Goal: Complete application form: Complete application form

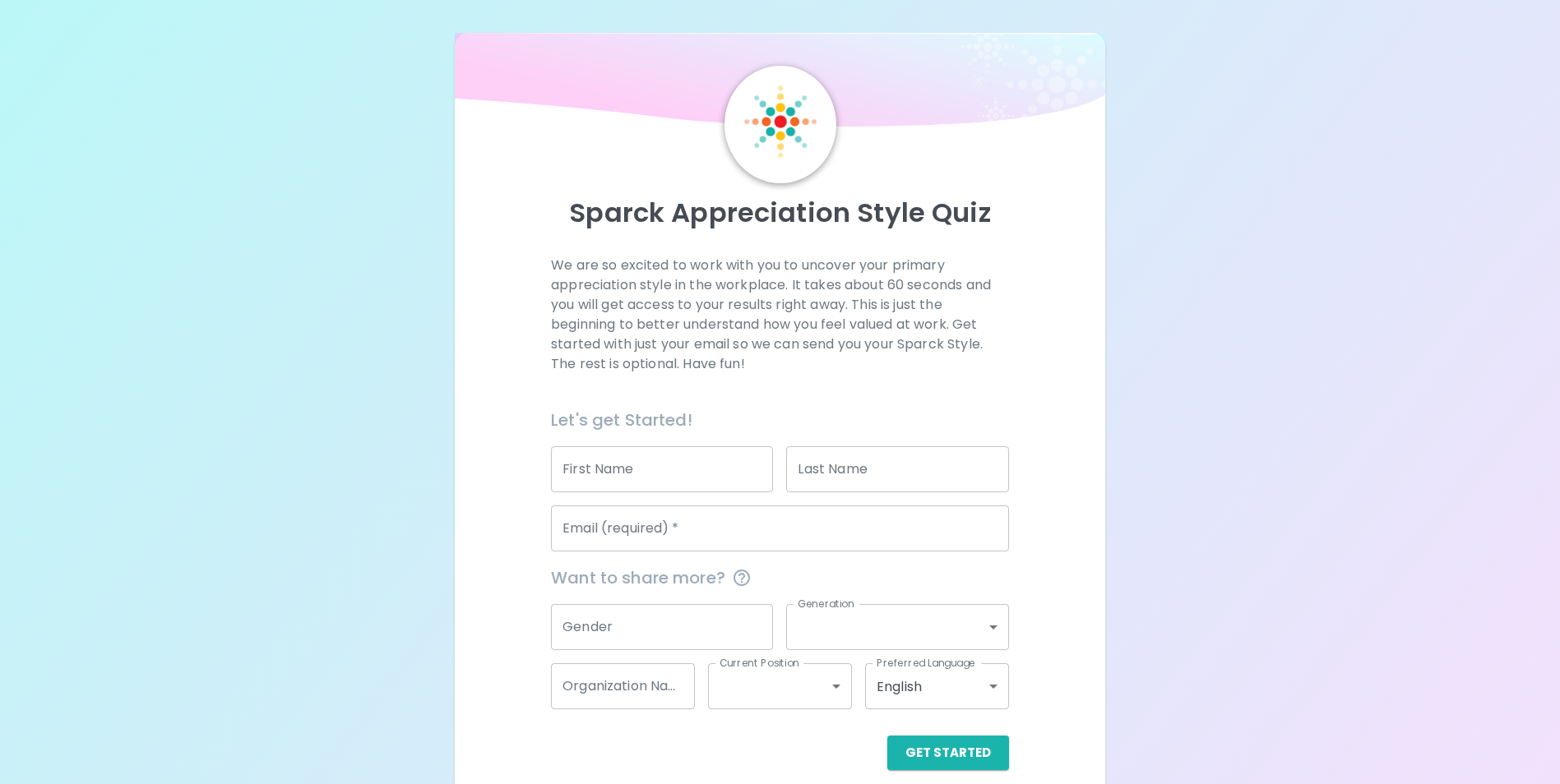
scroll to position [19, 0]
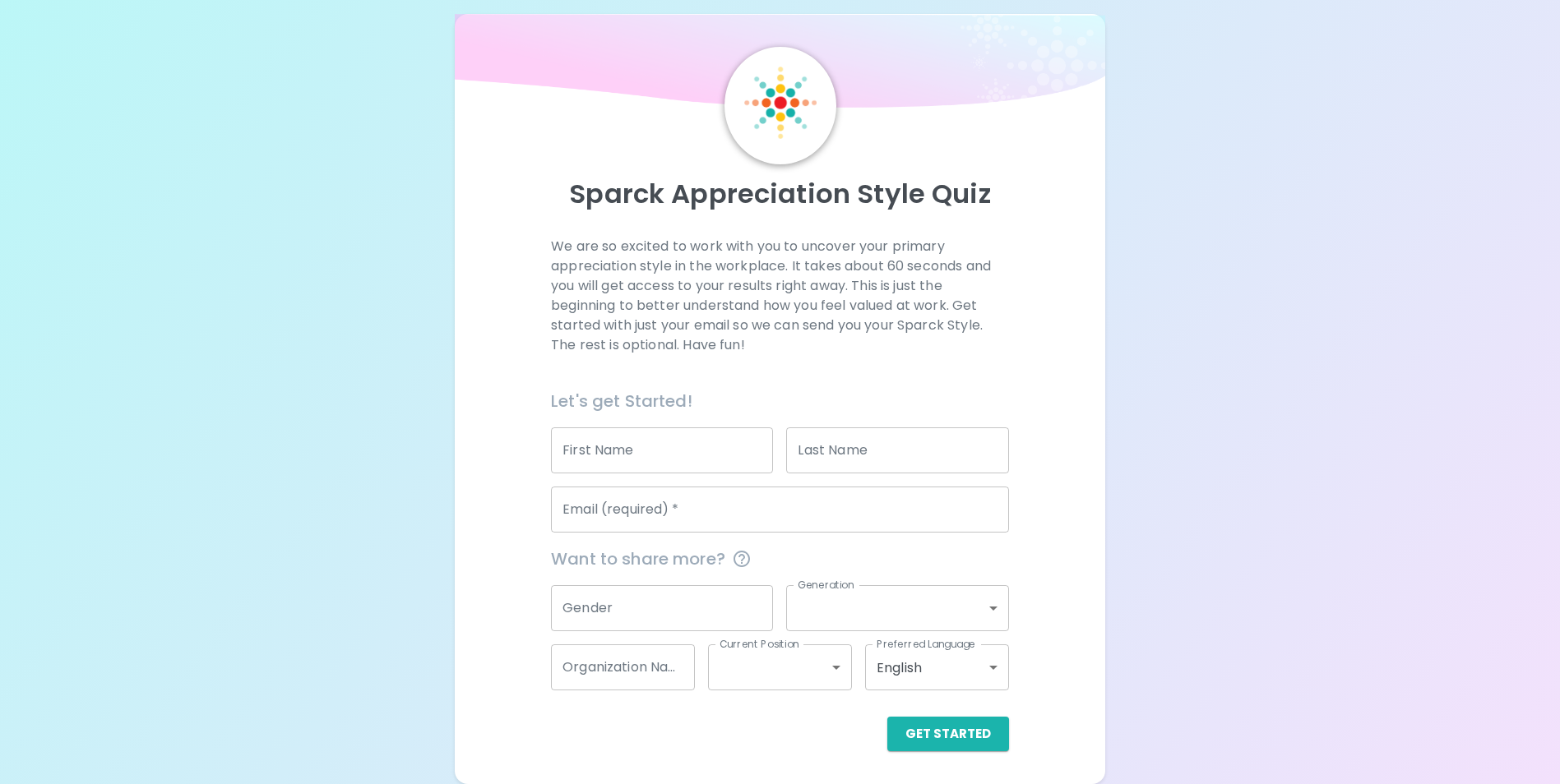
click at [641, 451] on input "First Name" at bounding box center [662, 451] width 222 height 46
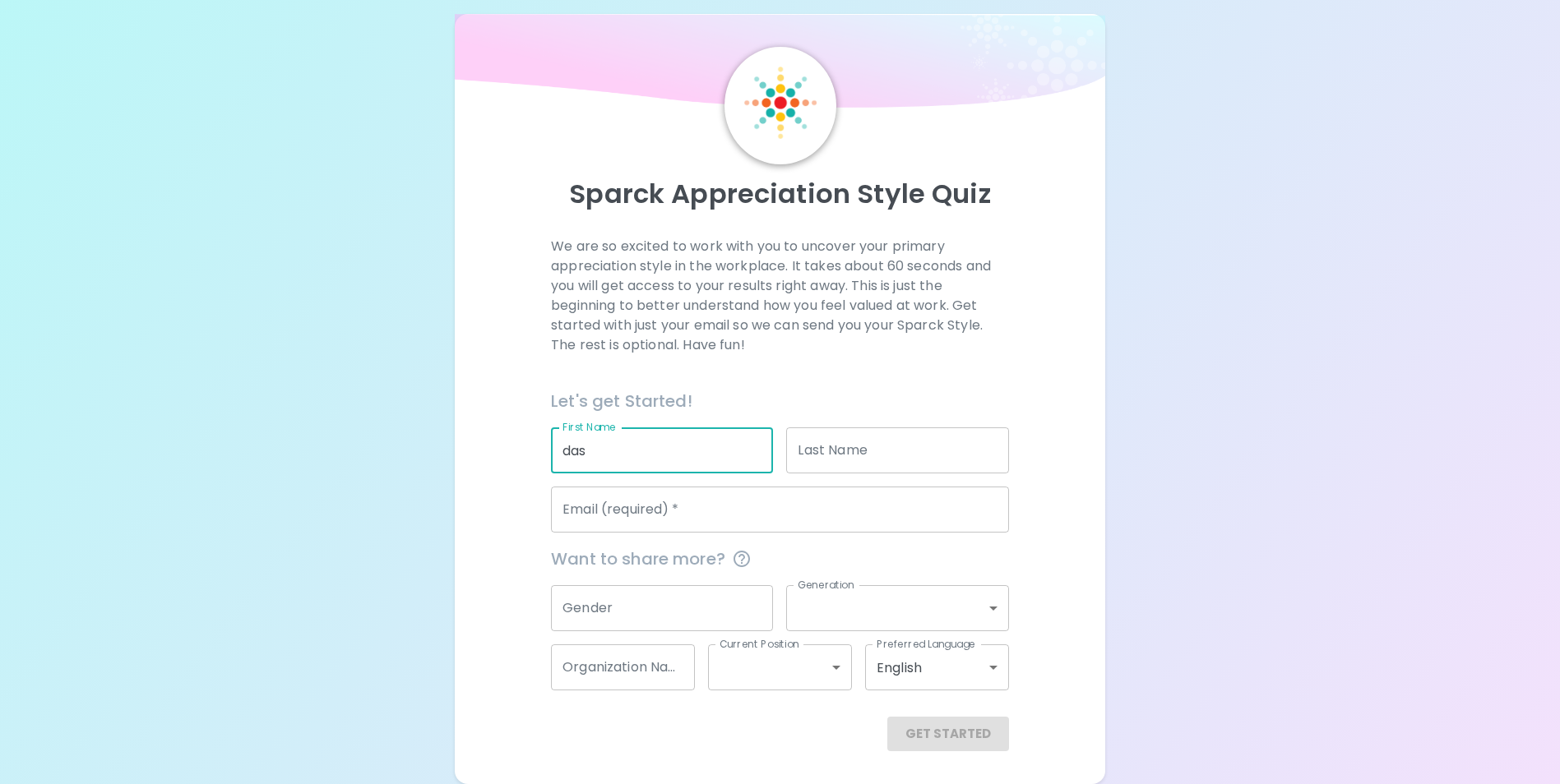
type input "das"
click at [848, 444] on div "Last Name Last Name" at bounding box center [897, 451] width 222 height 46
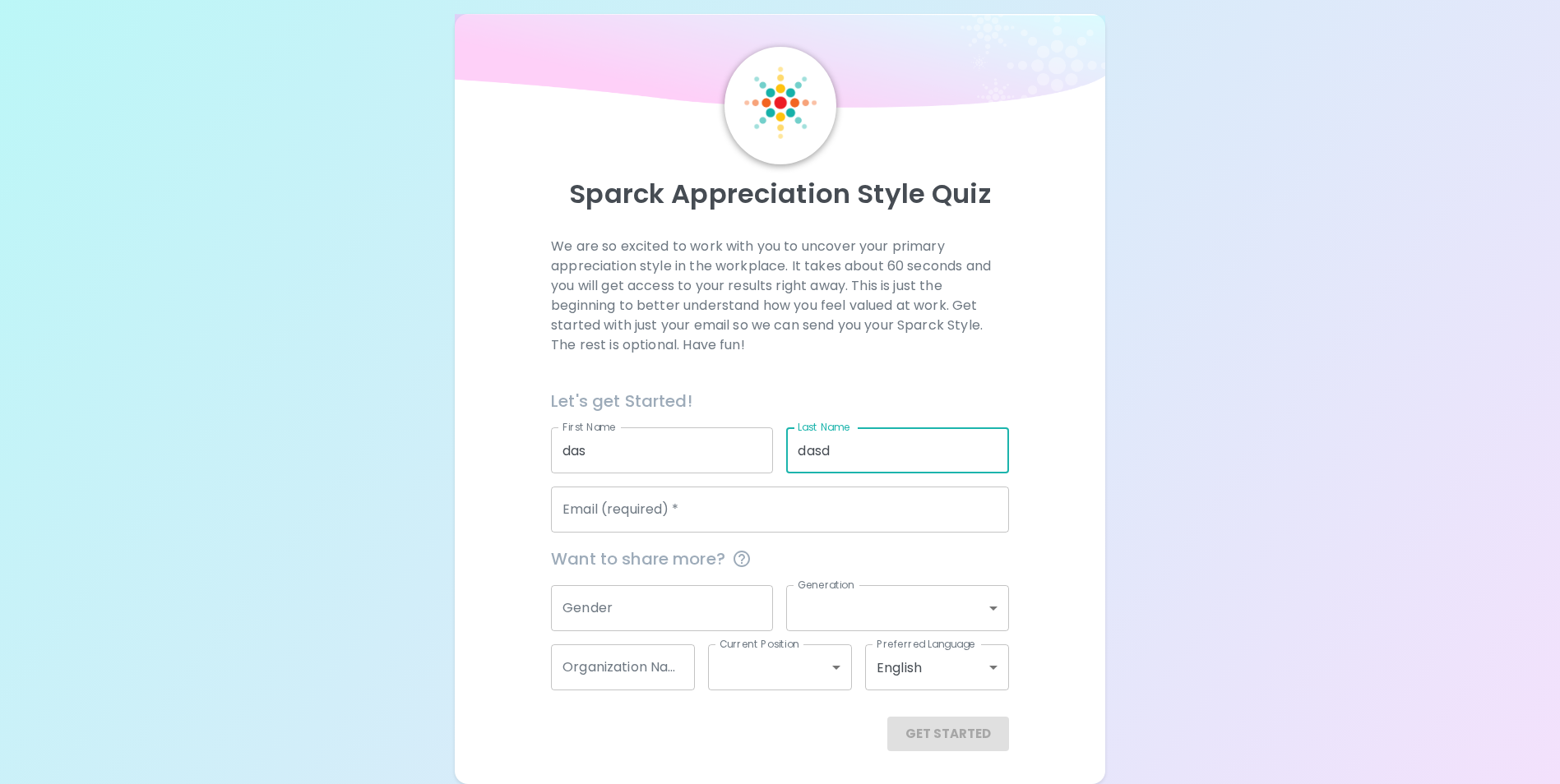
type input "dasd"
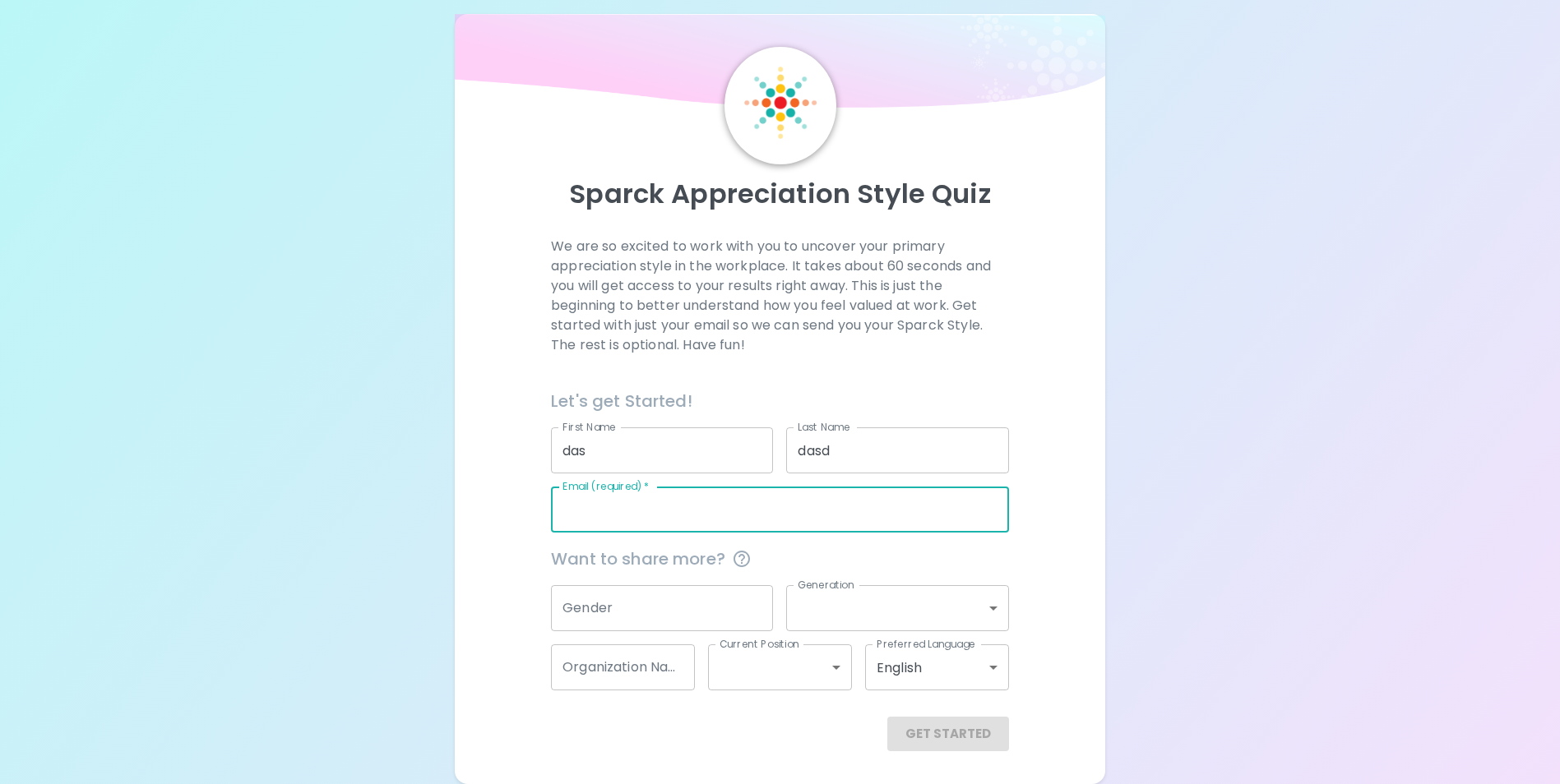
click at [686, 522] on input "Email (required)   *" at bounding box center [780, 510] width 458 height 46
type input "[EMAIL_ADDRESS][DOMAIN_NAME]"
click at [668, 591] on input "Gender" at bounding box center [662, 609] width 222 height 46
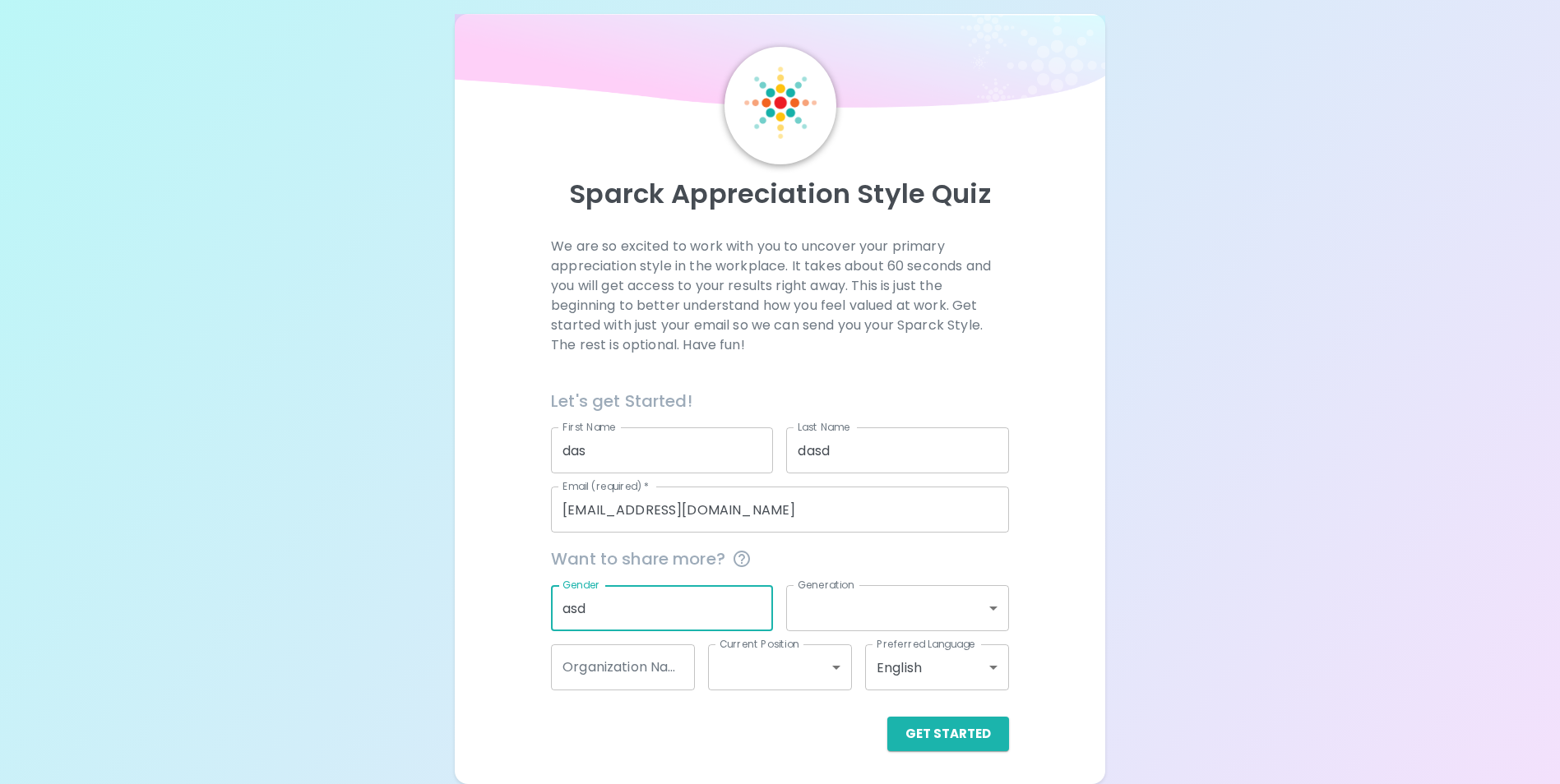
type input "asd"
click at [862, 621] on body "Sparck Appreciation Style Quiz We are so excited to work with you to uncover yo…" at bounding box center [780, 382] width 1560 height 803
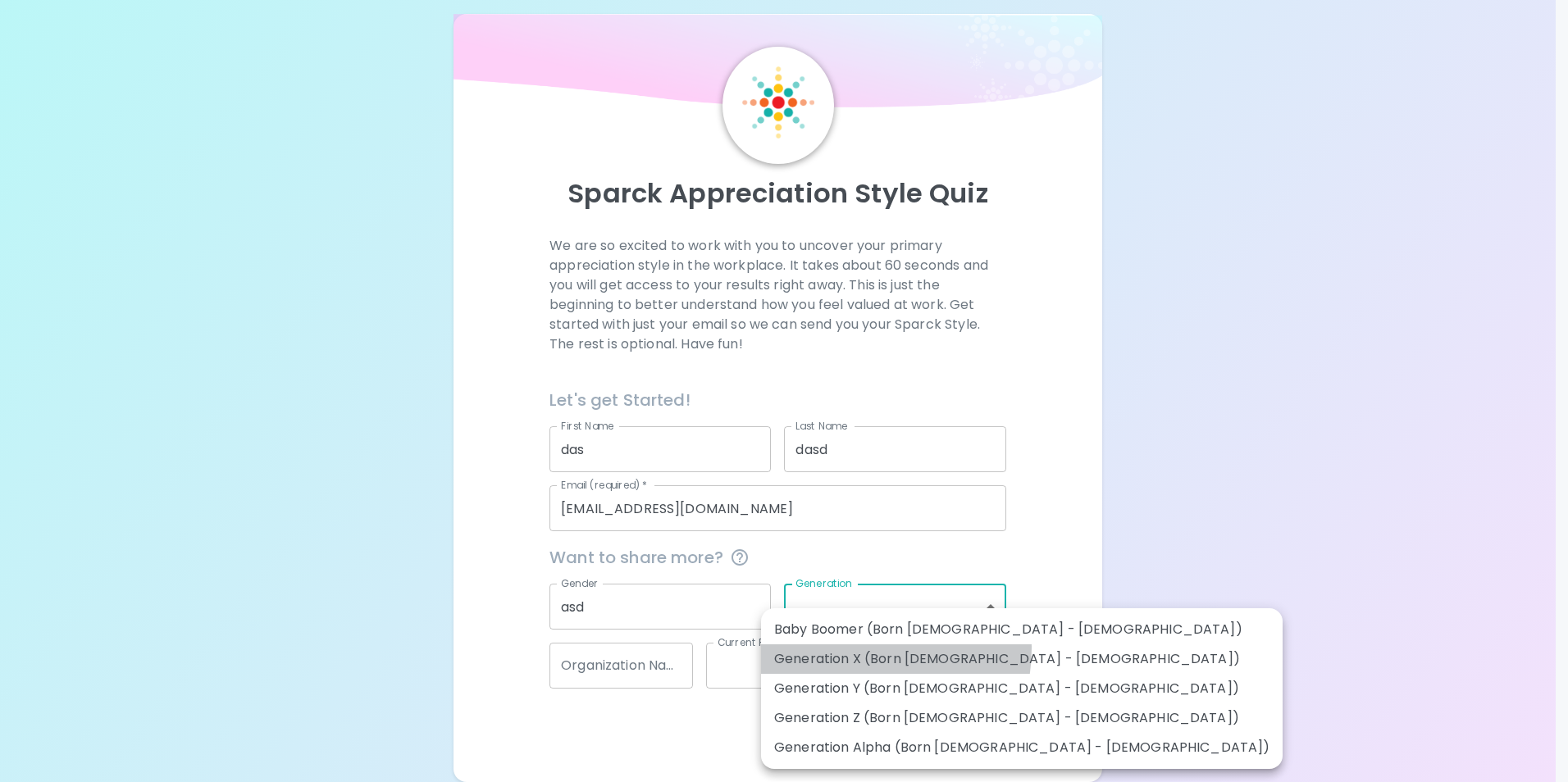
click at [851, 649] on li "Generation X (Born [DEMOGRAPHIC_DATA] - [DEMOGRAPHIC_DATA])" at bounding box center [1021, 659] width 521 height 30
type input "generation_x"
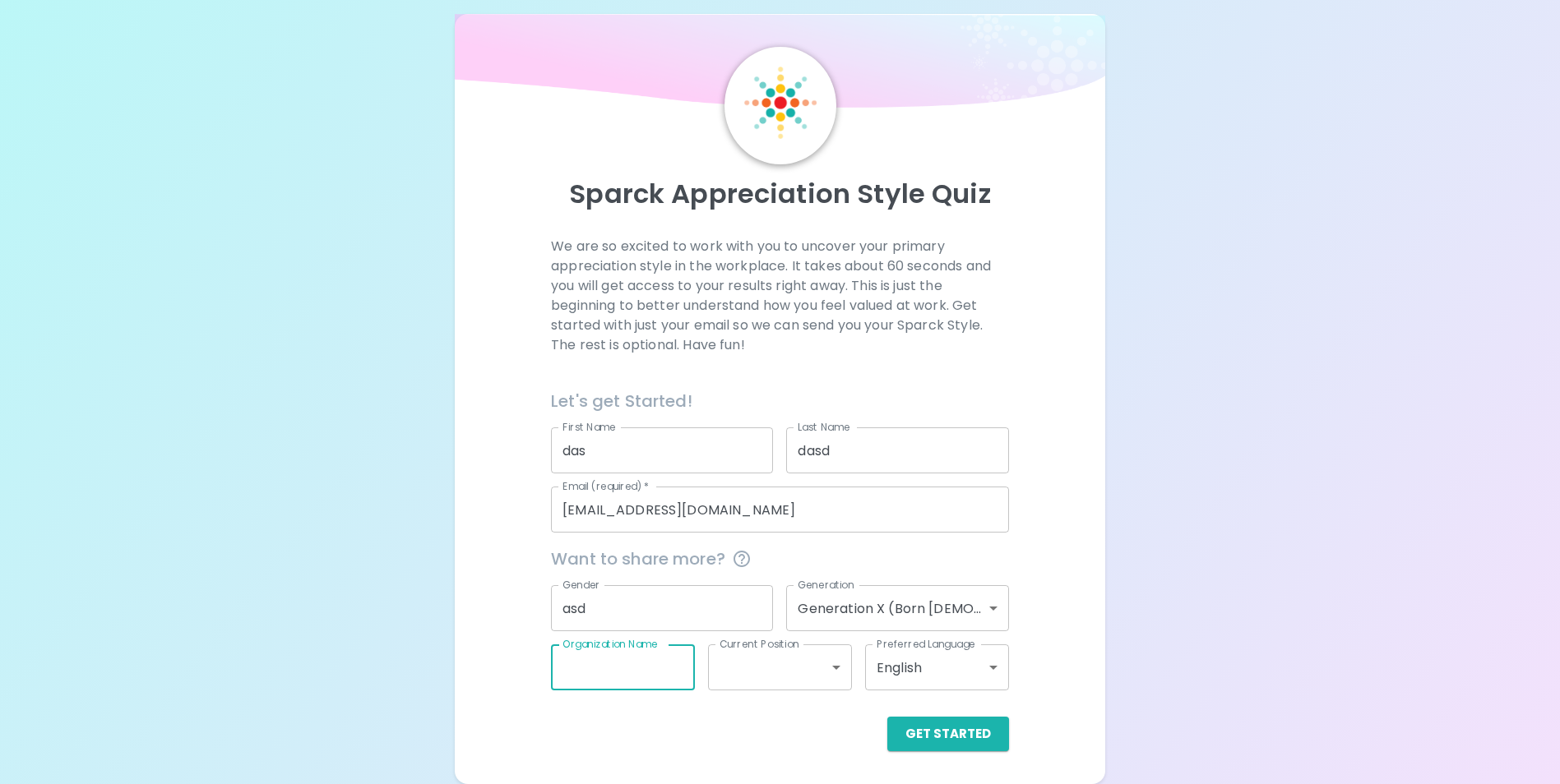
click at [634, 662] on input "Organization Name" at bounding box center [623, 668] width 144 height 46
click at [946, 740] on button "Get Started" at bounding box center [948, 734] width 121 height 34
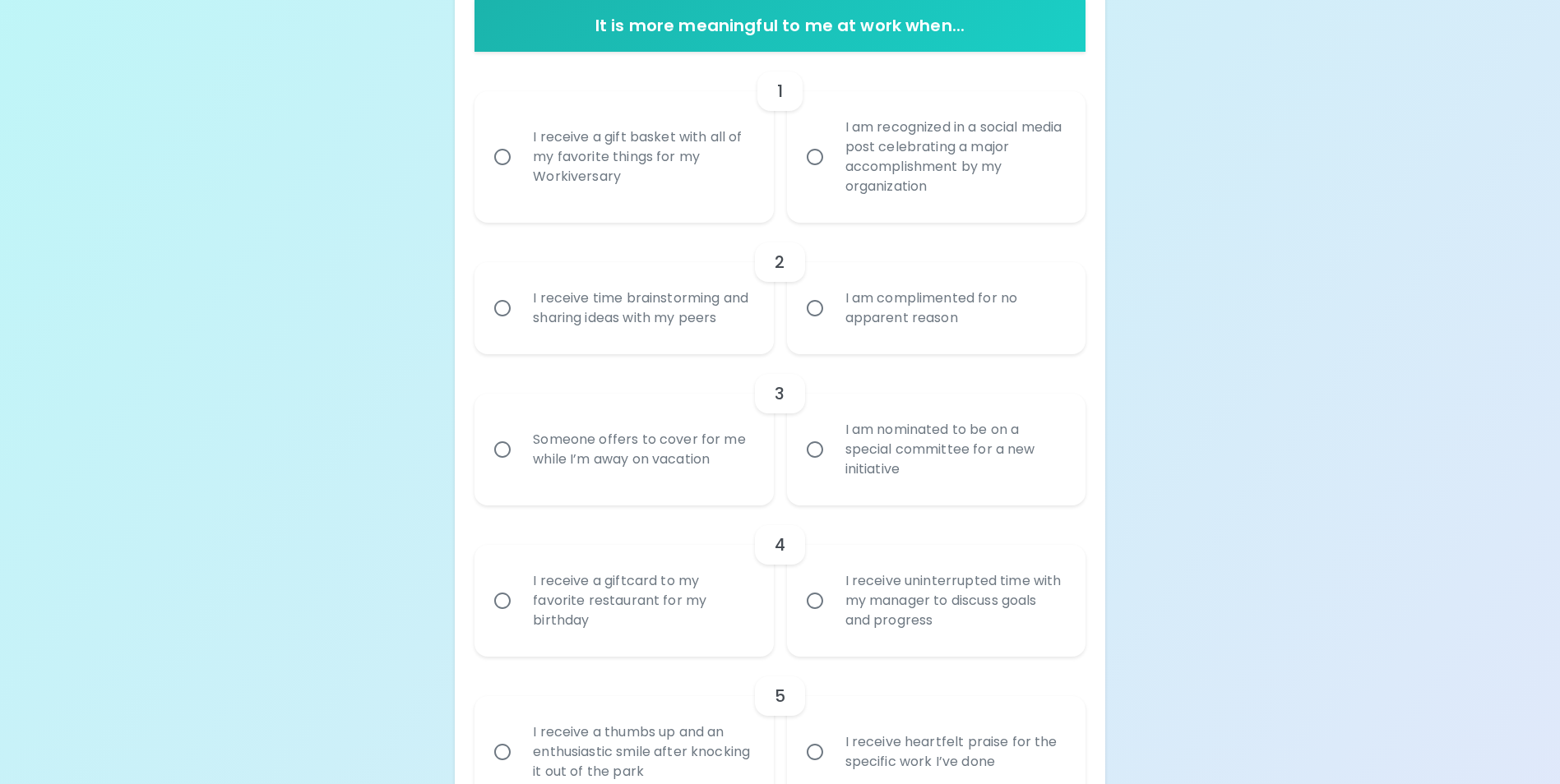
scroll to position [341, 0]
click at [889, 174] on div "I am recognized in a social media post celebrating a major accomplishment by my…" at bounding box center [954, 157] width 245 height 118
click at [832, 174] on input "I am recognized in a social media post celebrating a major accomplishment by my…" at bounding box center [815, 157] width 34 height 34
radio input "true"
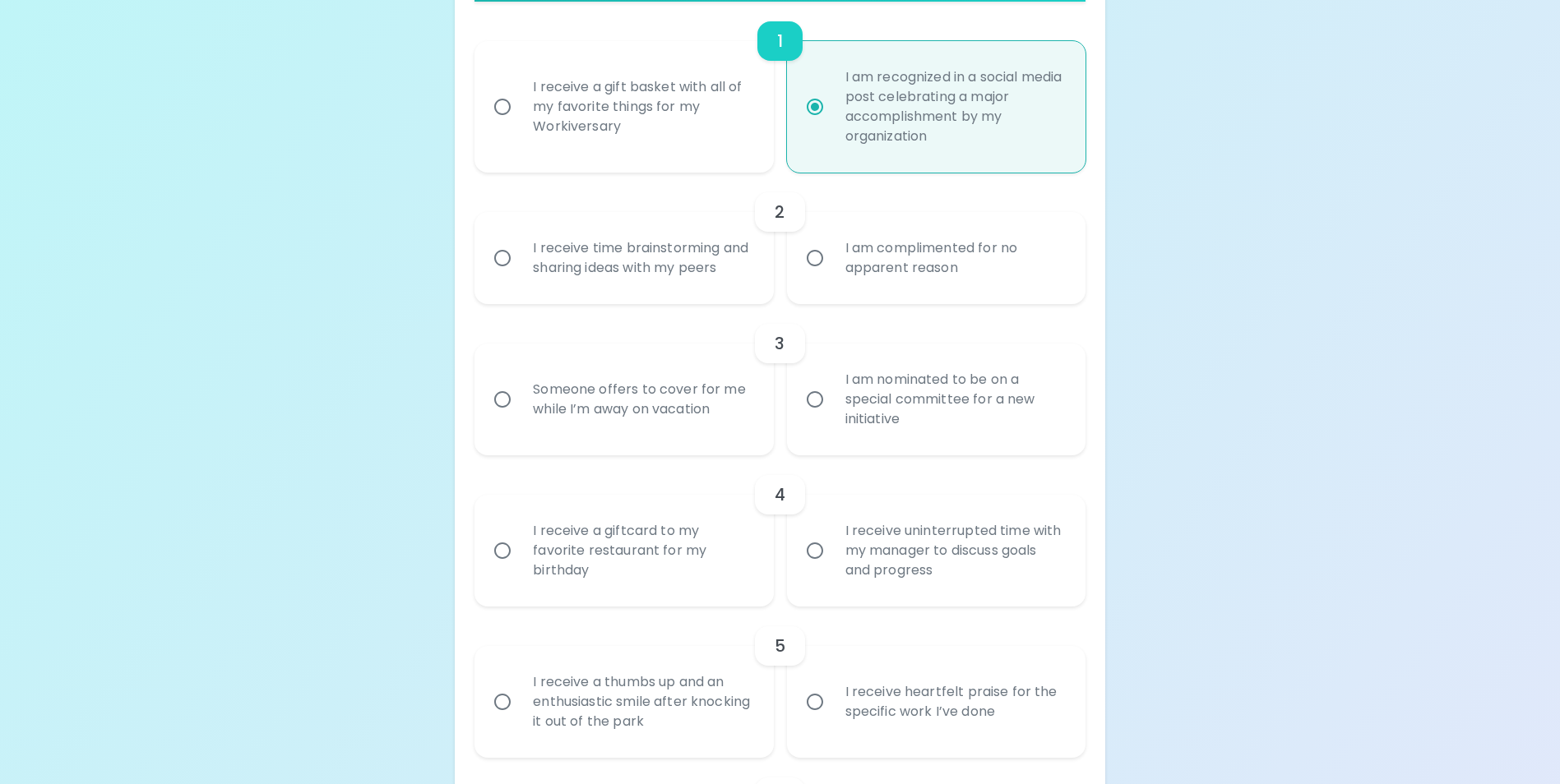
scroll to position [392, 0]
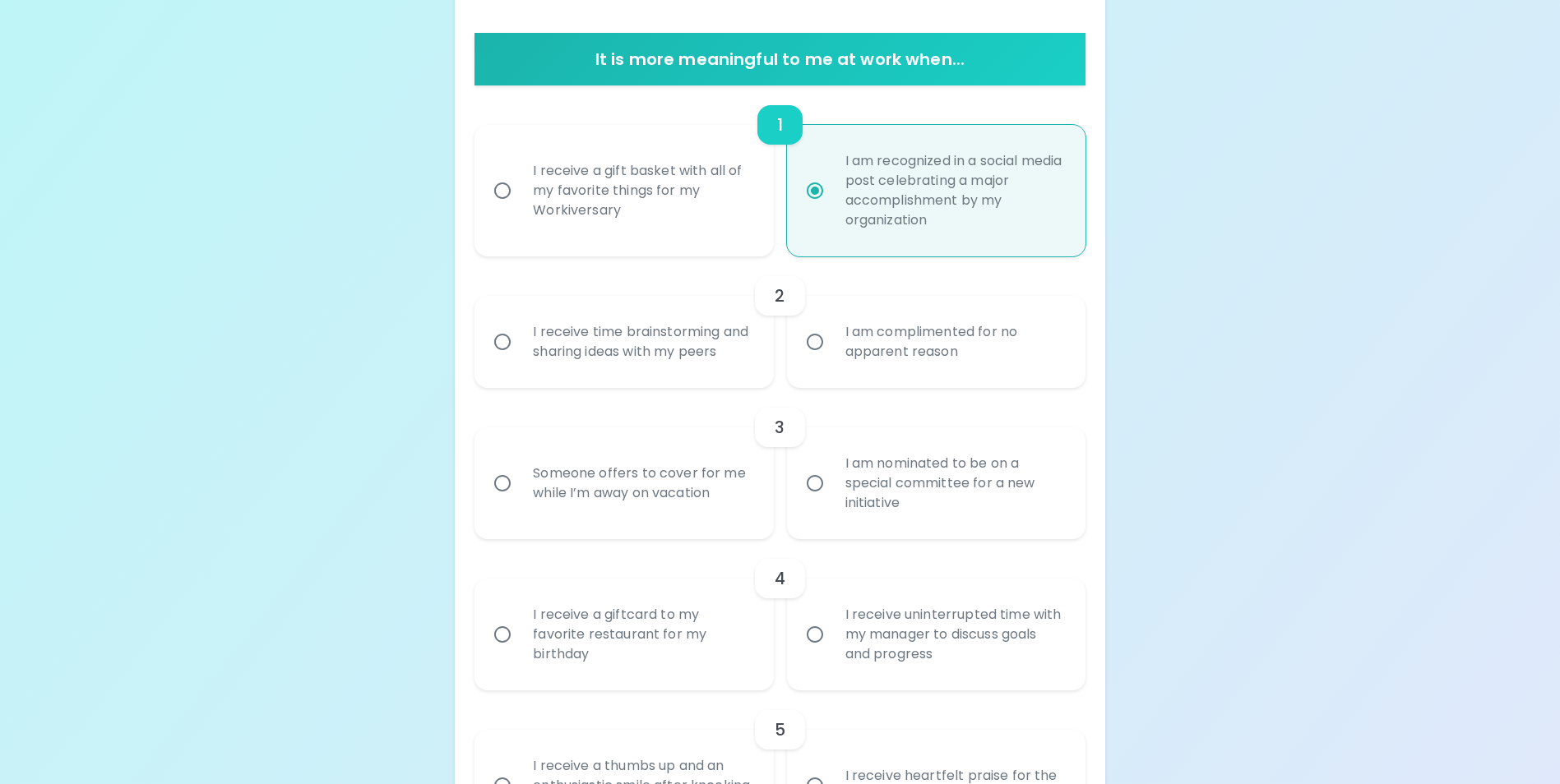
click at [612, 354] on div "I receive time brainstorming and sharing ideas with my peers" at bounding box center [642, 342] width 245 height 79
click at [520, 354] on input "I receive time brainstorming and sharing ideas with my peers" at bounding box center [502, 342] width 34 height 34
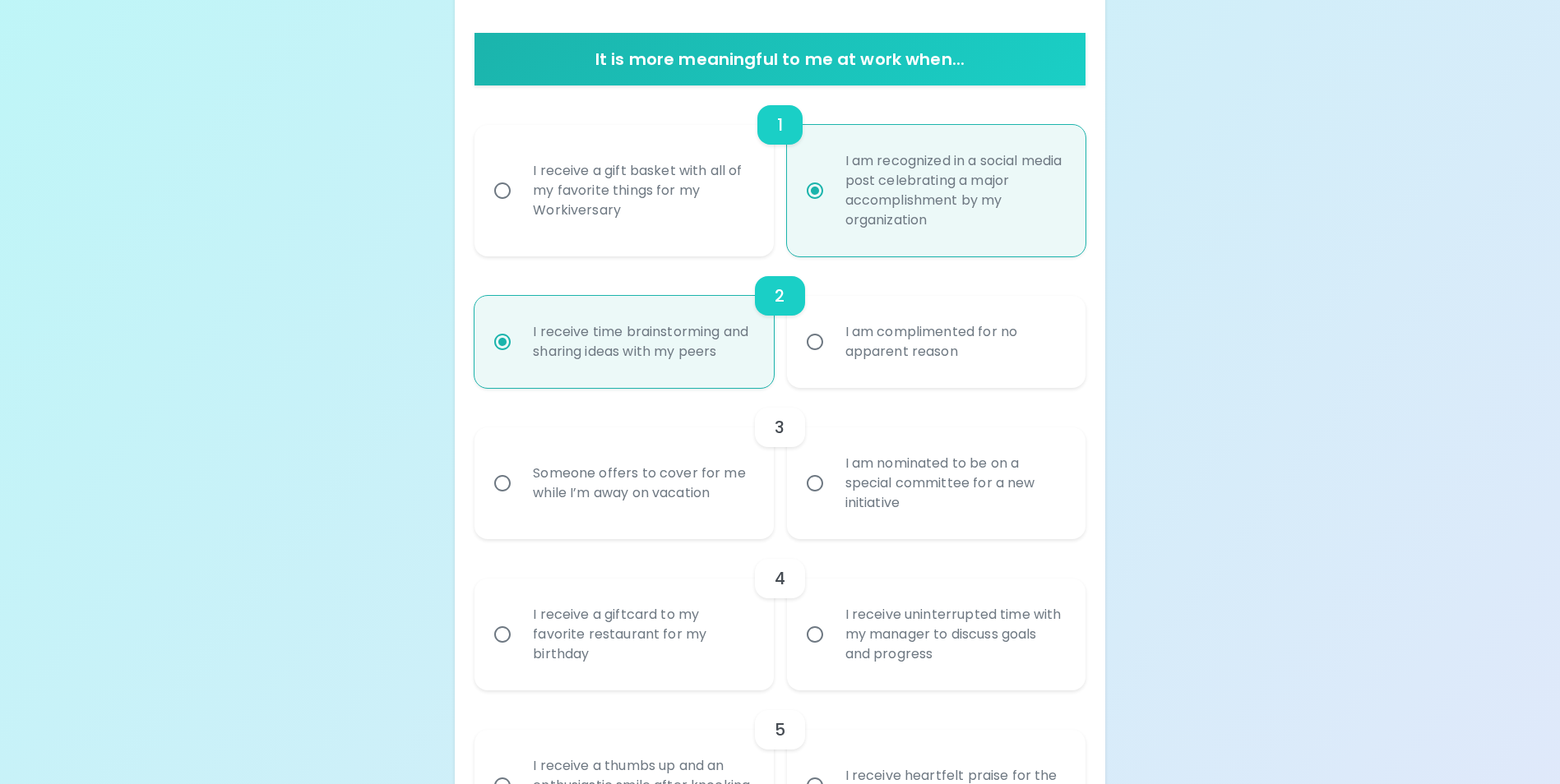
scroll to position [439, 0]
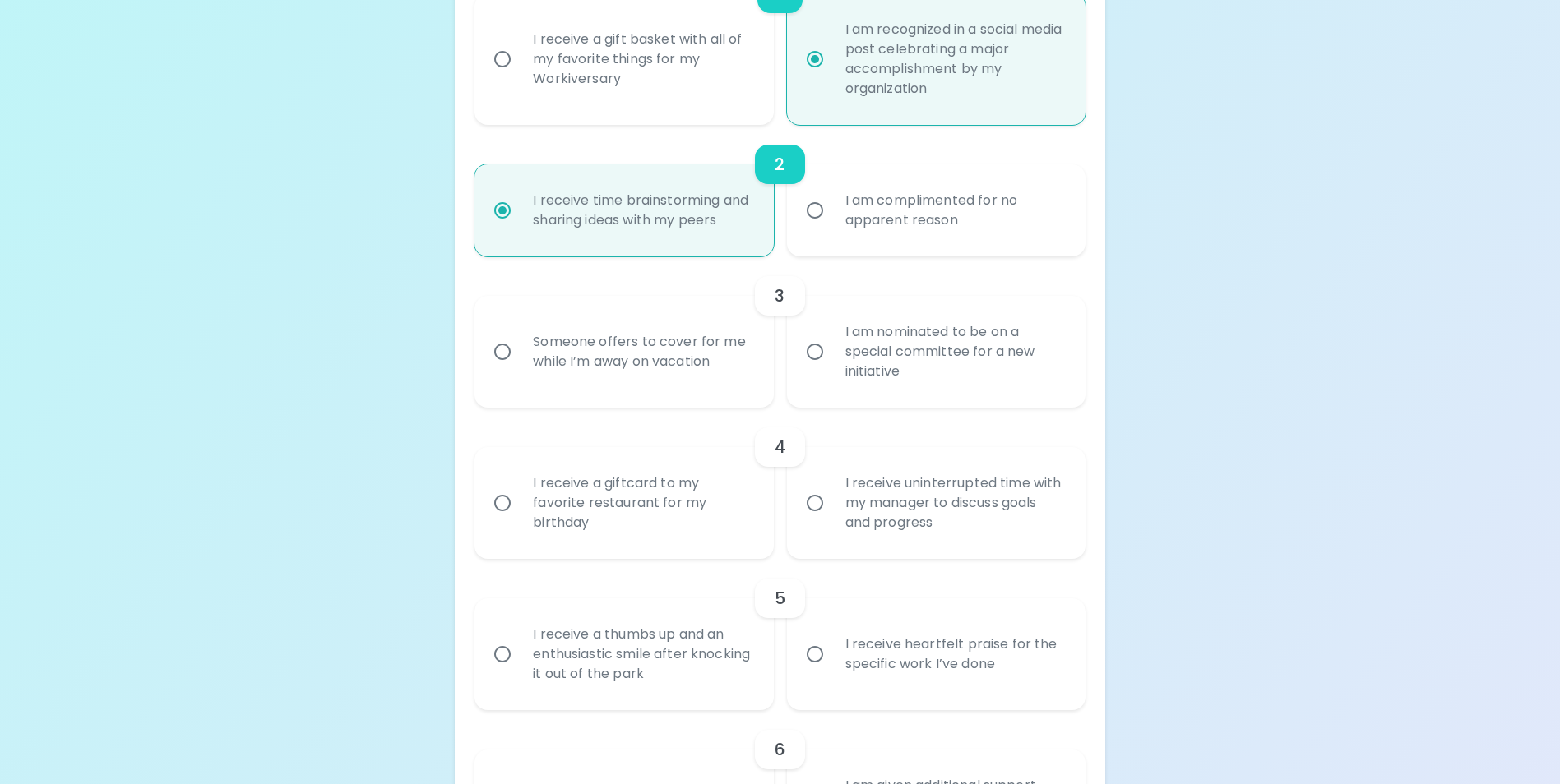
radio input "true"
click at [688, 373] on div "Someone offers to cover for me while I’m away on vacation" at bounding box center [642, 351] width 245 height 79
click at [520, 369] on input "Someone offers to cover for me while I’m away on vacation" at bounding box center [502, 351] width 34 height 34
radio input "false"
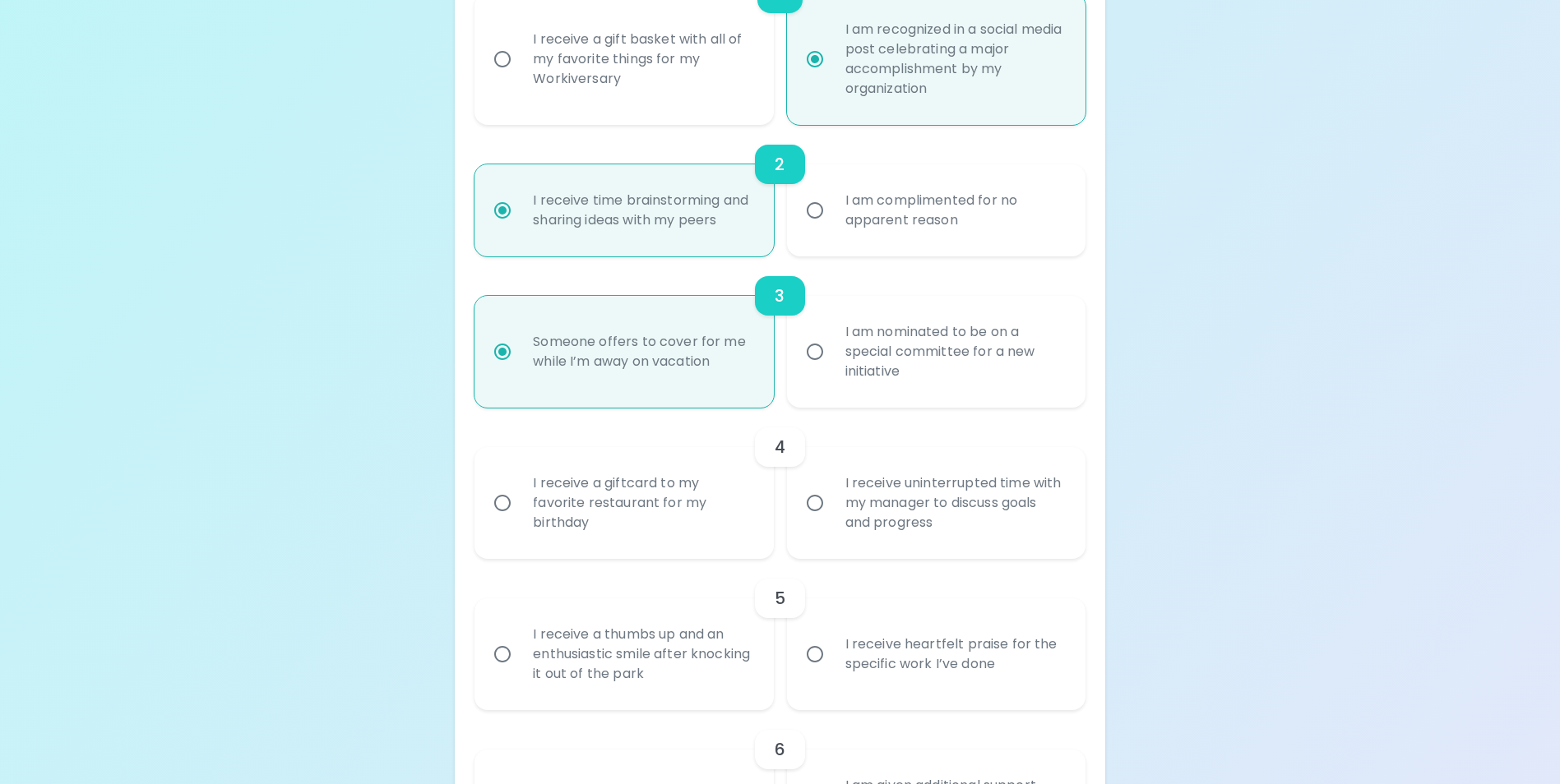
scroll to position [571, 0]
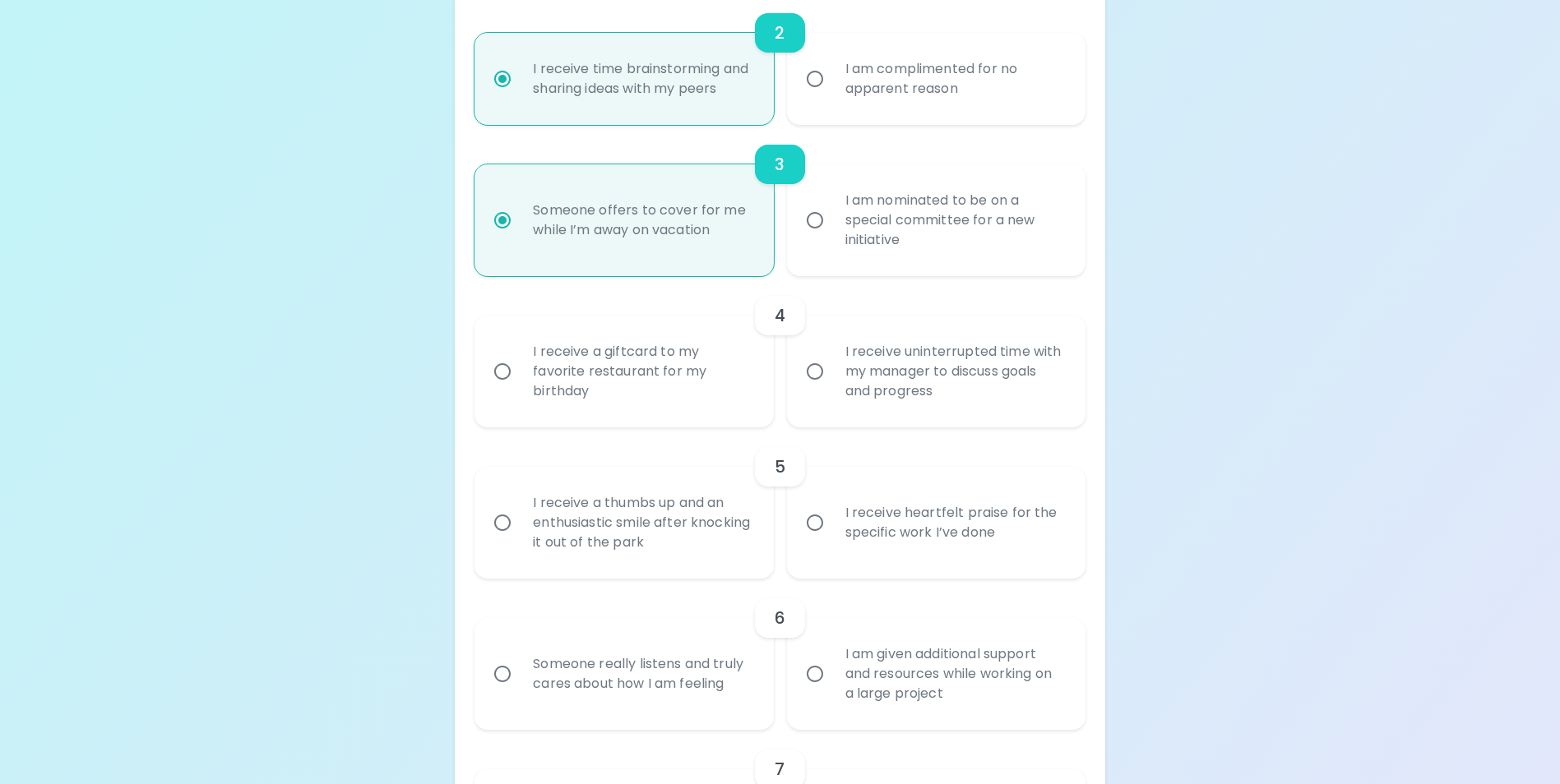
radio input "true"
click at [659, 396] on div "I receive a giftcard to my favorite restaurant for my birthday" at bounding box center [642, 371] width 245 height 98
click at [520, 389] on input "I receive a giftcard to my favorite restaurant for my birthday" at bounding box center [502, 371] width 34 height 34
radio input "false"
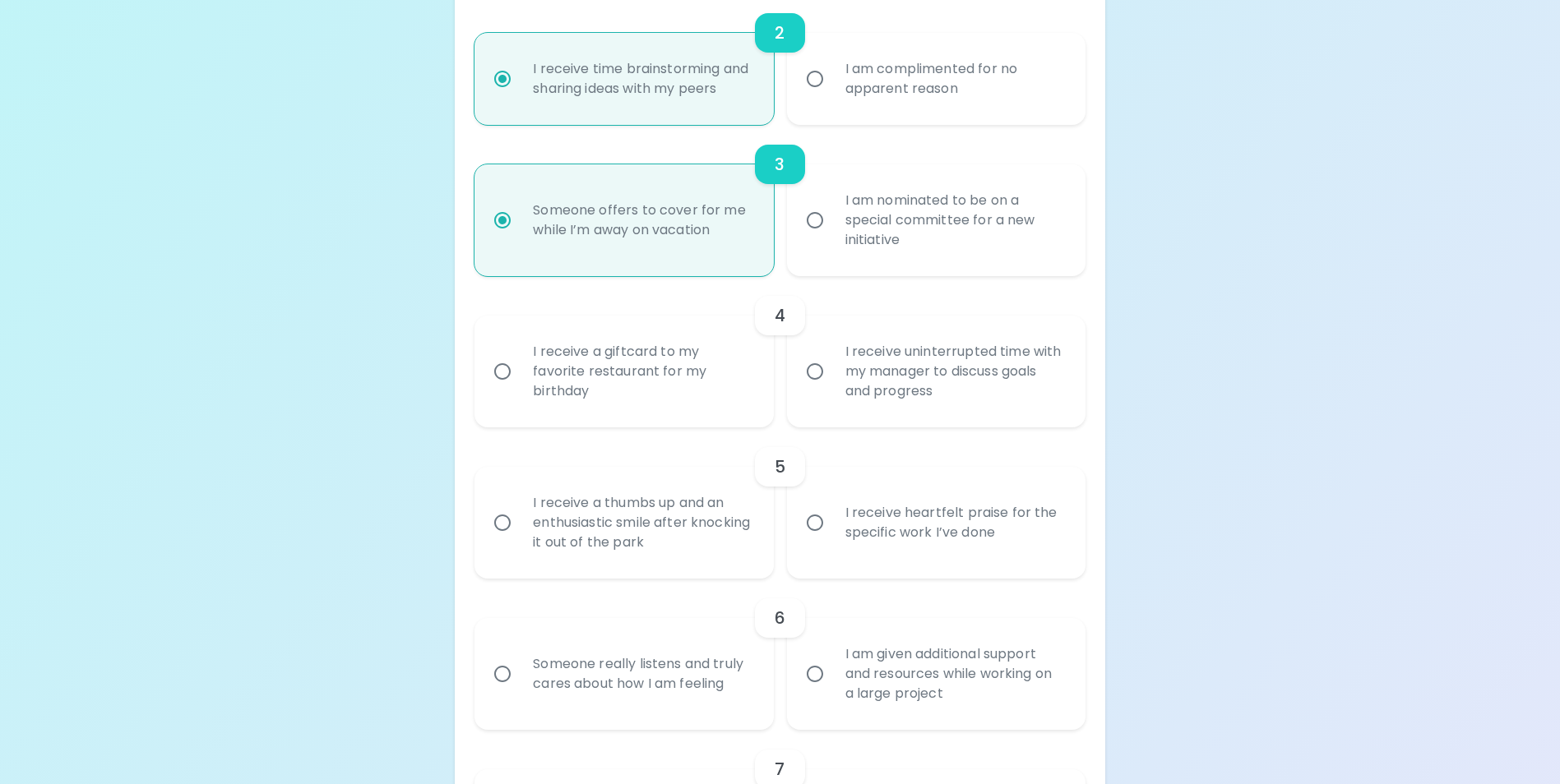
scroll to position [703, 0]
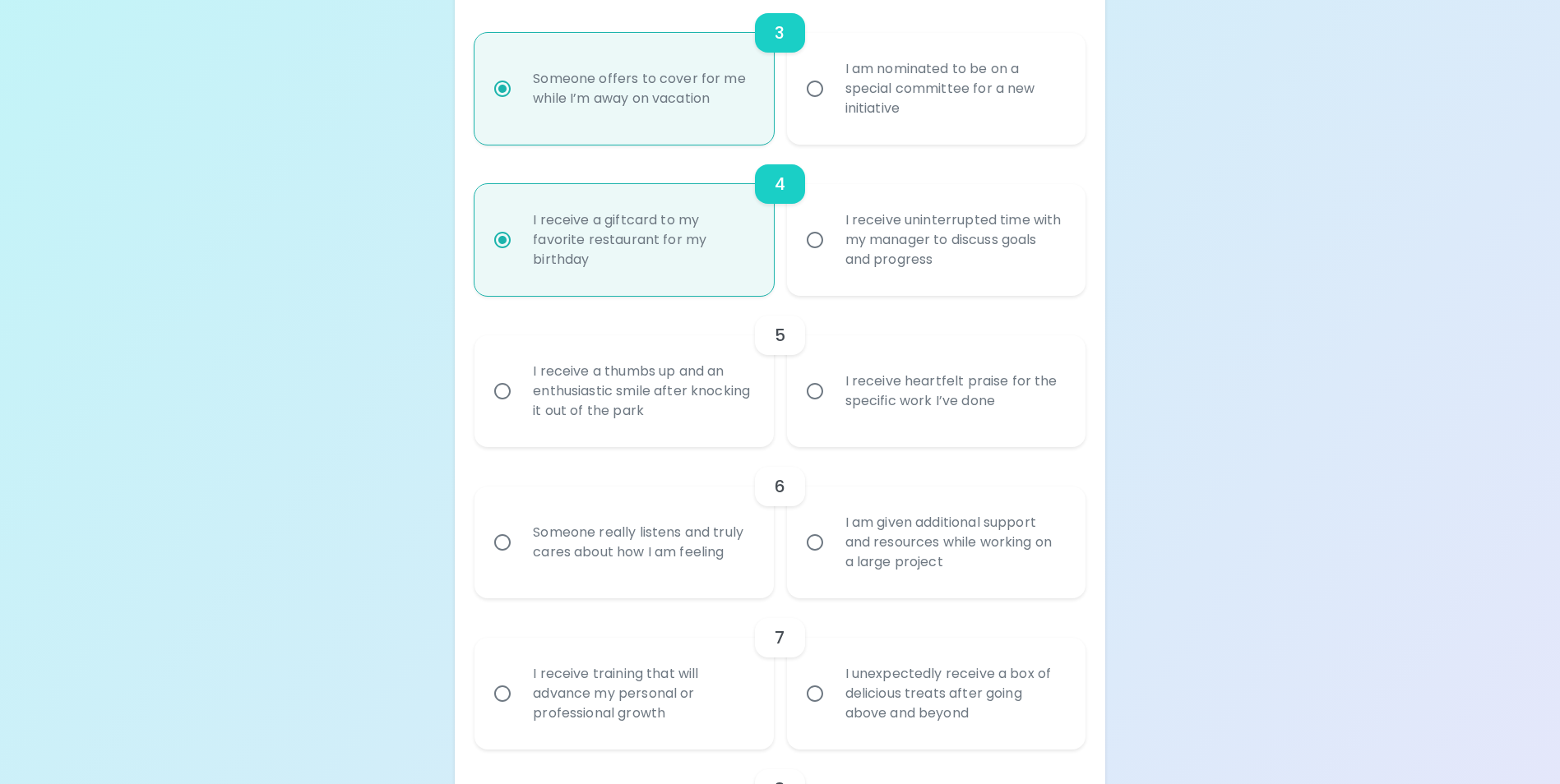
radio input "true"
click at [864, 427] on div "I receive heartfelt praise for the specific work I’ve done" at bounding box center [954, 392] width 245 height 79
click at [832, 409] on input "I receive heartfelt praise for the specific work I’ve done" at bounding box center [815, 391] width 34 height 34
radio input "false"
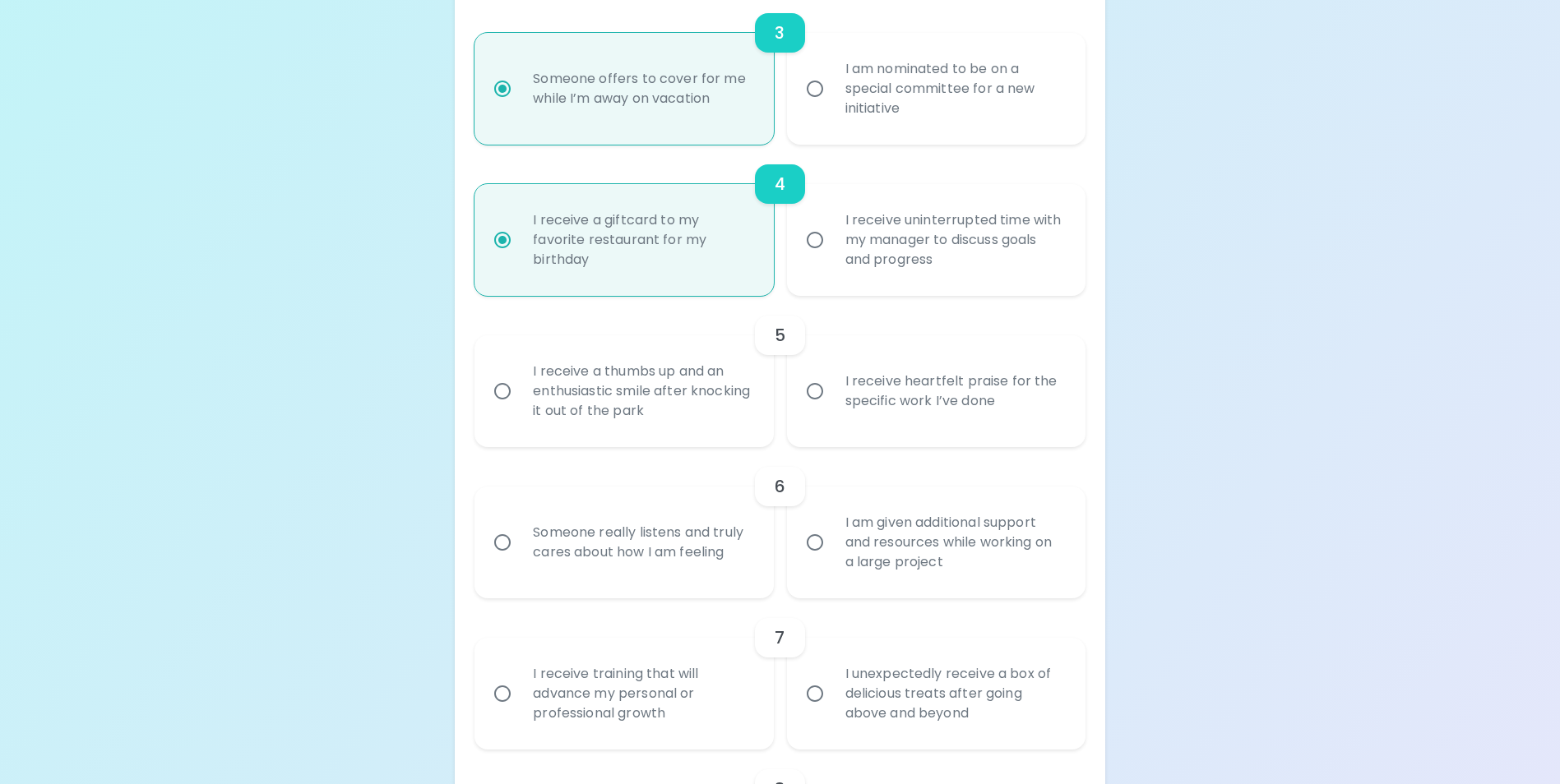
radio input "false"
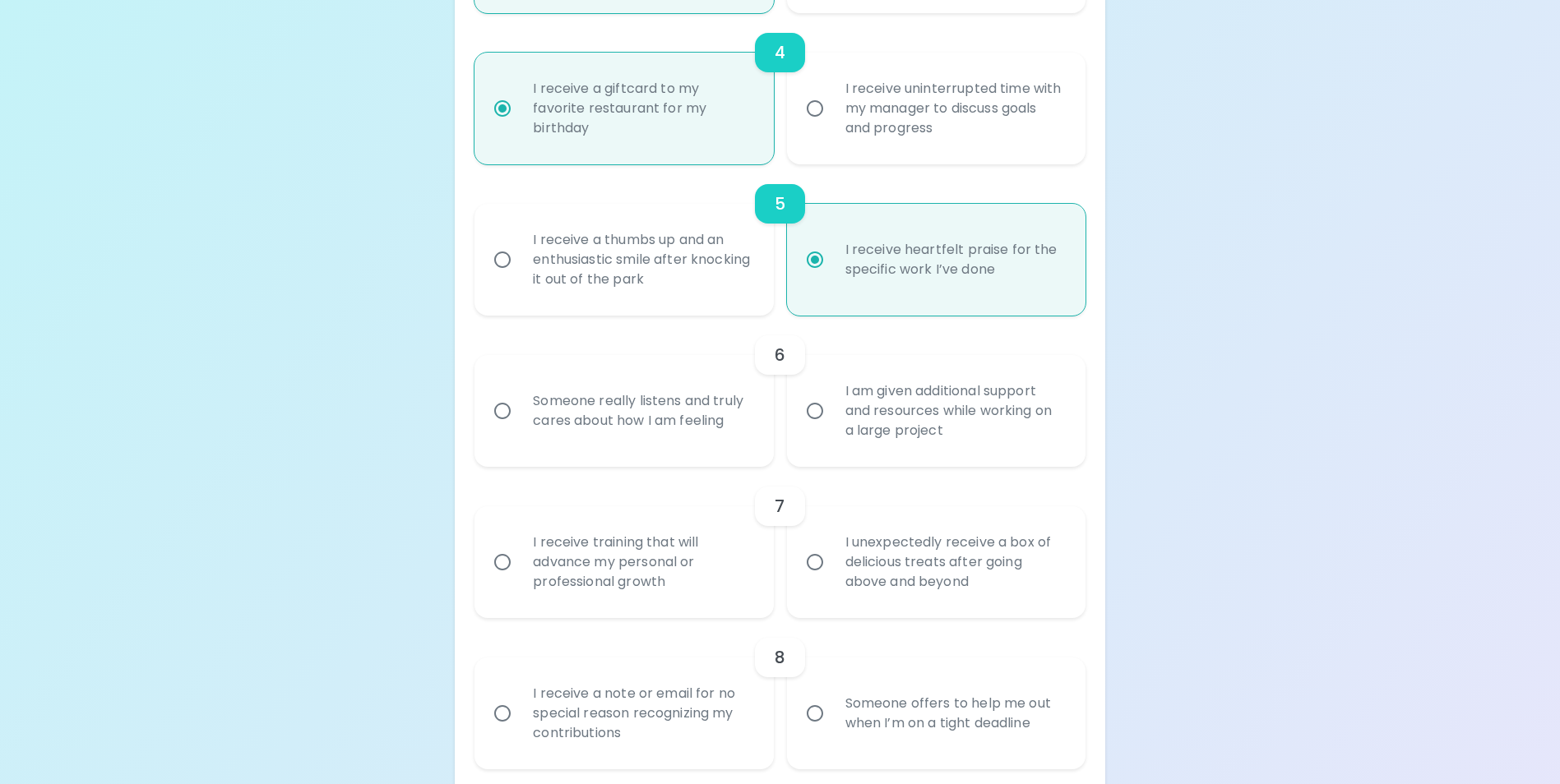
radio input "true"
click at [666, 445] on div "Someone really listens and truly cares about how I am feeling" at bounding box center [642, 411] width 245 height 79
click at [520, 428] on input "Someone really listens and truly cares about how I am feeling" at bounding box center [502, 411] width 34 height 34
radio input "false"
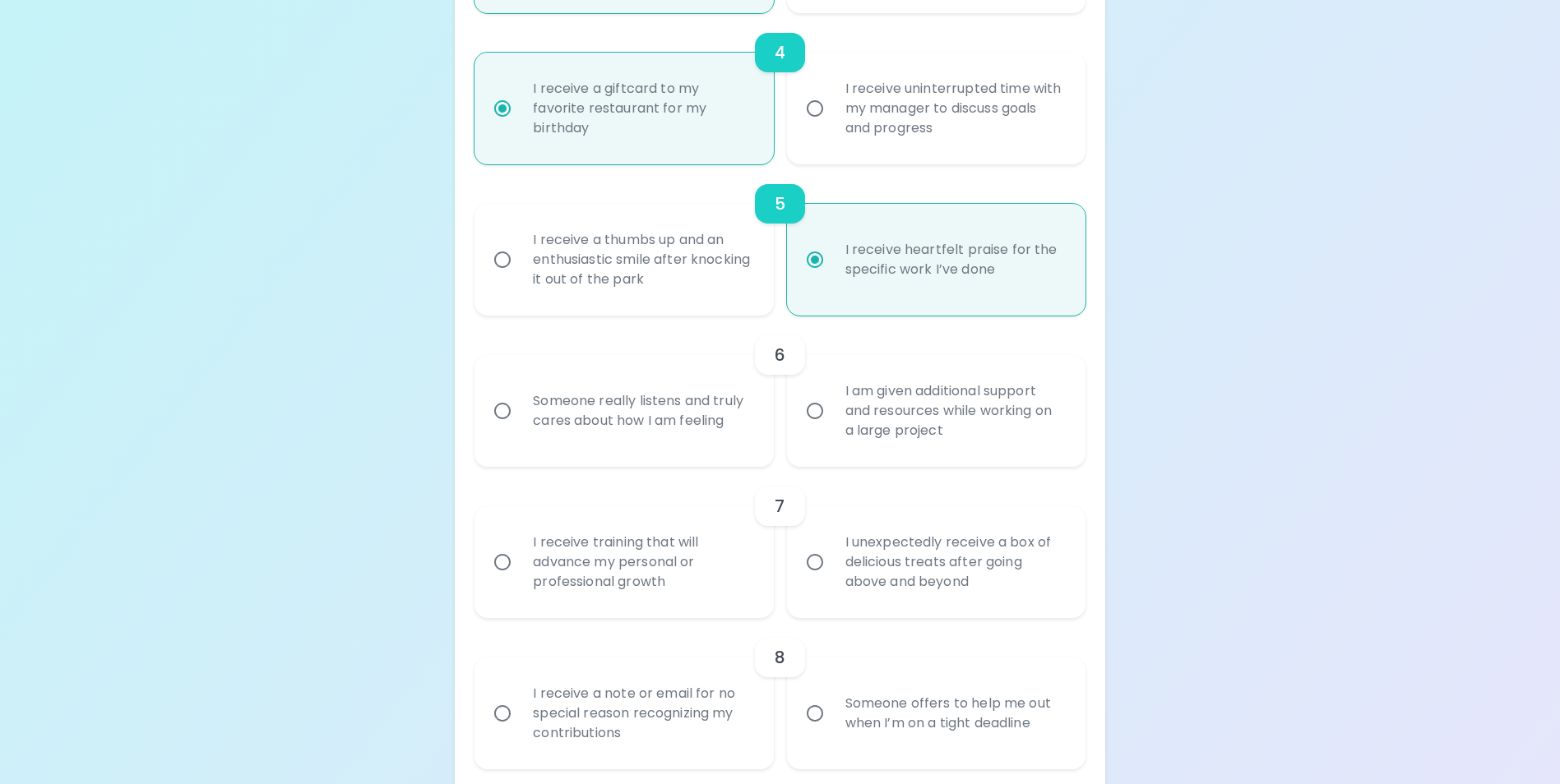
radio input "false"
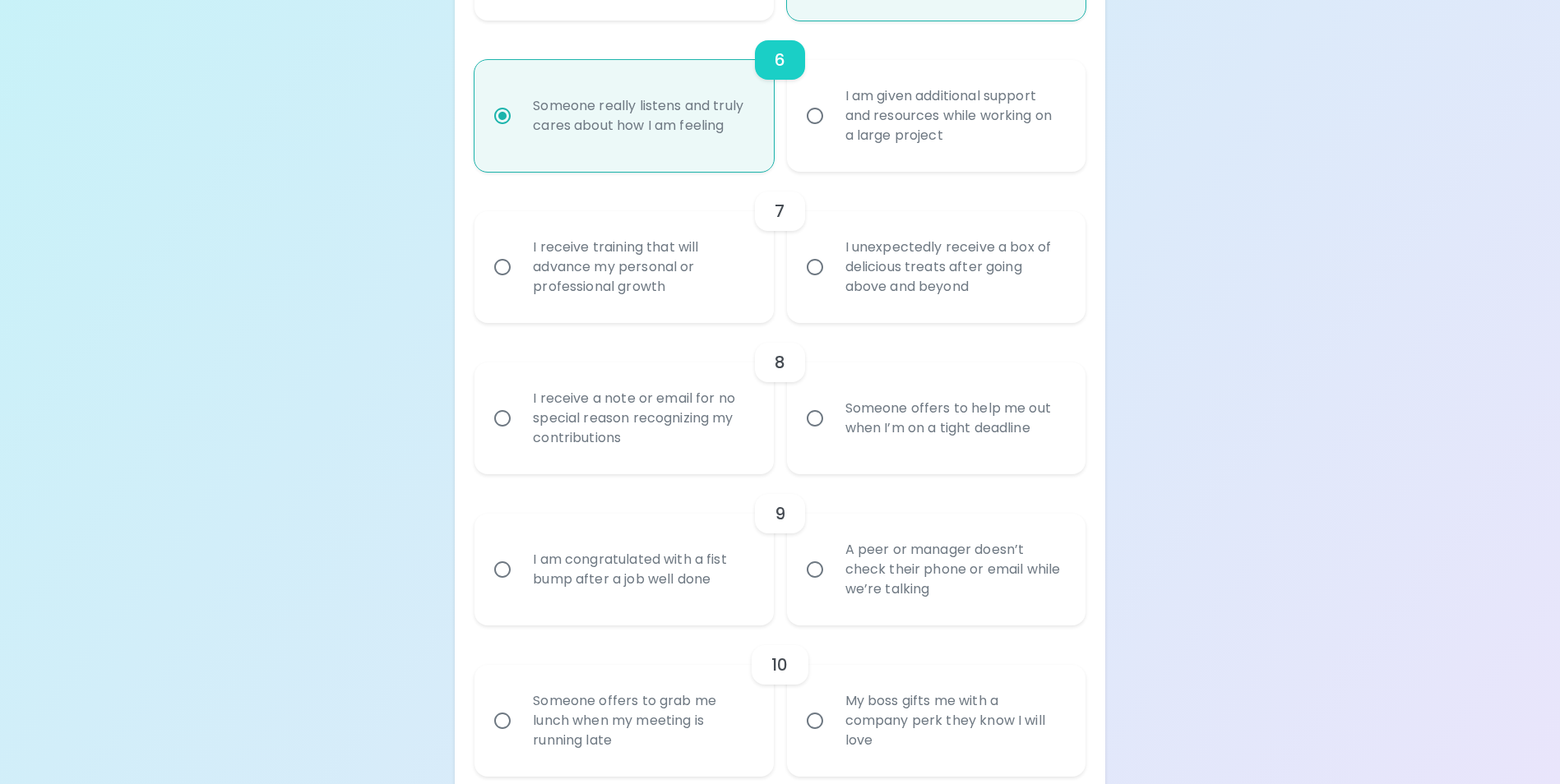
scroll to position [1130, 0]
radio input "true"
click at [631, 587] on div "I am congratulated with a fist bump after a job well done" at bounding box center [642, 569] width 245 height 79
click at [520, 587] on input "I am congratulated with a fist bump after a job well done" at bounding box center [502, 569] width 34 height 34
radio input "false"
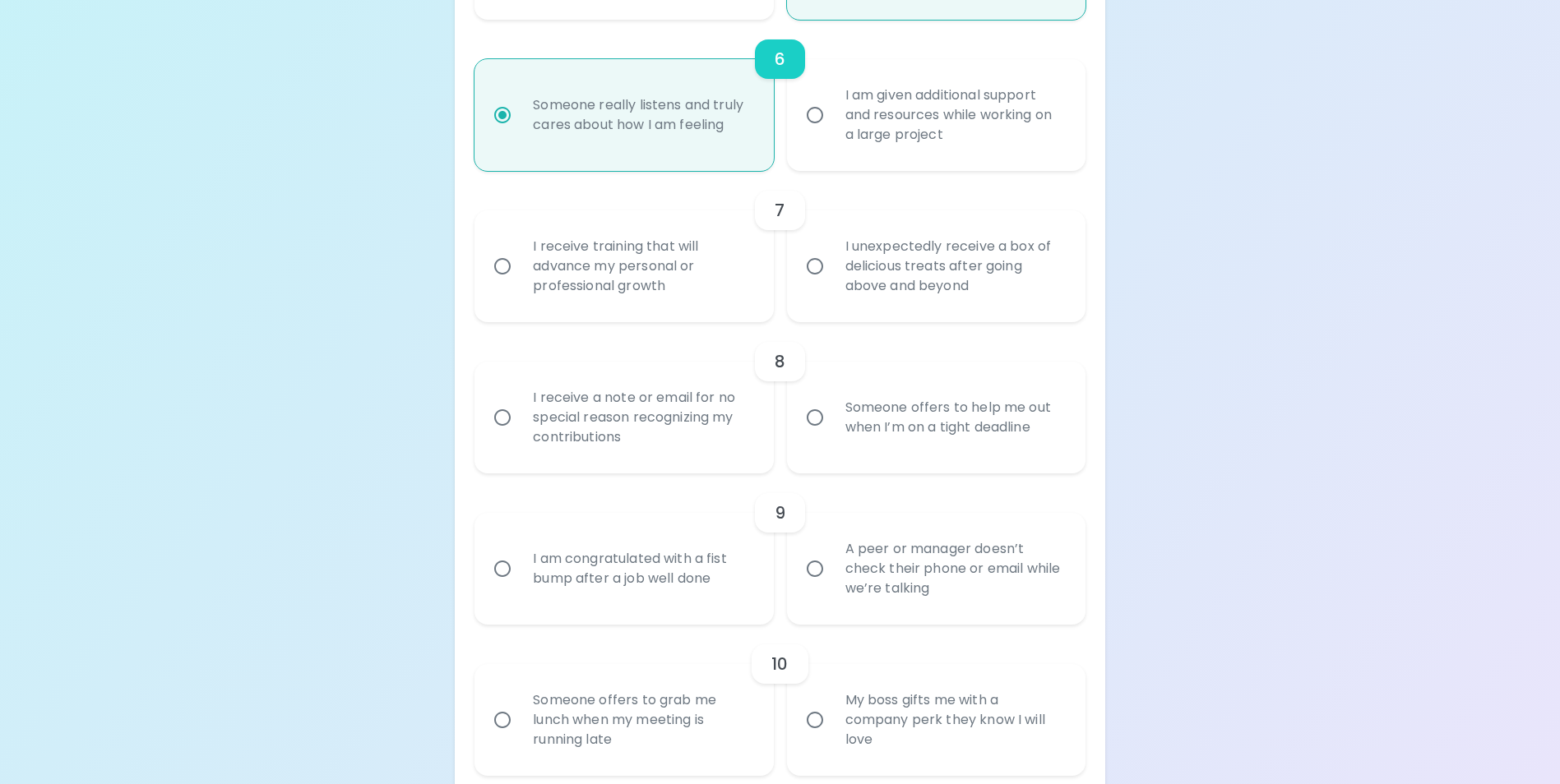
radio input "false"
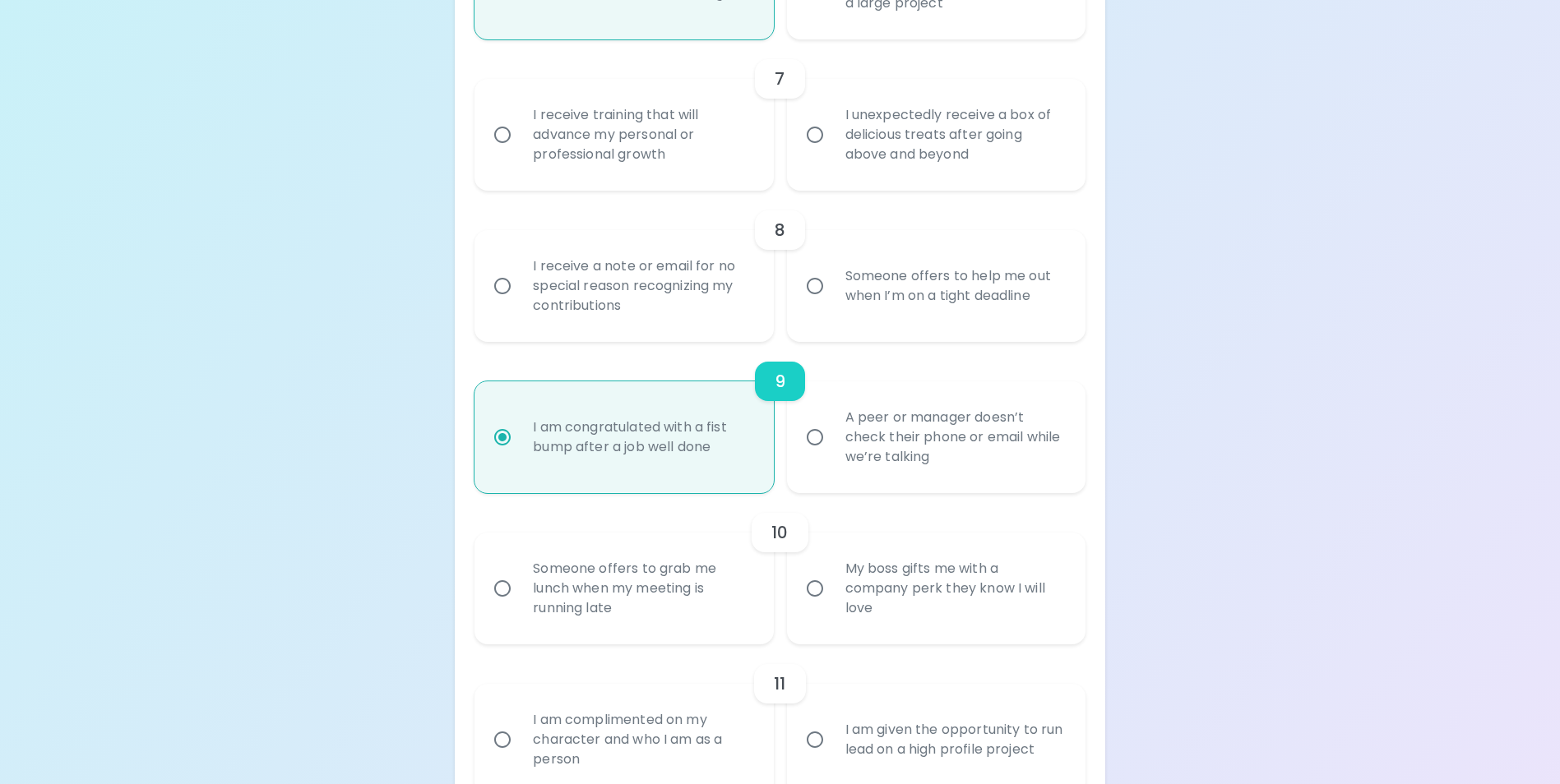
radio input "true"
click at [883, 309] on div "Someone offers to help me out when I’m on a tight deadline" at bounding box center [954, 286] width 245 height 79
click at [832, 304] on input "Someone offers to help me out when I’m on a tight deadline" at bounding box center [815, 286] width 34 height 34
radio input "false"
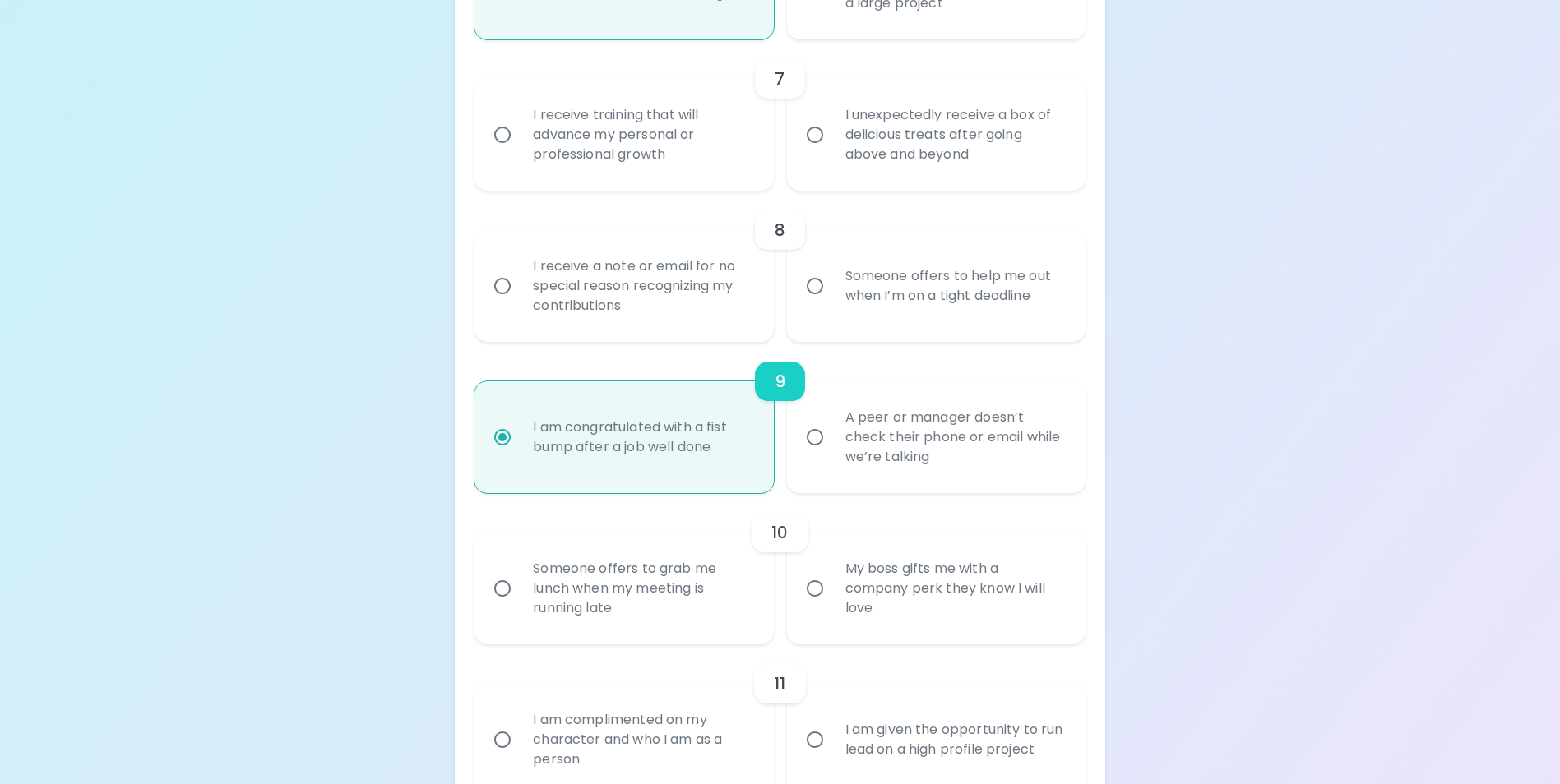
radio input "false"
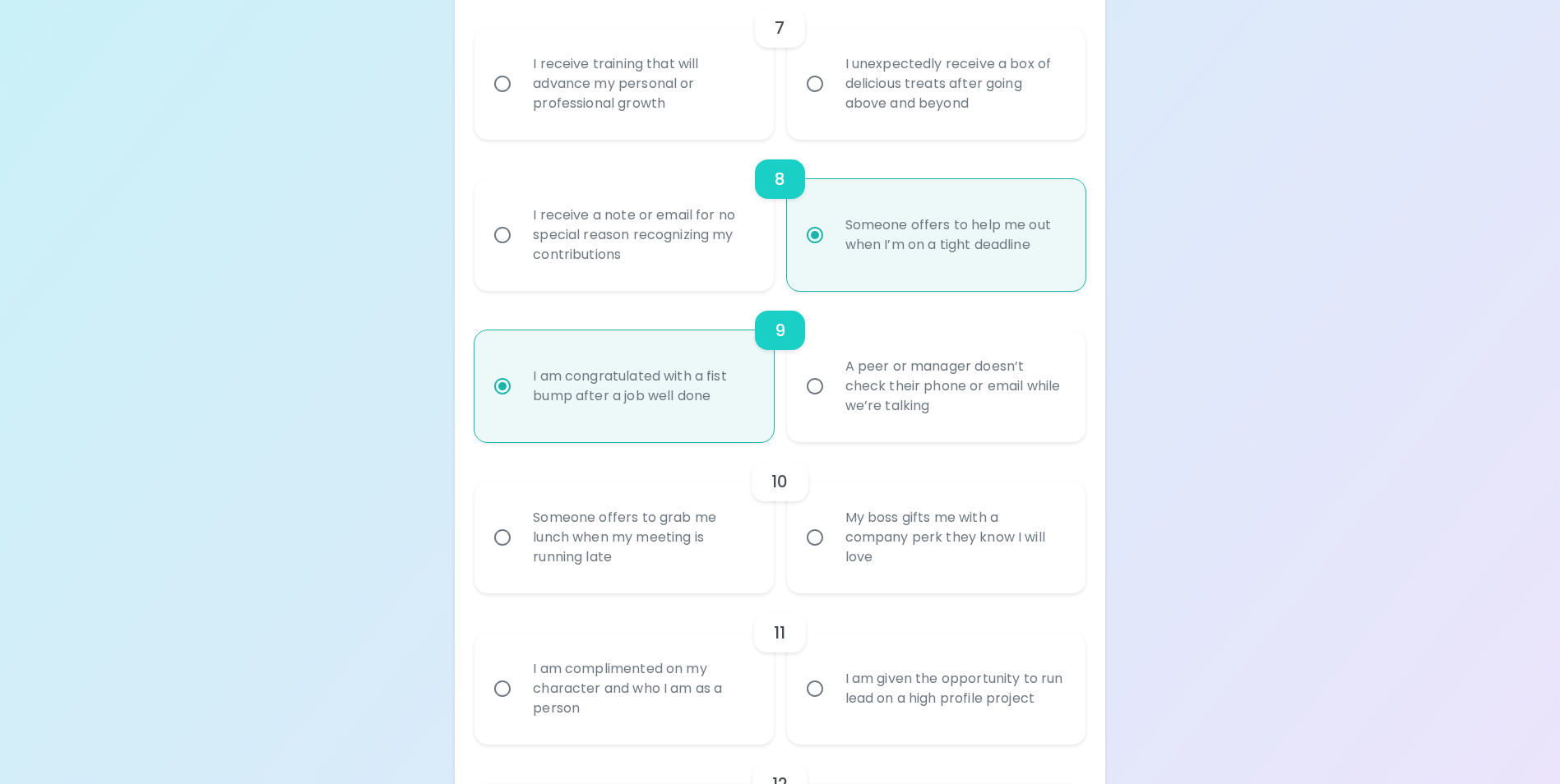
scroll to position [1312, 0]
radio input "true"
click at [919, 109] on div "I unexpectedly receive a box of delicious treats after going above and beyond" at bounding box center [954, 84] width 245 height 98
click at [832, 102] on input "I unexpectedly receive a box of delicious treats after going above and beyond" at bounding box center [815, 85] width 34 height 34
radio input "false"
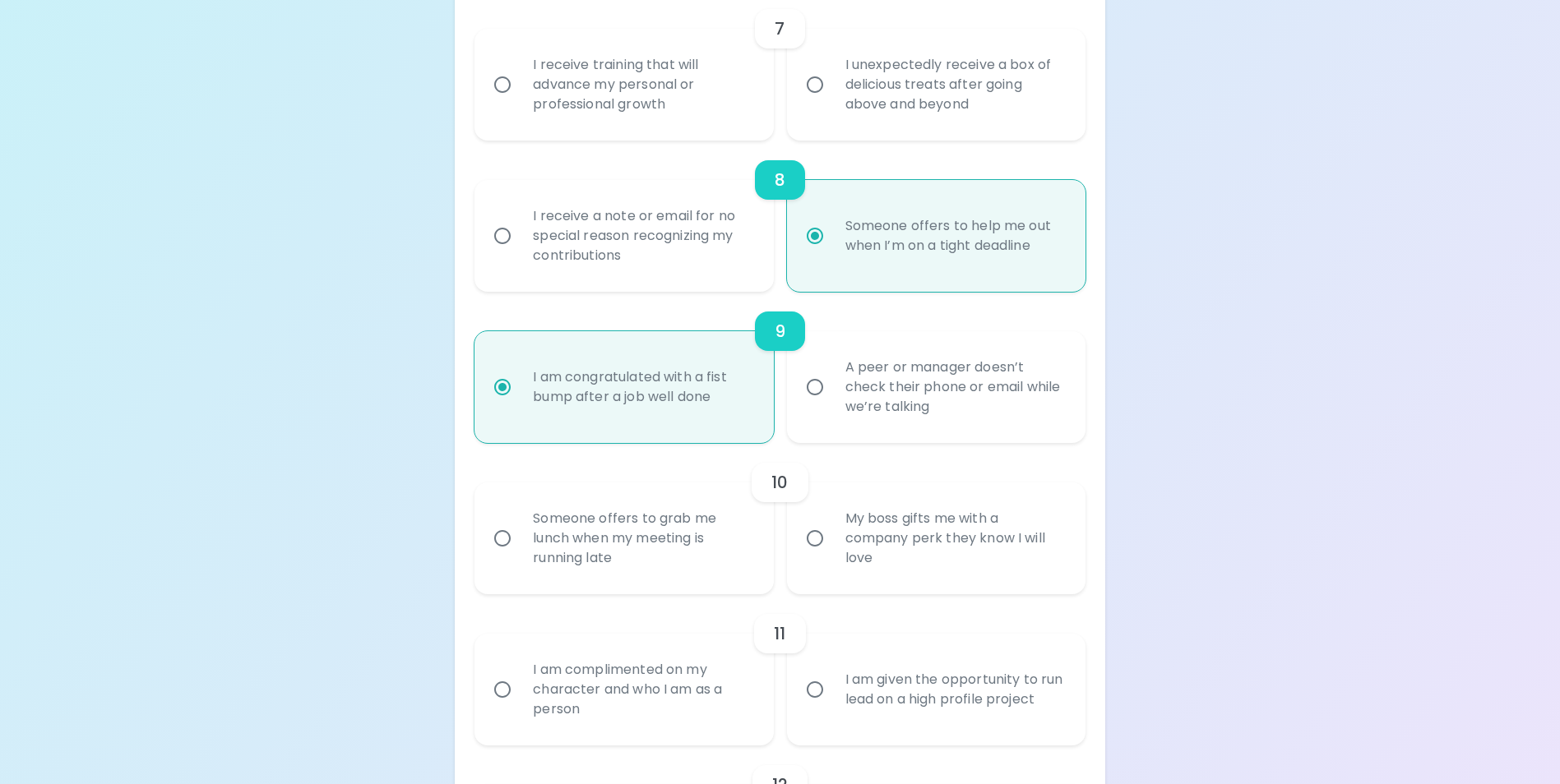
radio input "false"
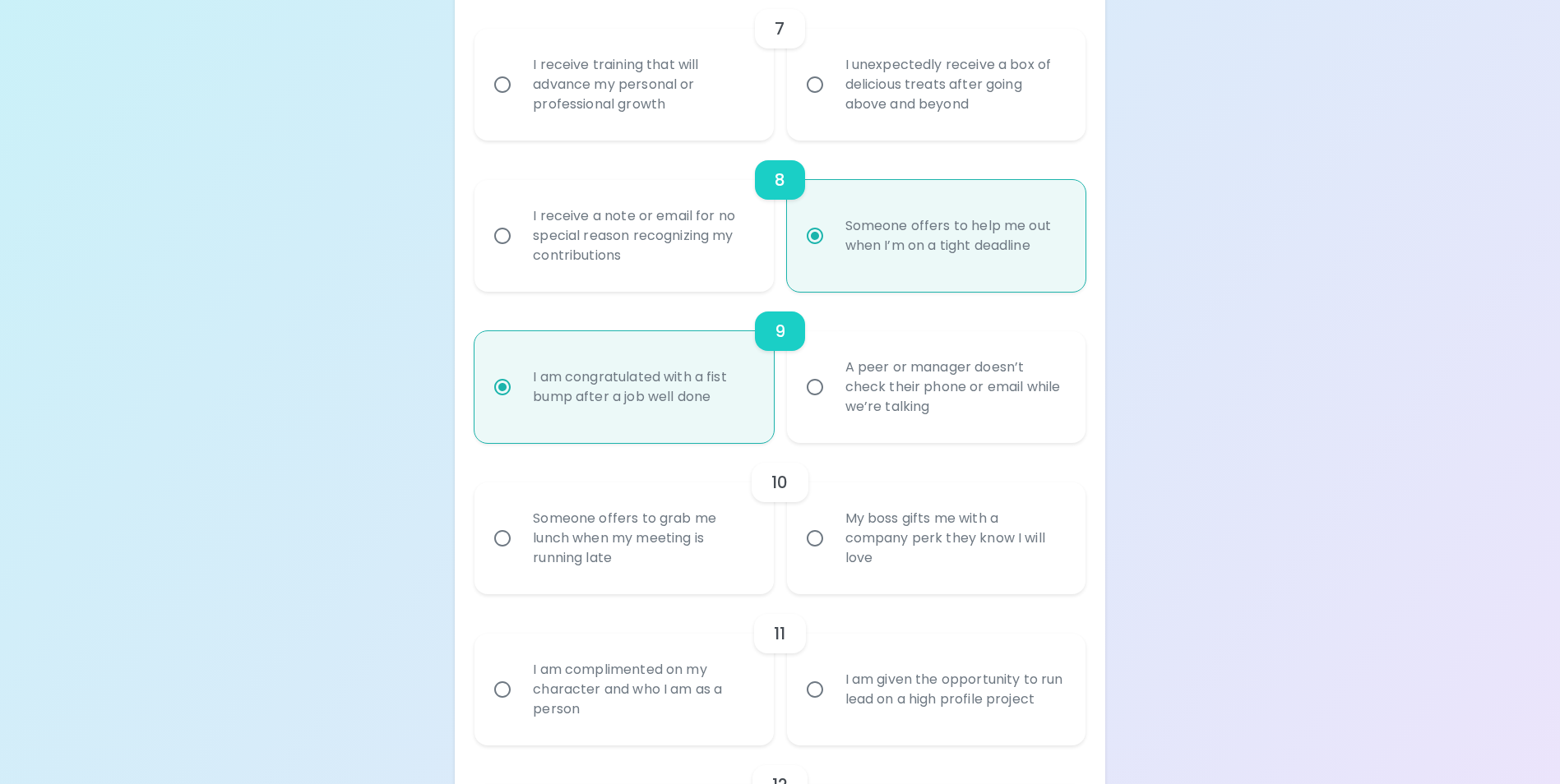
radio input "false"
radio input "true"
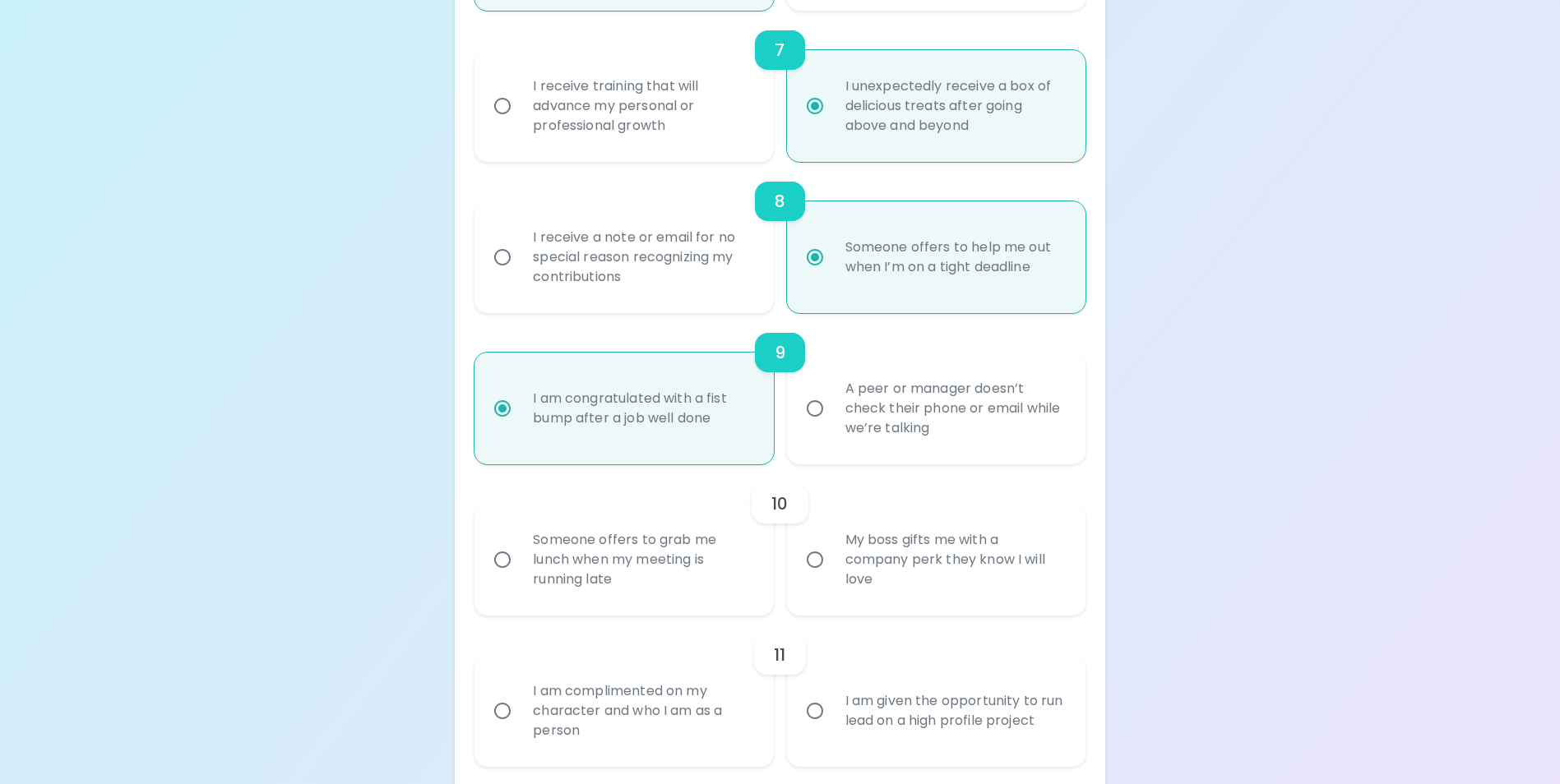
radio input "true"
click at [638, 118] on div "I receive training that will advance my personal or professional growth" at bounding box center [642, 105] width 245 height 98
click at [520, 118] on input "I receive training that will advance my personal or professional growth" at bounding box center [502, 106] width 34 height 34
radio input "false"
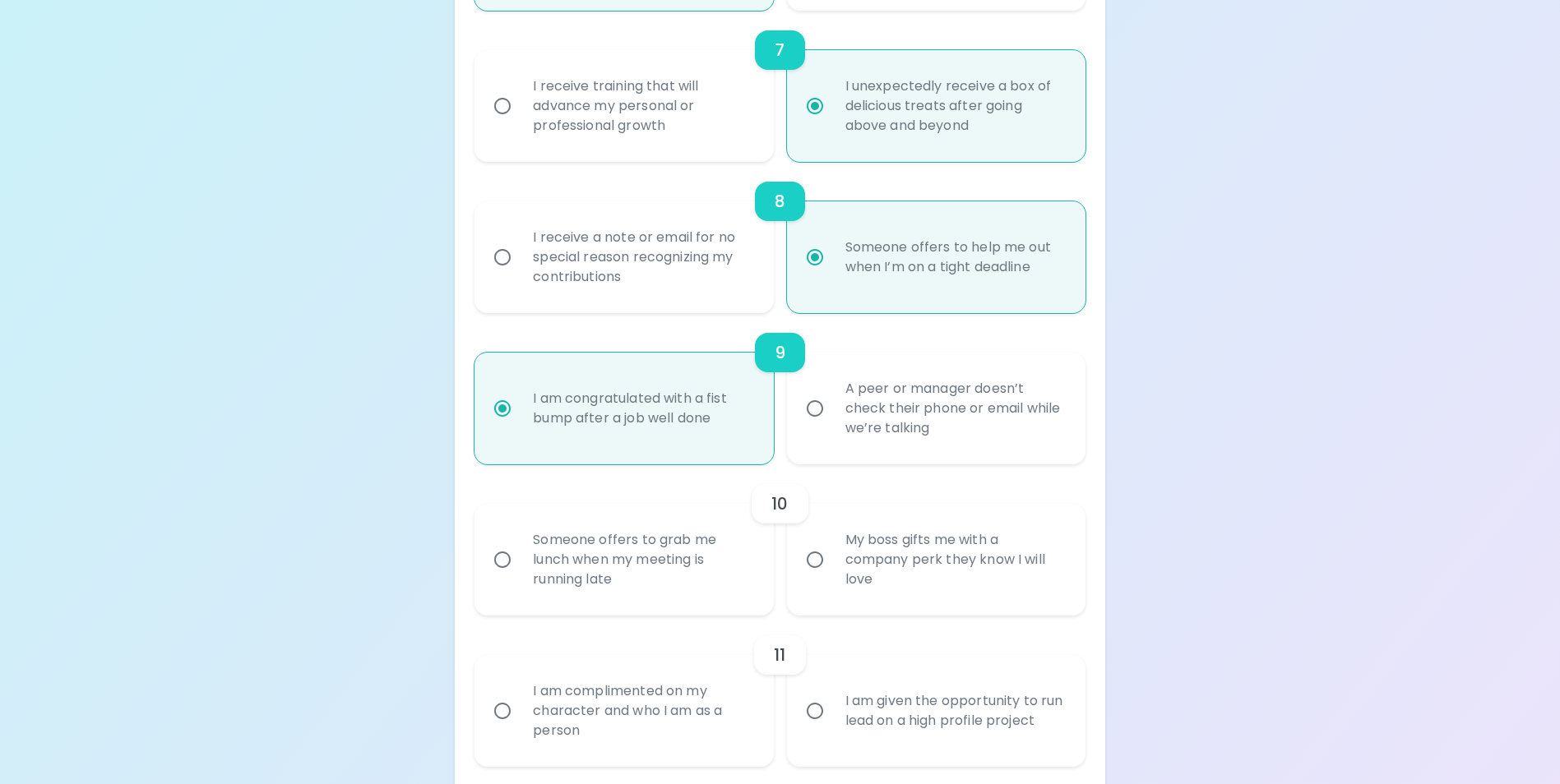
radio input "false"
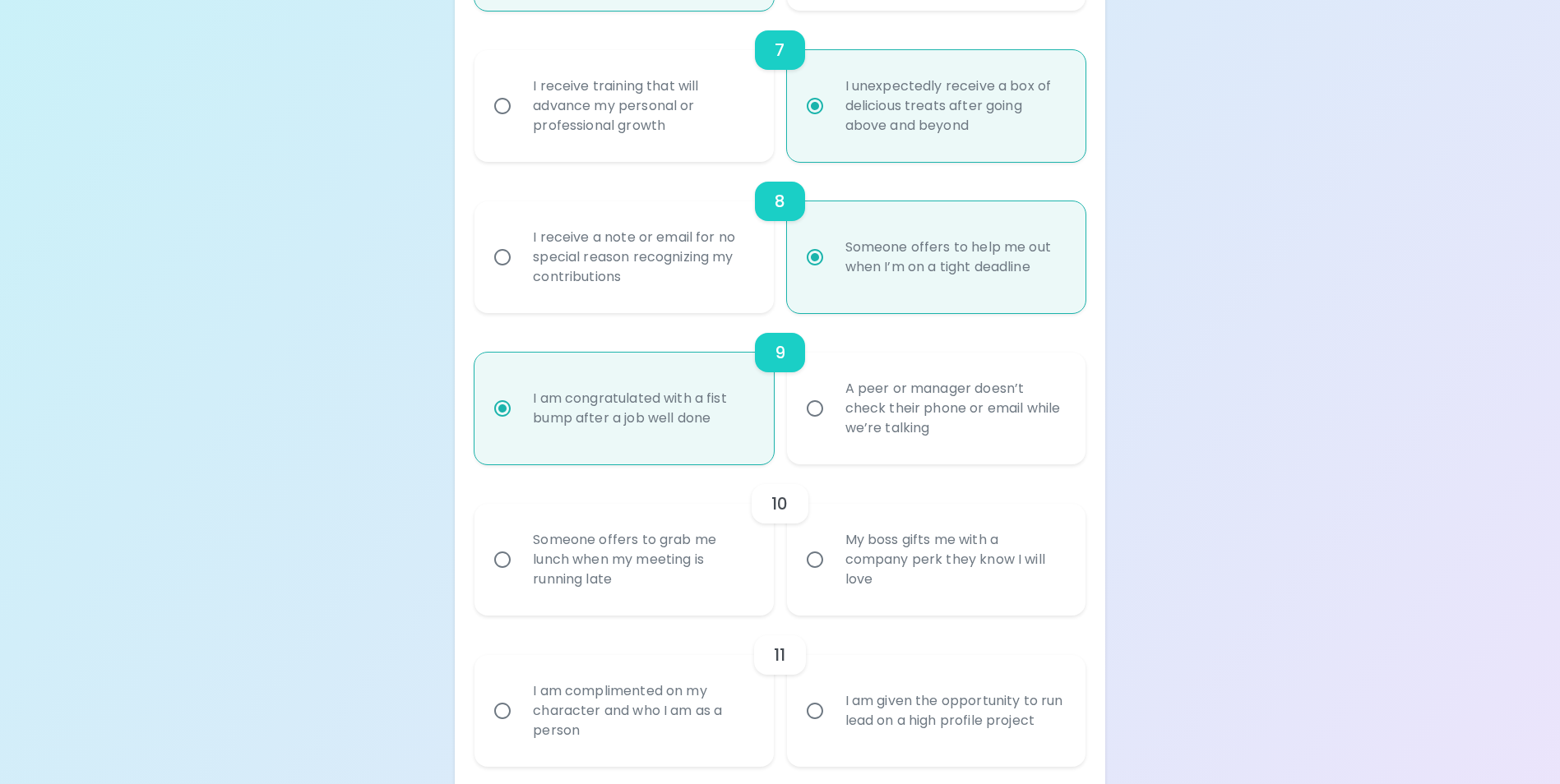
radio input "false"
radio input "true"
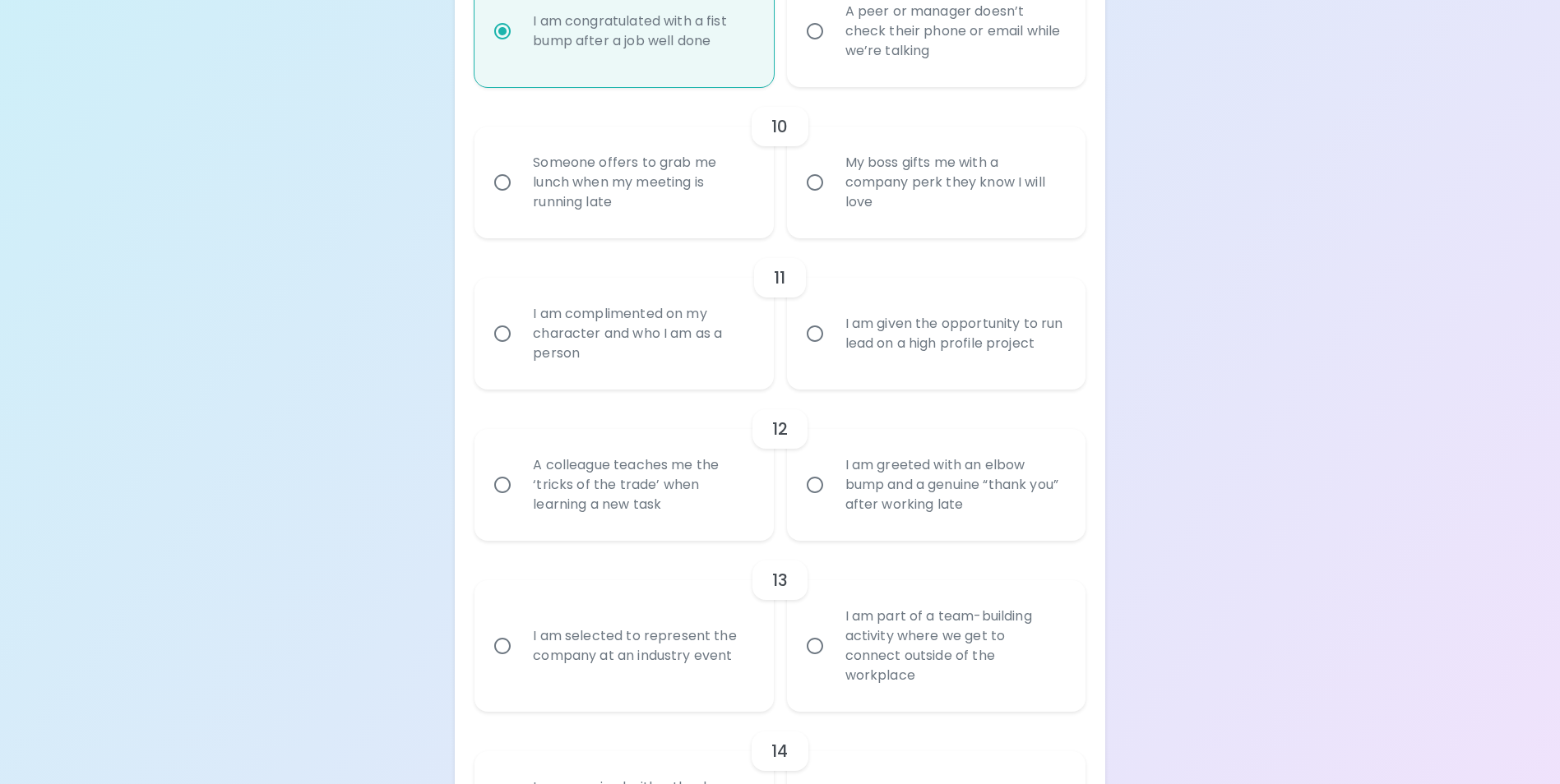
scroll to position [1669, 0]
radio input "true"
click at [887, 207] on div "My boss gifts me with a company perk they know I will love" at bounding box center [954, 181] width 245 height 98
click at [832, 199] on input "My boss gifts me with a company perk they know I will love" at bounding box center [815, 181] width 34 height 34
radio input "false"
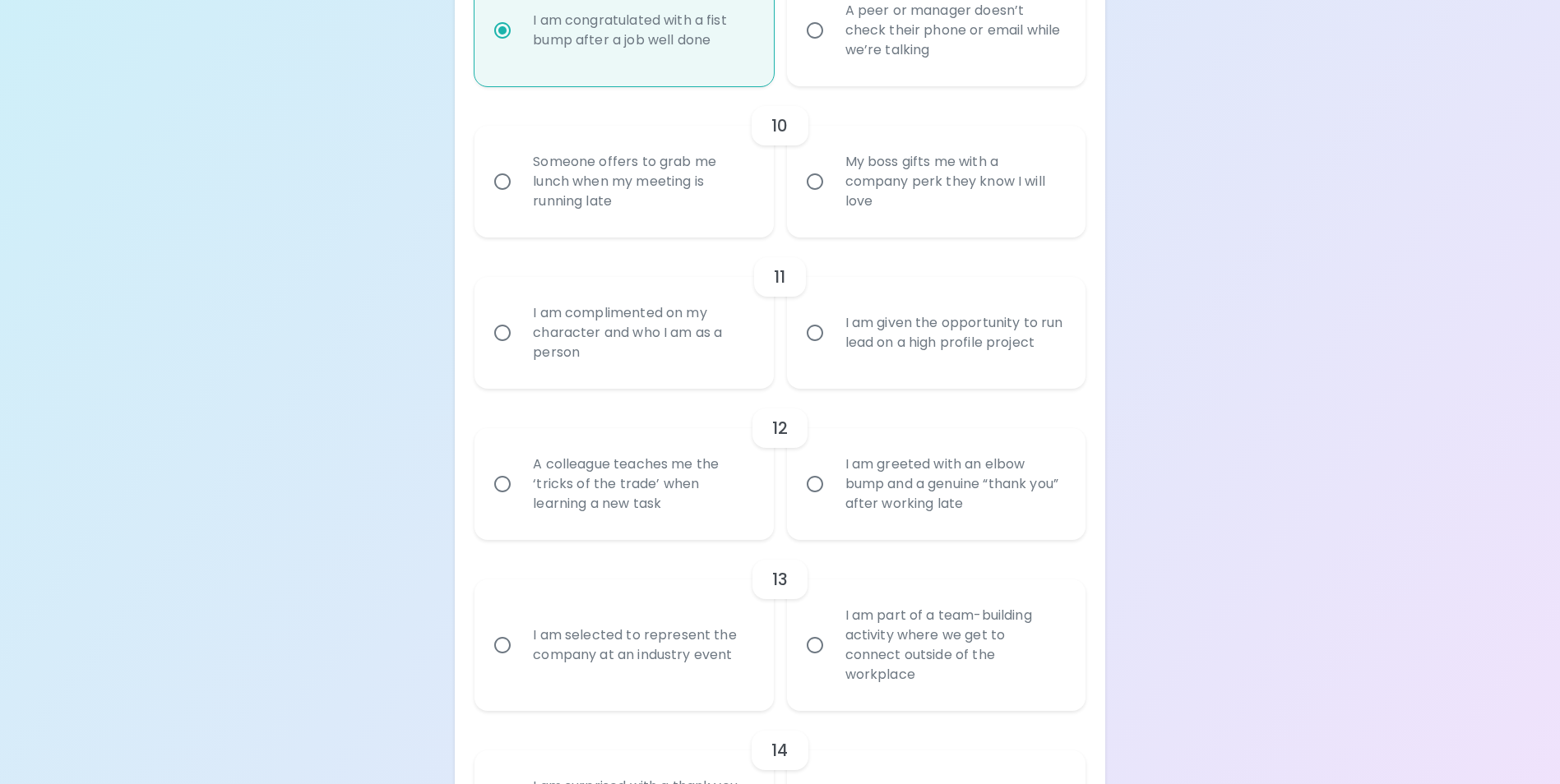
radio input "false"
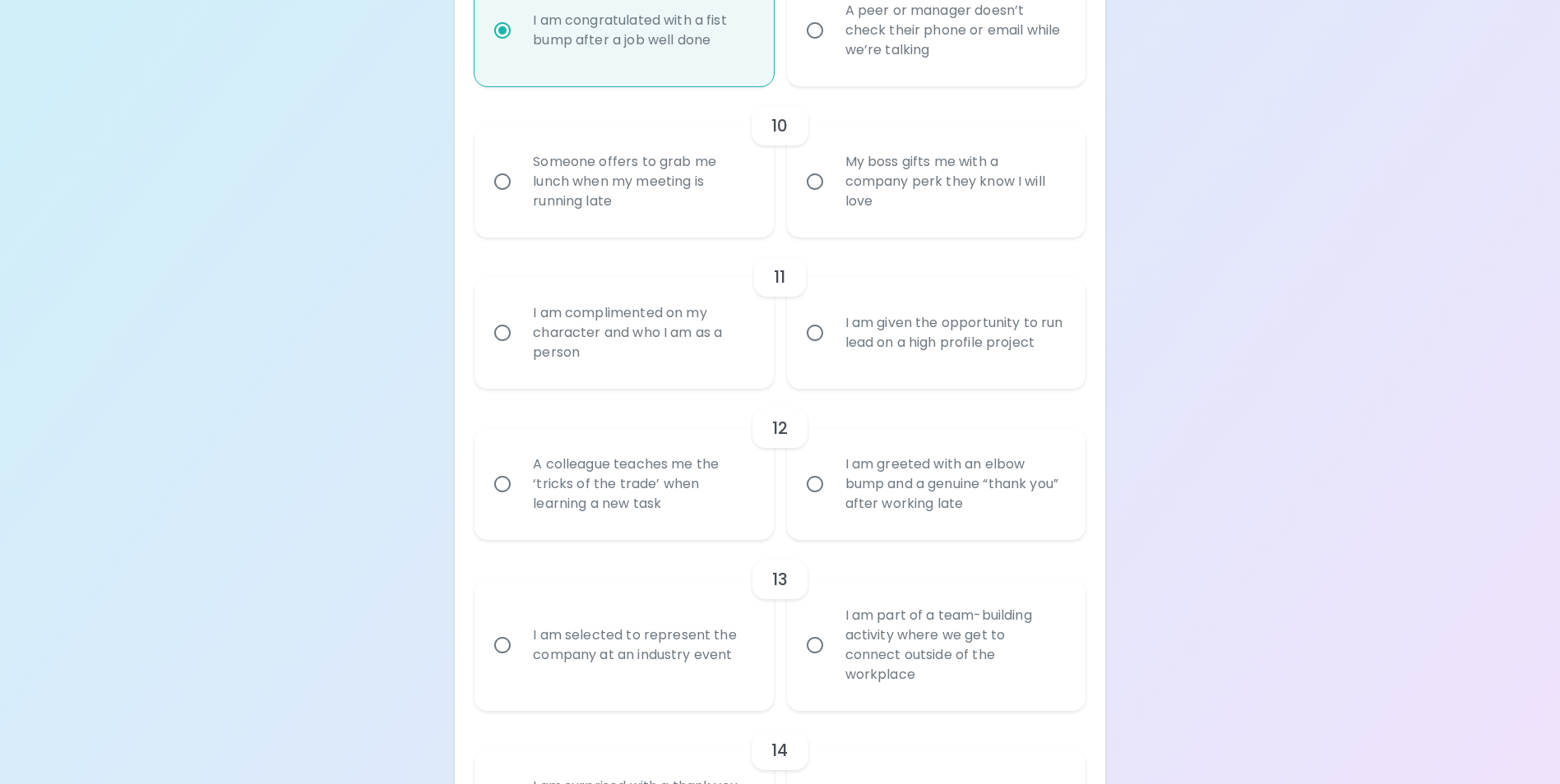
radio input "false"
radio input "true"
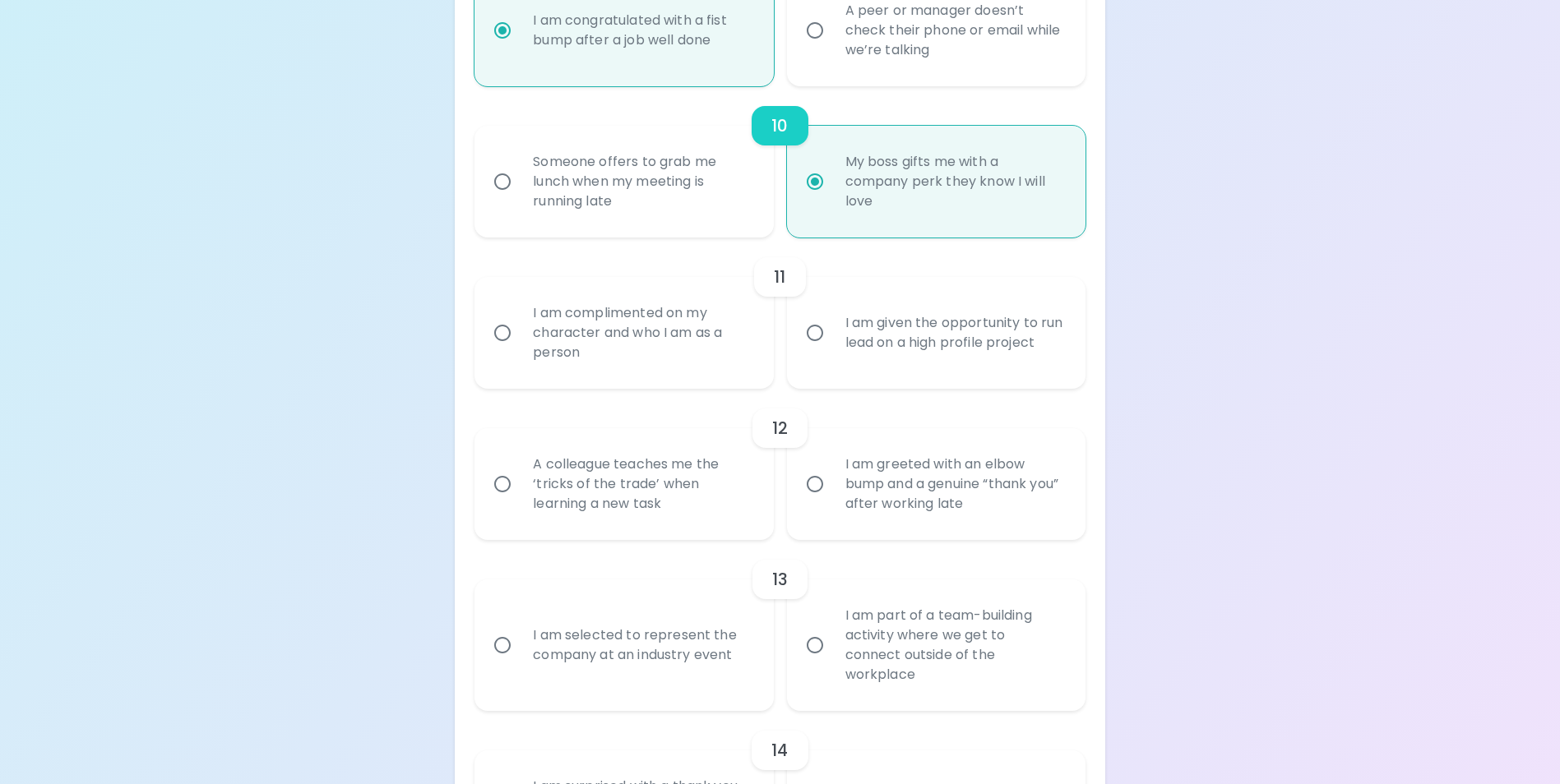
scroll to position [1801, 0]
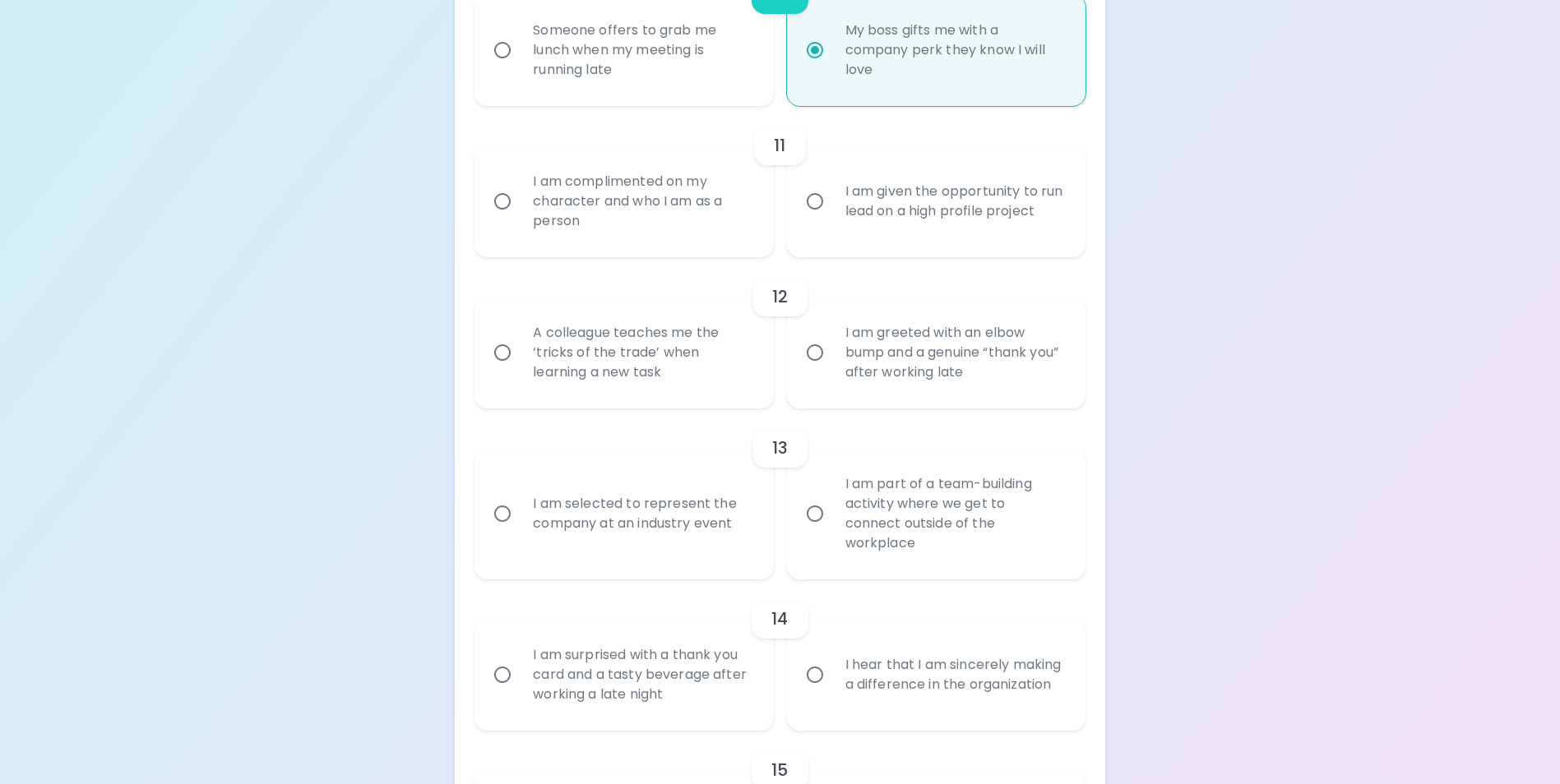
radio input "true"
click at [662, 227] on div "I am complimented on my character and who I am as a person" at bounding box center [642, 201] width 245 height 98
click at [520, 219] on input "I am complimented on my character and who I am as a person" at bounding box center [502, 201] width 34 height 34
radio input "false"
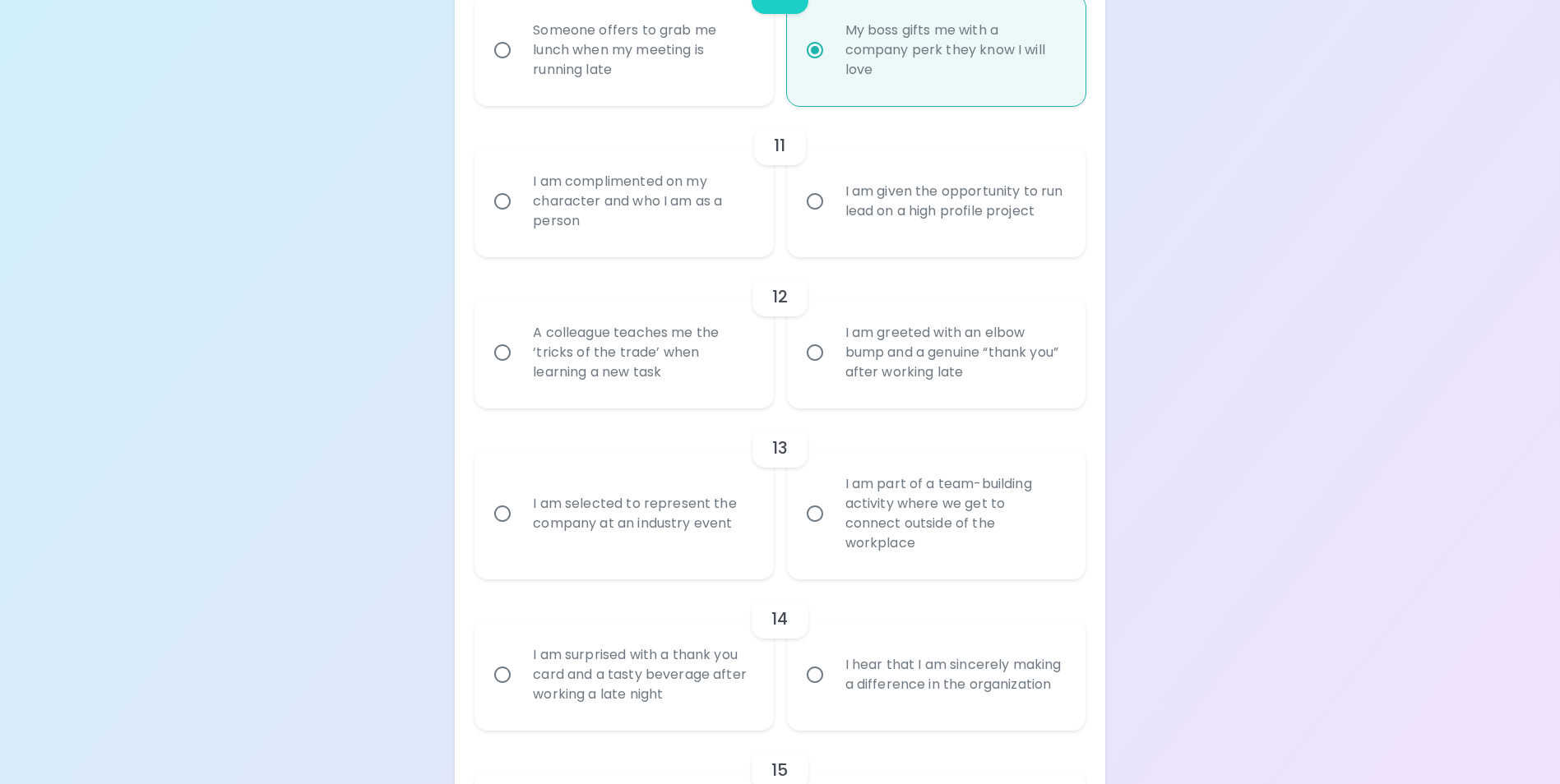
radio input "false"
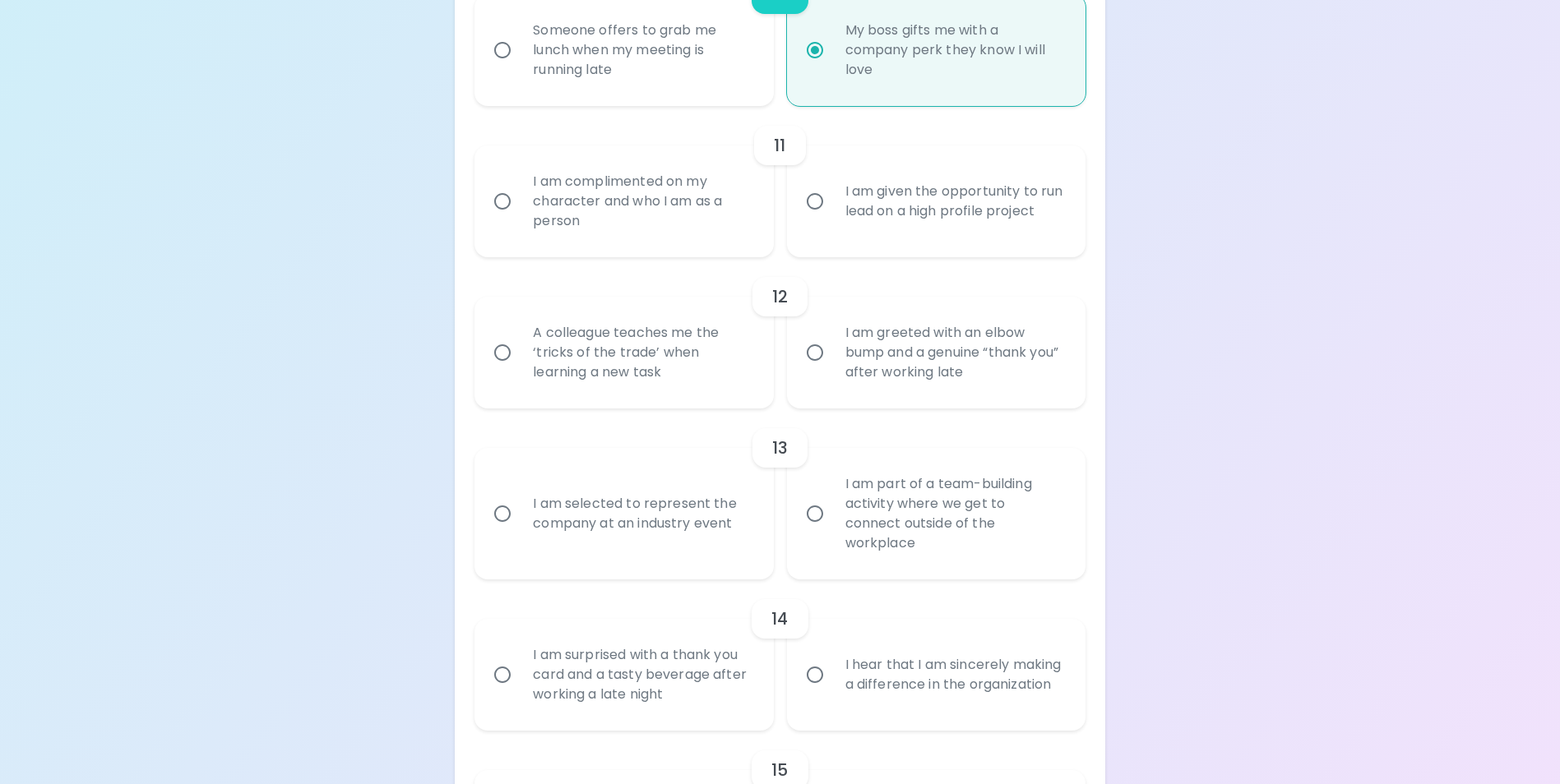
radio input "false"
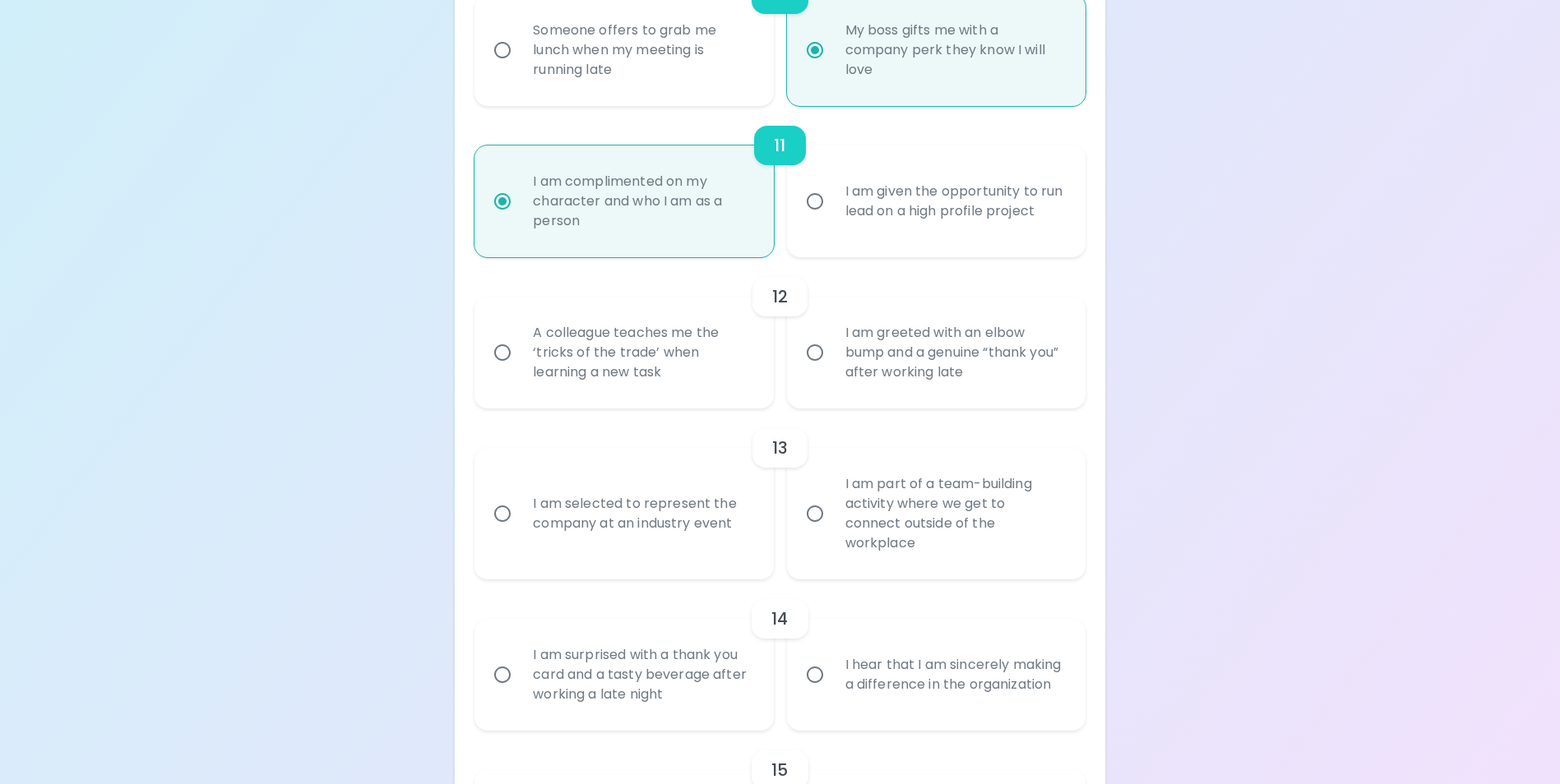
scroll to position [1931, 0]
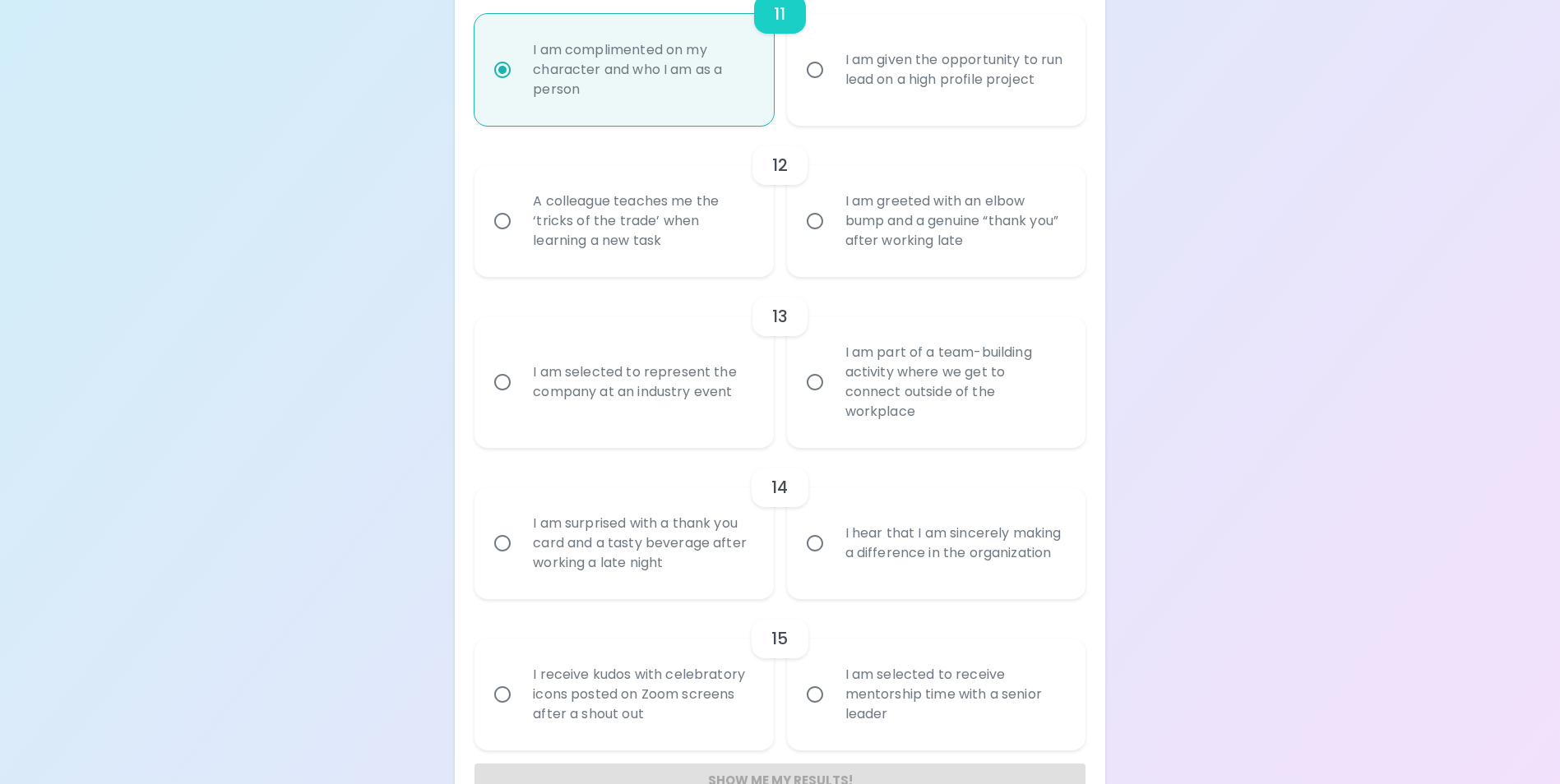
radio input "true"
click at [915, 247] on div "I am greeted with an elbow bump and a genuine “thank you” after working late" at bounding box center [954, 221] width 245 height 98
click at [832, 239] on input "I am greeted with an elbow bump and a genuine “thank you” after working late" at bounding box center [815, 221] width 34 height 34
radio input "false"
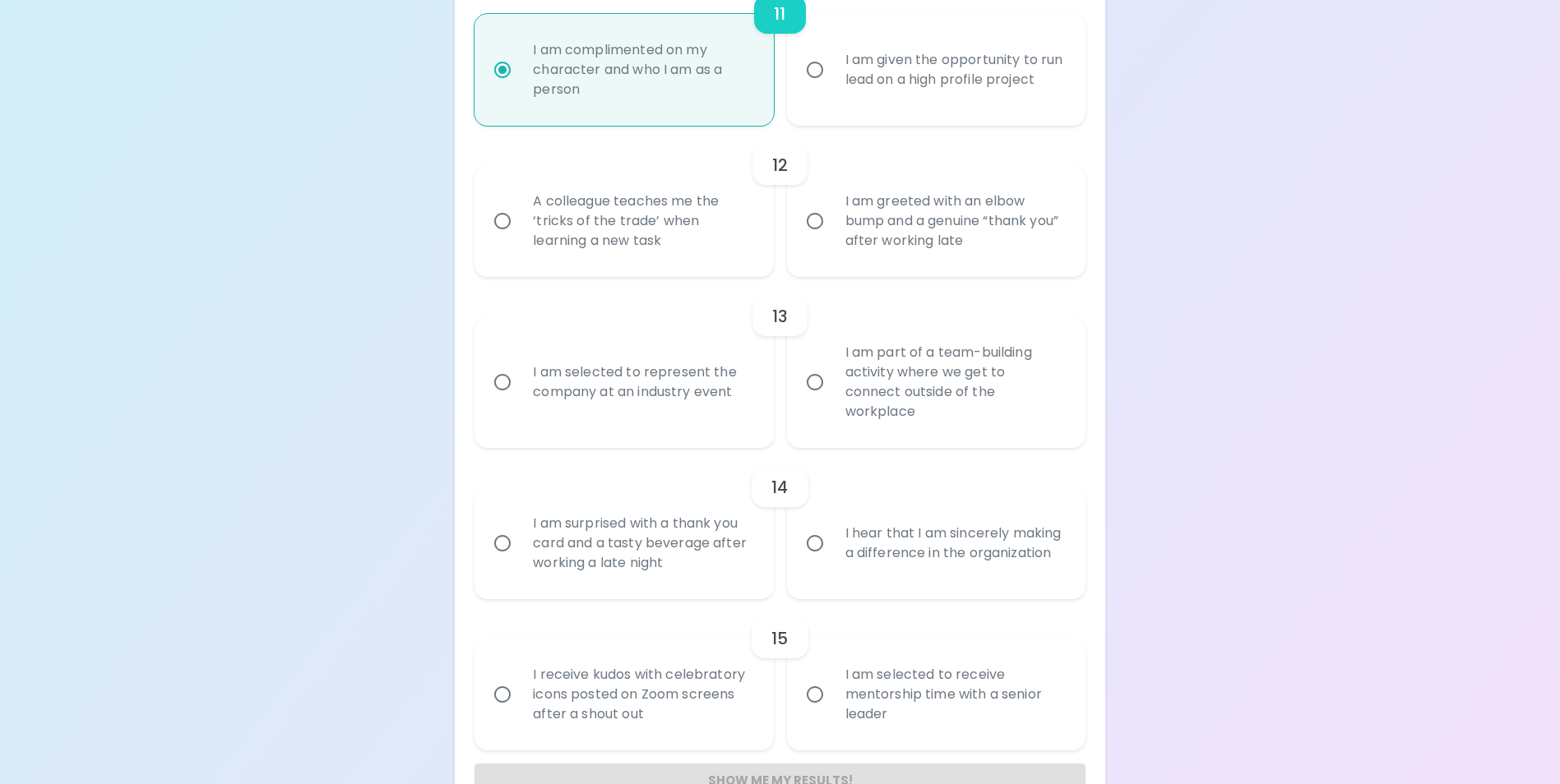
radio input "false"
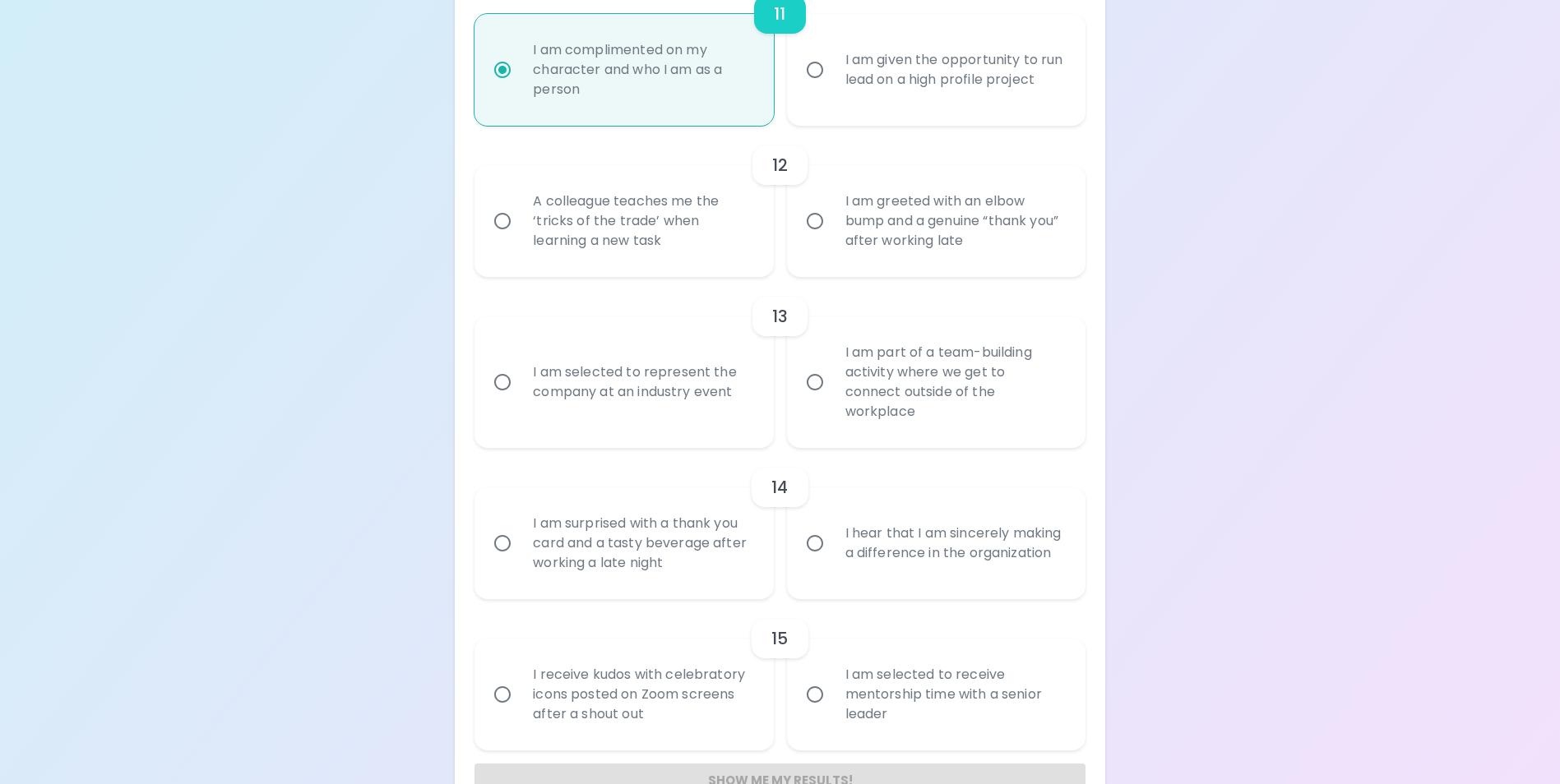
radio input "false"
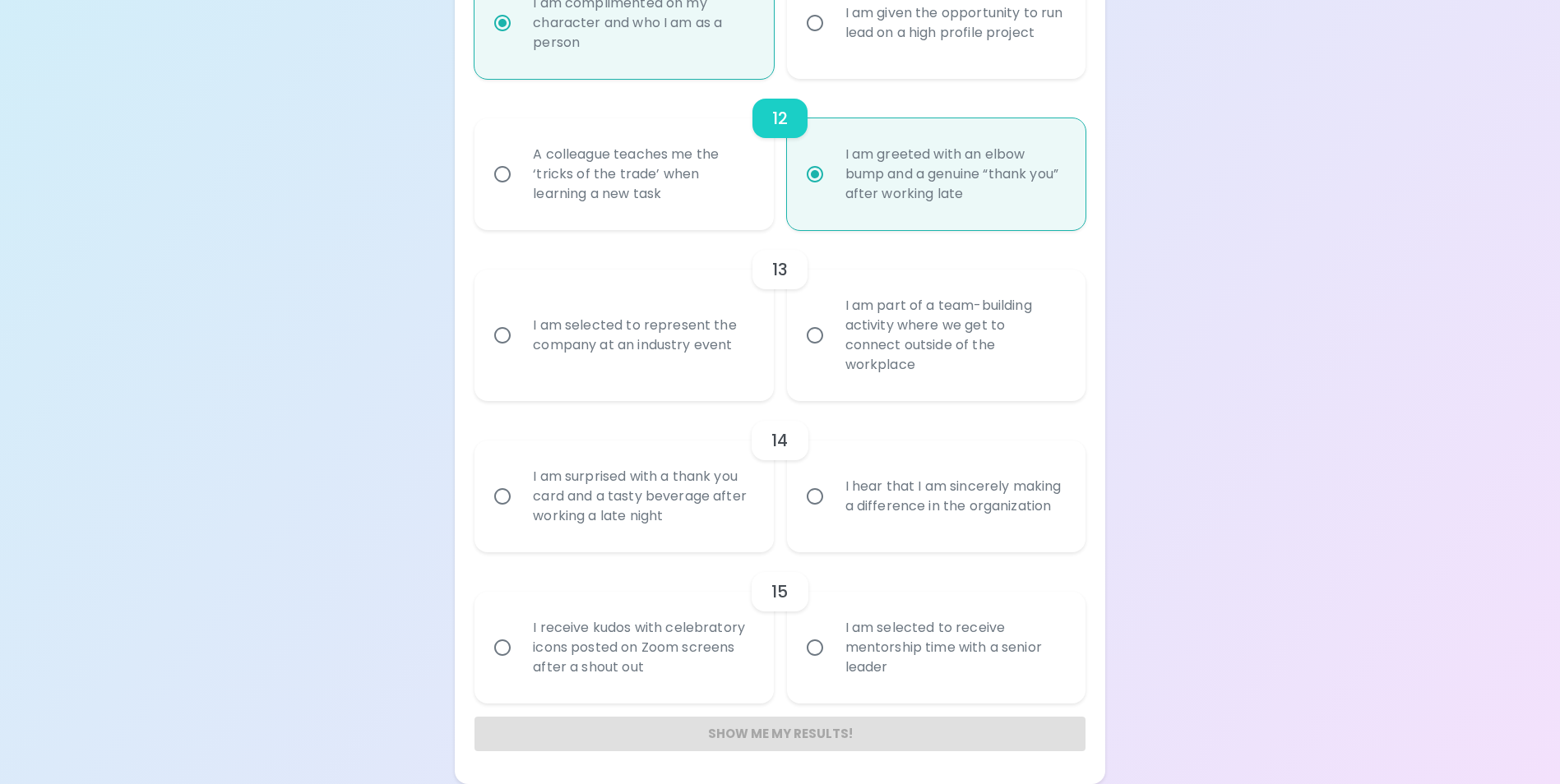
radio input "true"
click at [665, 357] on div "I am selected to represent the company at an industry event" at bounding box center [642, 335] width 245 height 79
click at [520, 352] on input "I am selected to represent the company at an industry event" at bounding box center [502, 335] width 34 height 34
radio input "false"
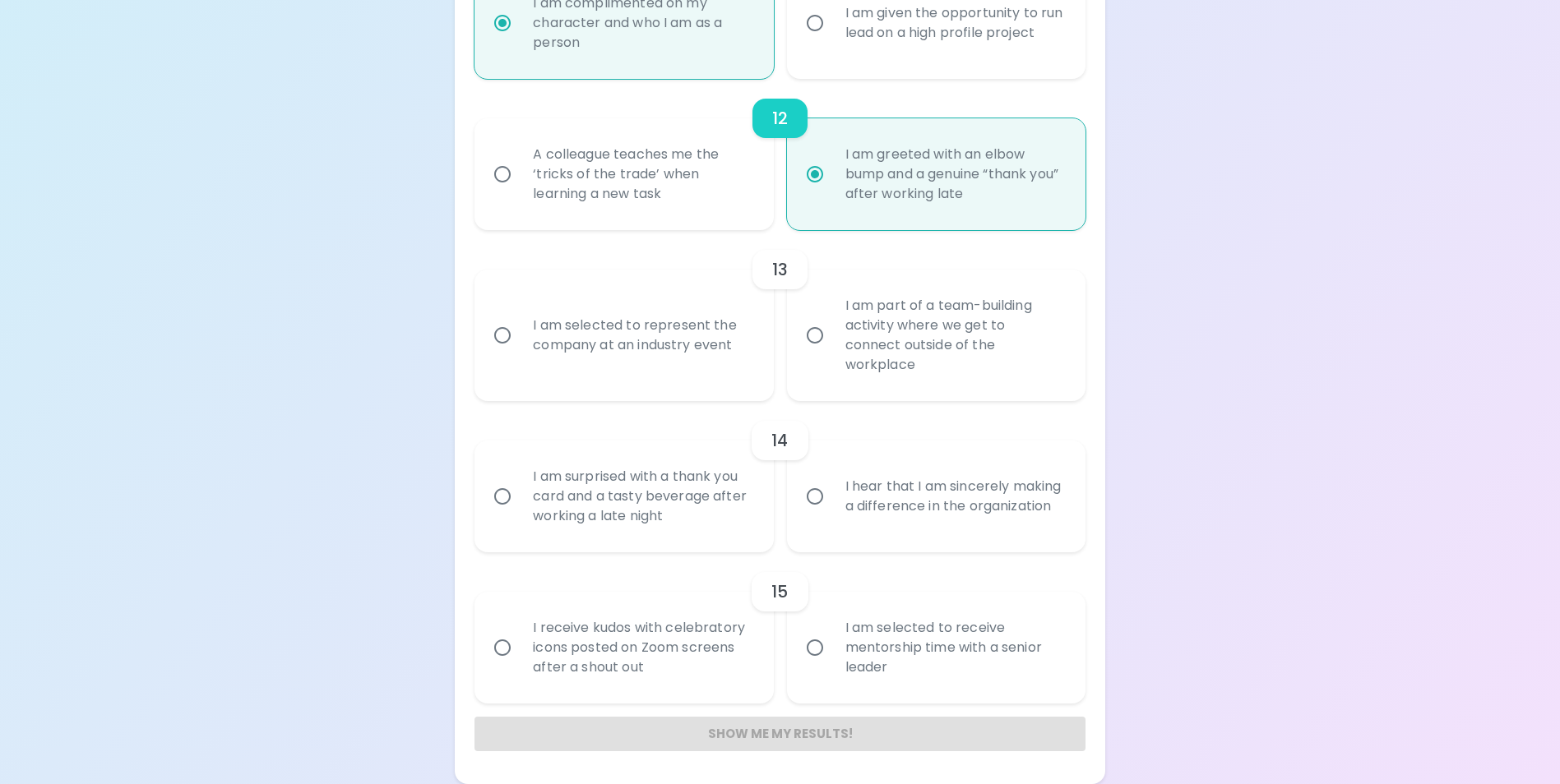
radio input "false"
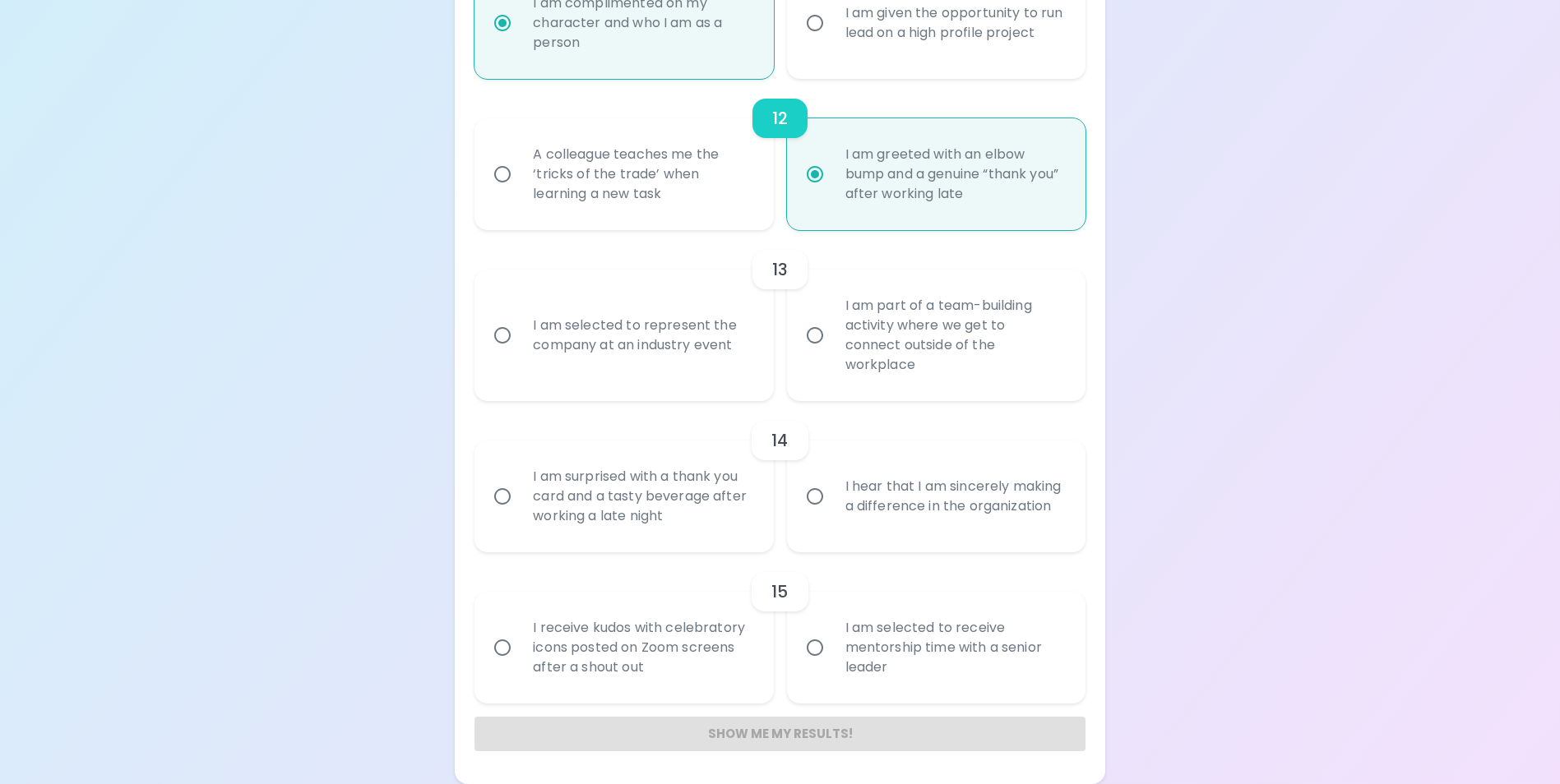
radio input "false"
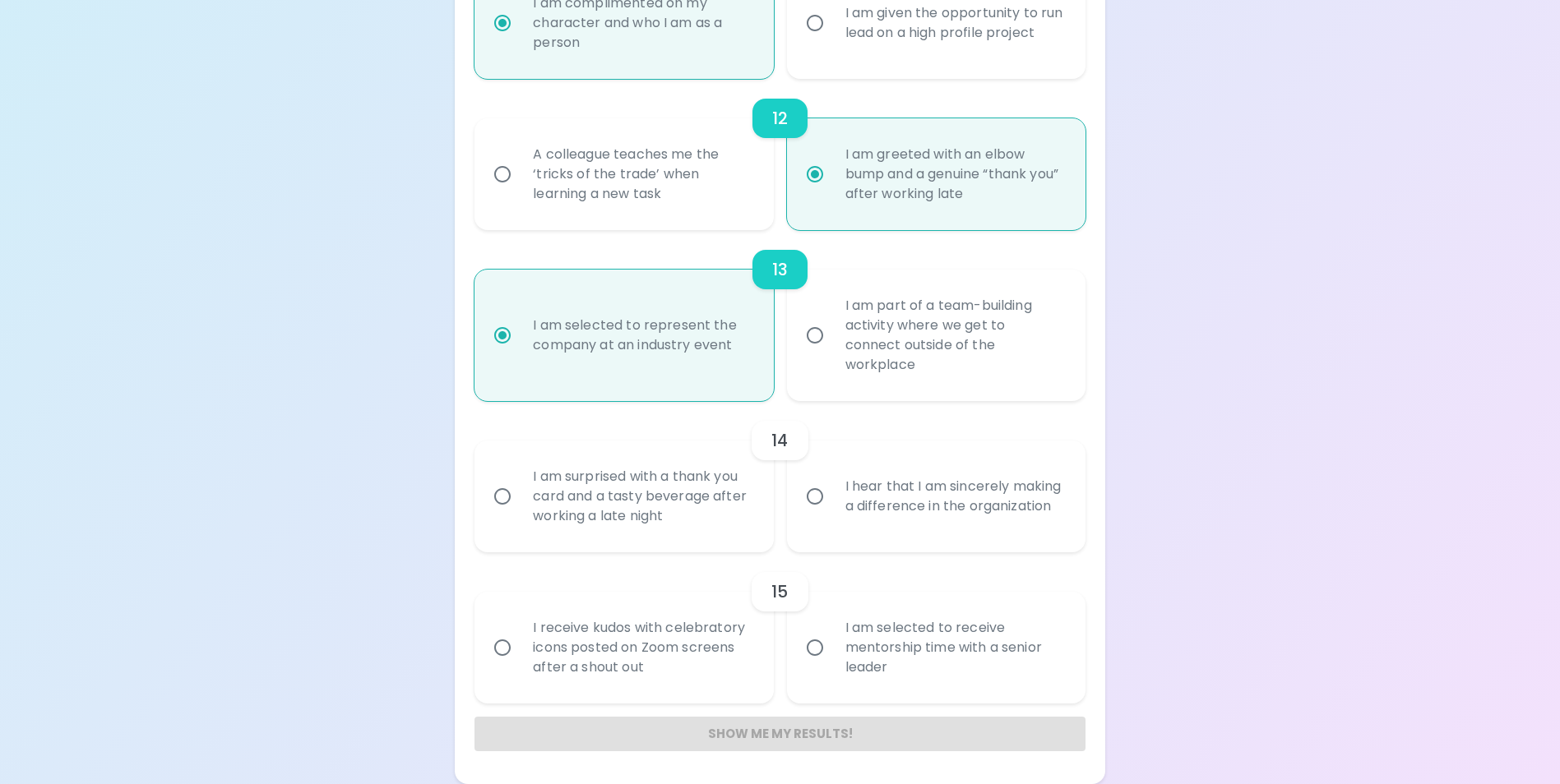
radio input "true"
click at [710, 511] on div "I am surprised with a thank you card and a tasty beverage after working a late …" at bounding box center [642, 496] width 245 height 98
click at [520, 511] on input "I am surprised with a thank you card and a tasty beverage after working a late …" at bounding box center [502, 497] width 34 height 34
radio input "false"
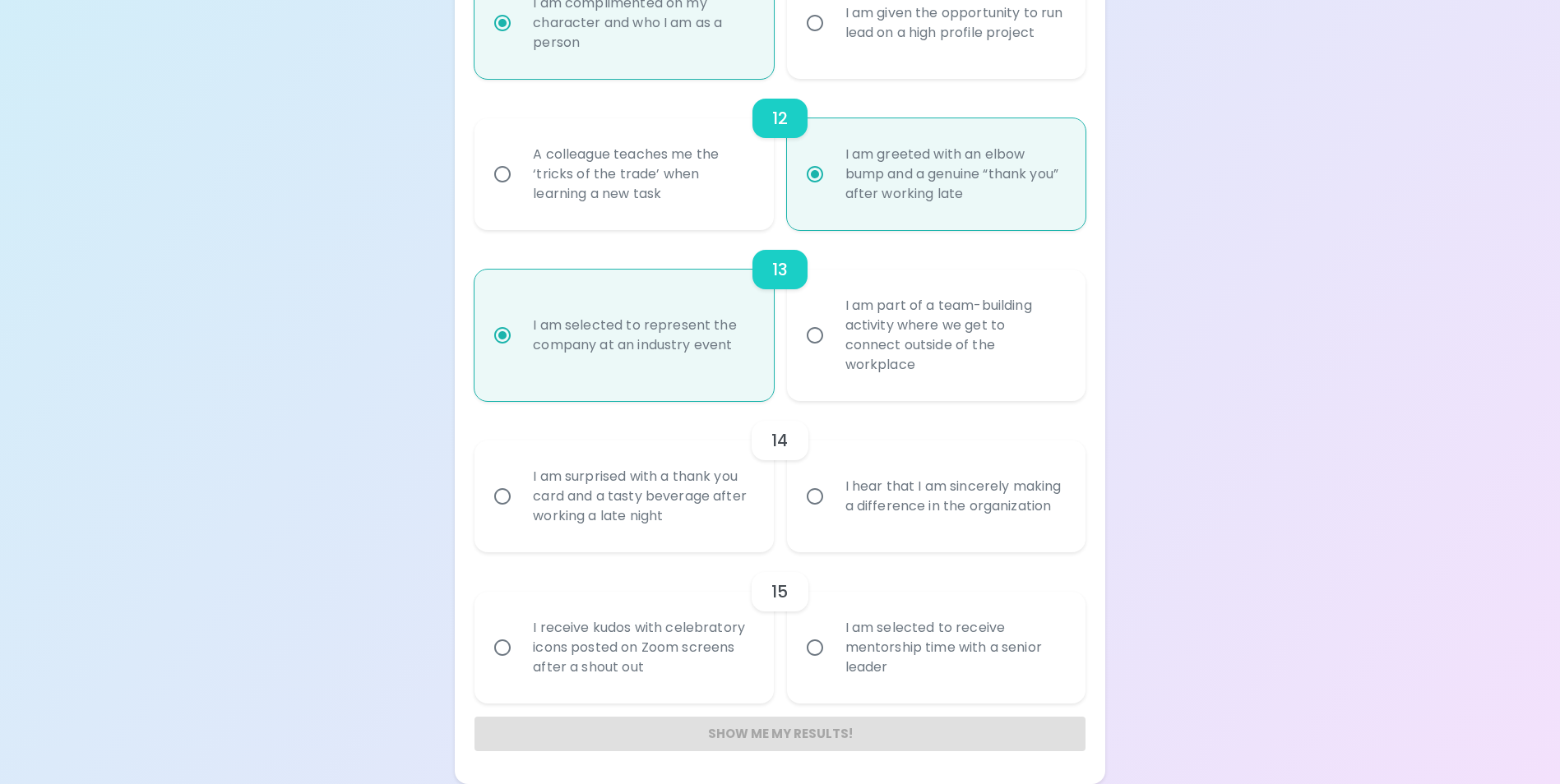
radio input "false"
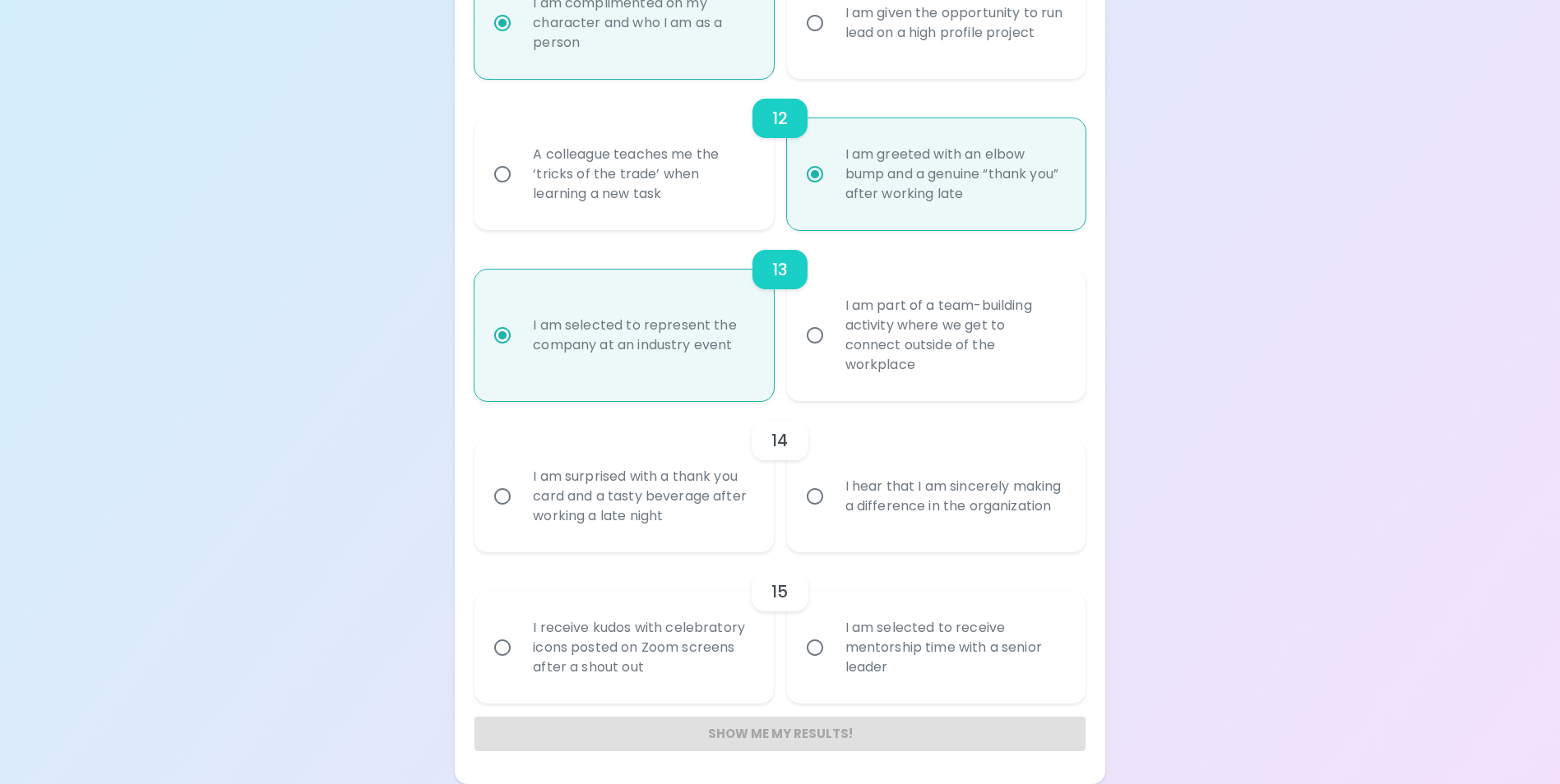
radio input "false"
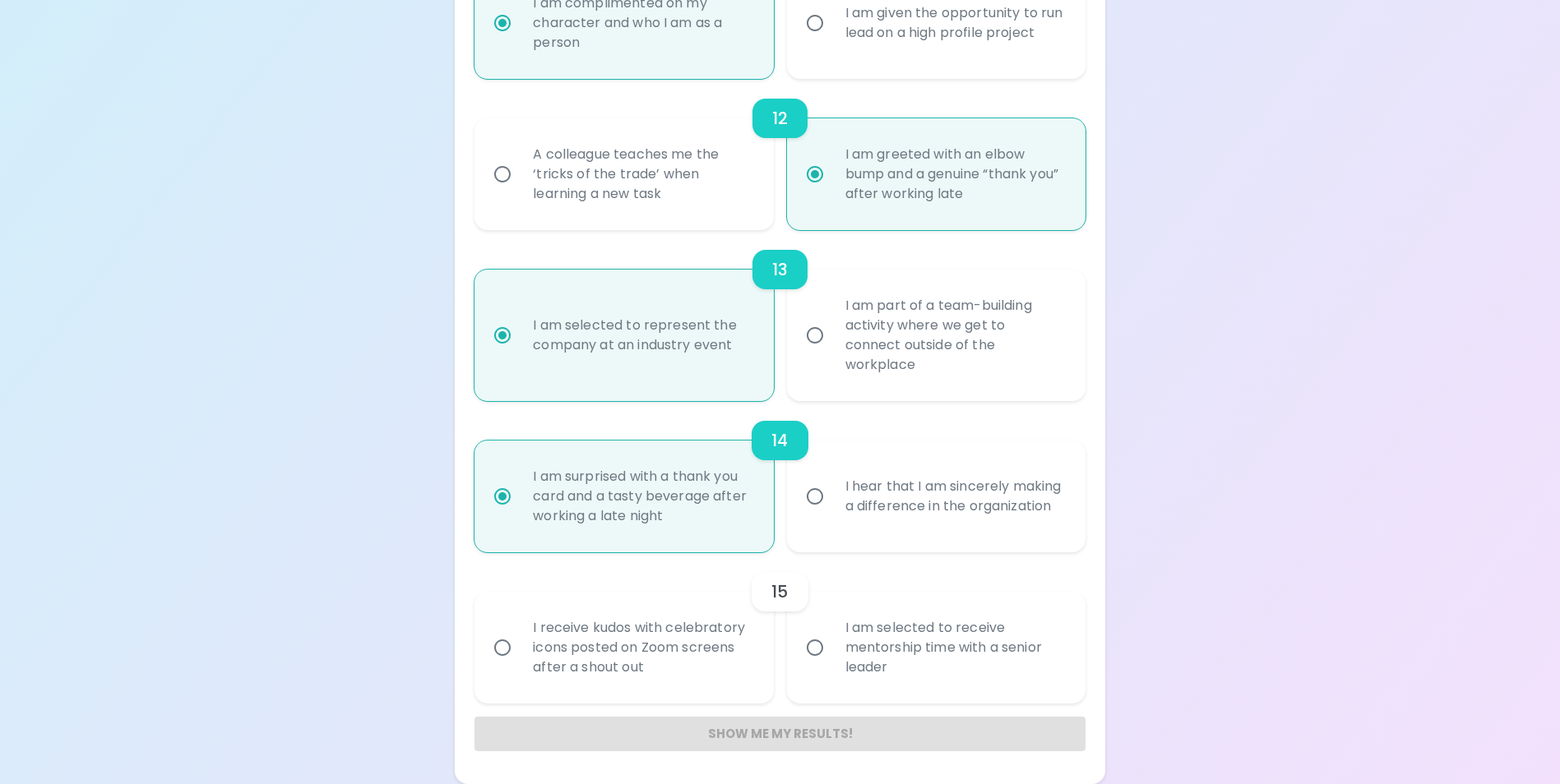
radio input "true"
click at [870, 519] on div "I hear that I am sincerely making a difference in the organization" at bounding box center [954, 497] width 245 height 79
click at [832, 514] on input "I hear that I am sincerely making a difference in the organization" at bounding box center [815, 497] width 34 height 34
radio input "false"
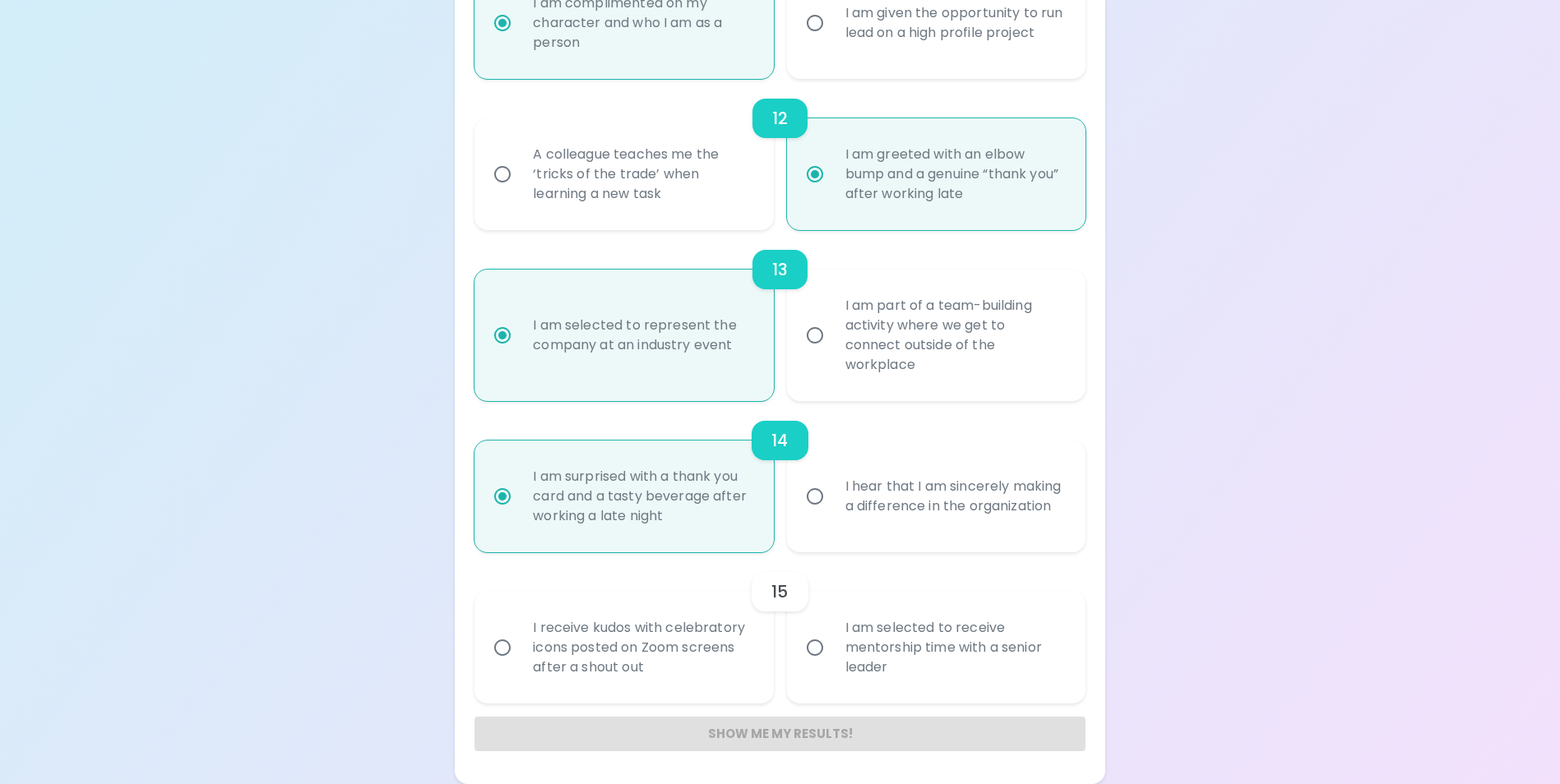
radio input "false"
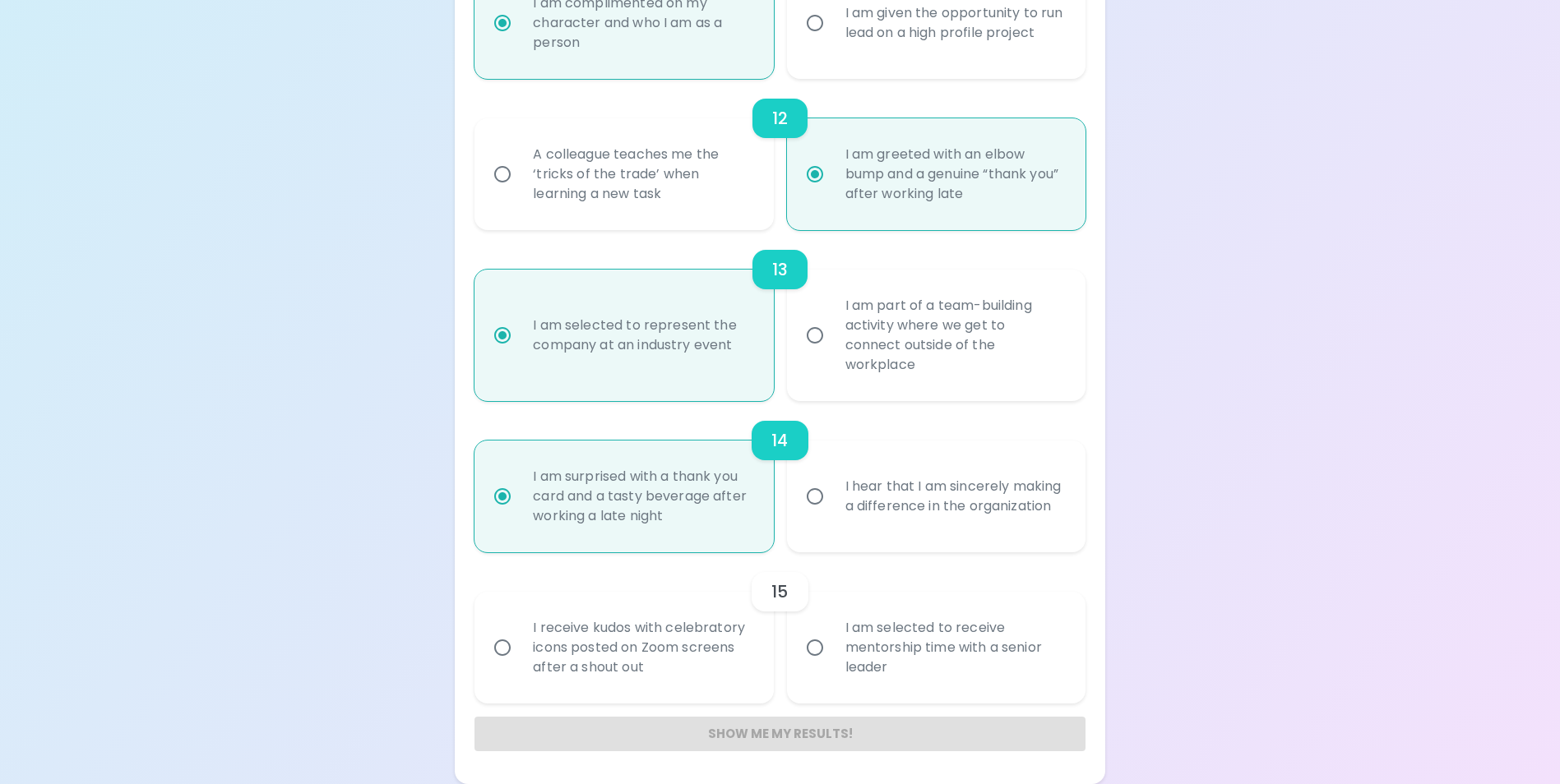
radio input "false"
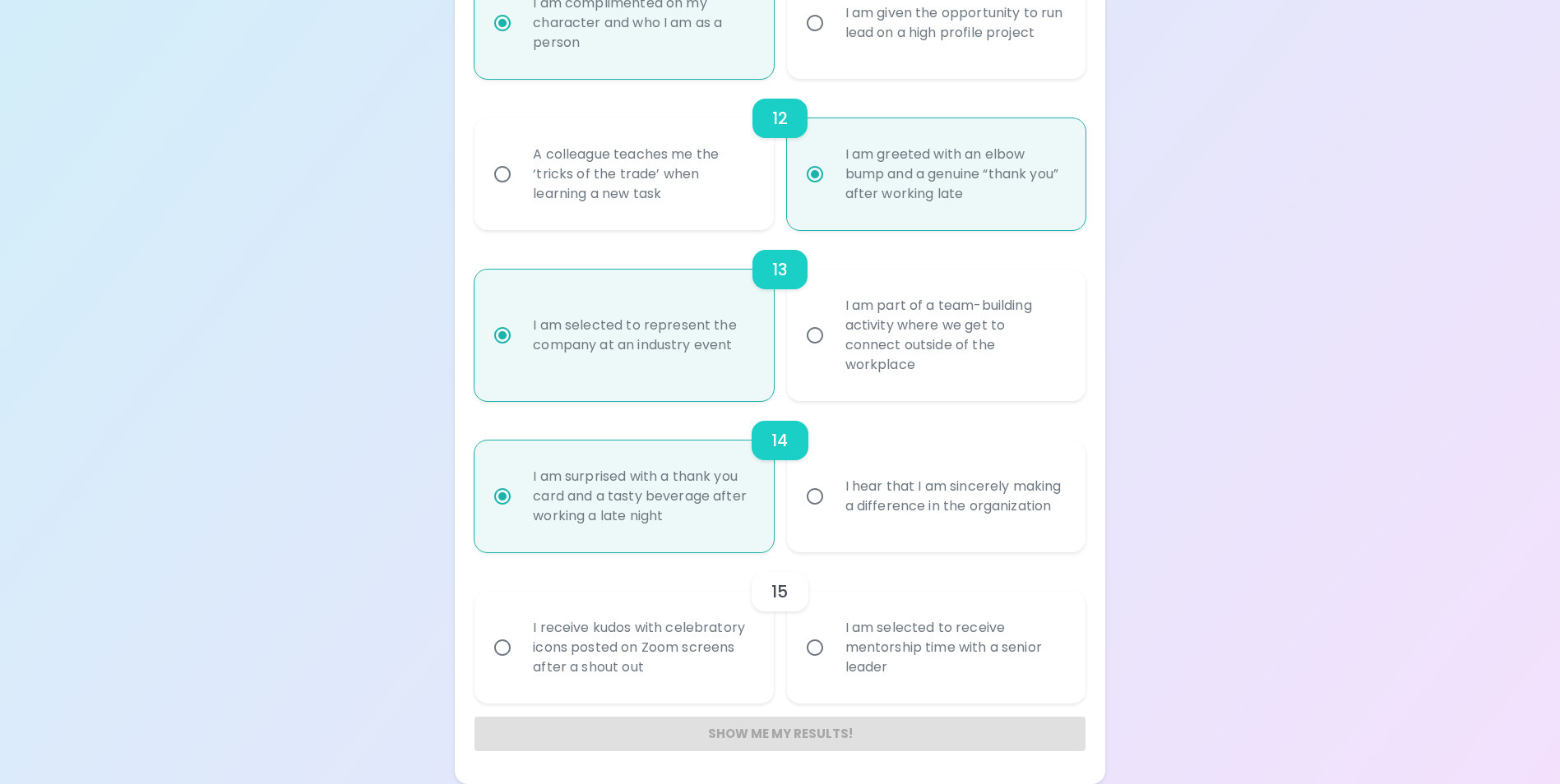
radio input "true"
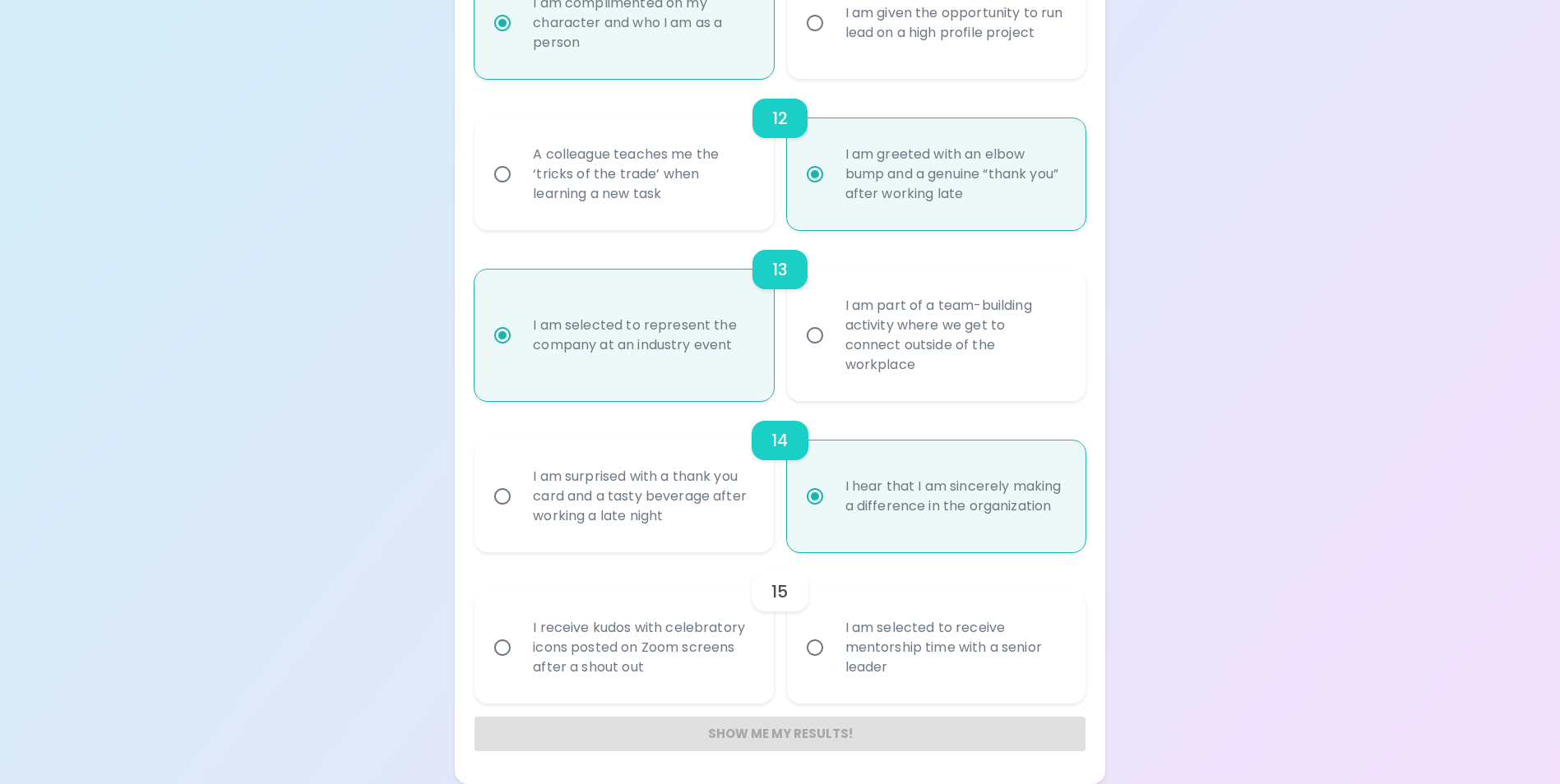
radio input "true"
click at [672, 645] on div "I receive kudos with celebratory icons posted on Zoom screens after a shout out" at bounding box center [642, 647] width 245 height 98
click at [520, 645] on input "I receive kudos with celebratory icons posted on Zoom screens after a shout out" at bounding box center [502, 647] width 34 height 34
radio input "false"
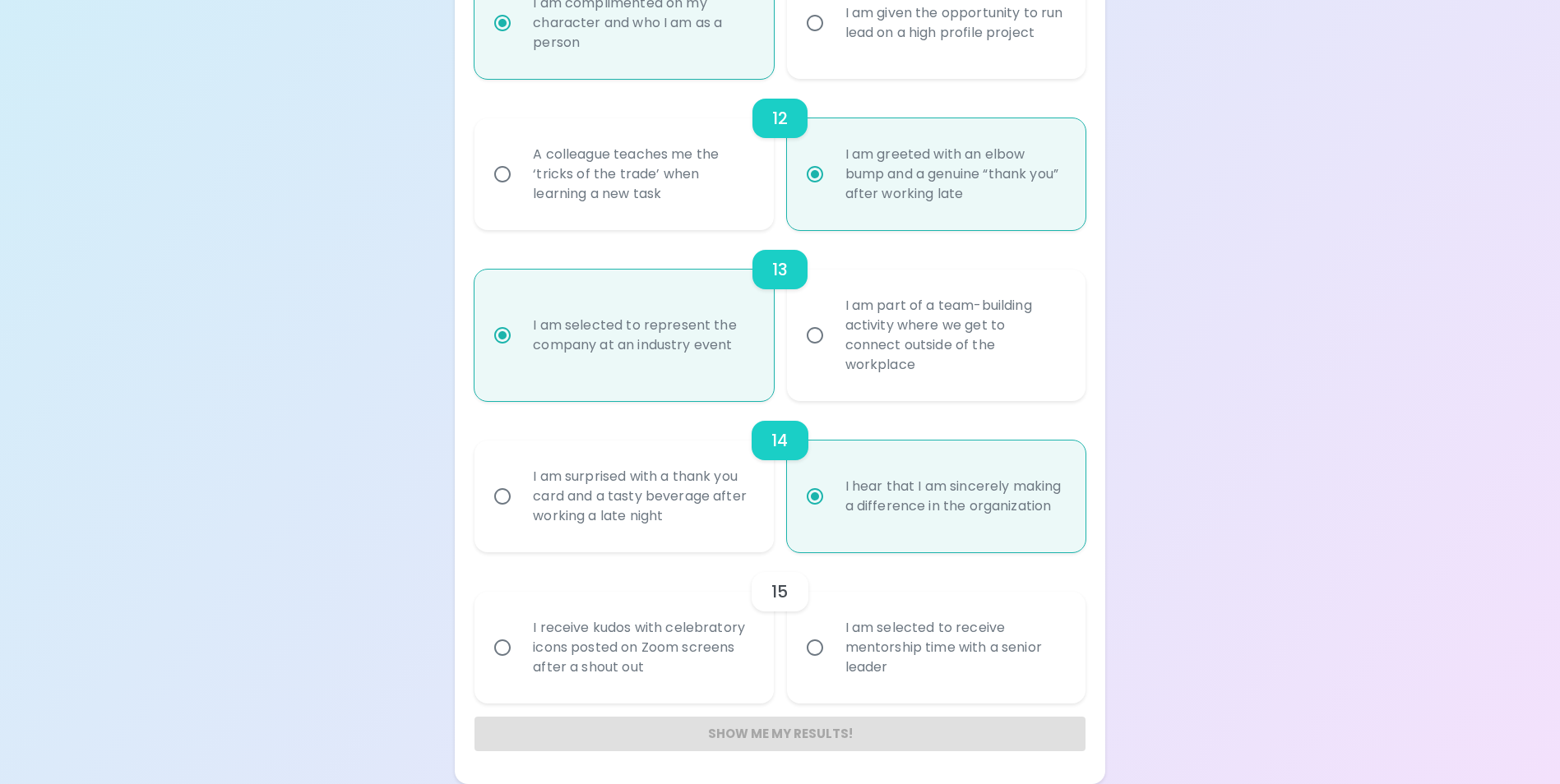
radio input "false"
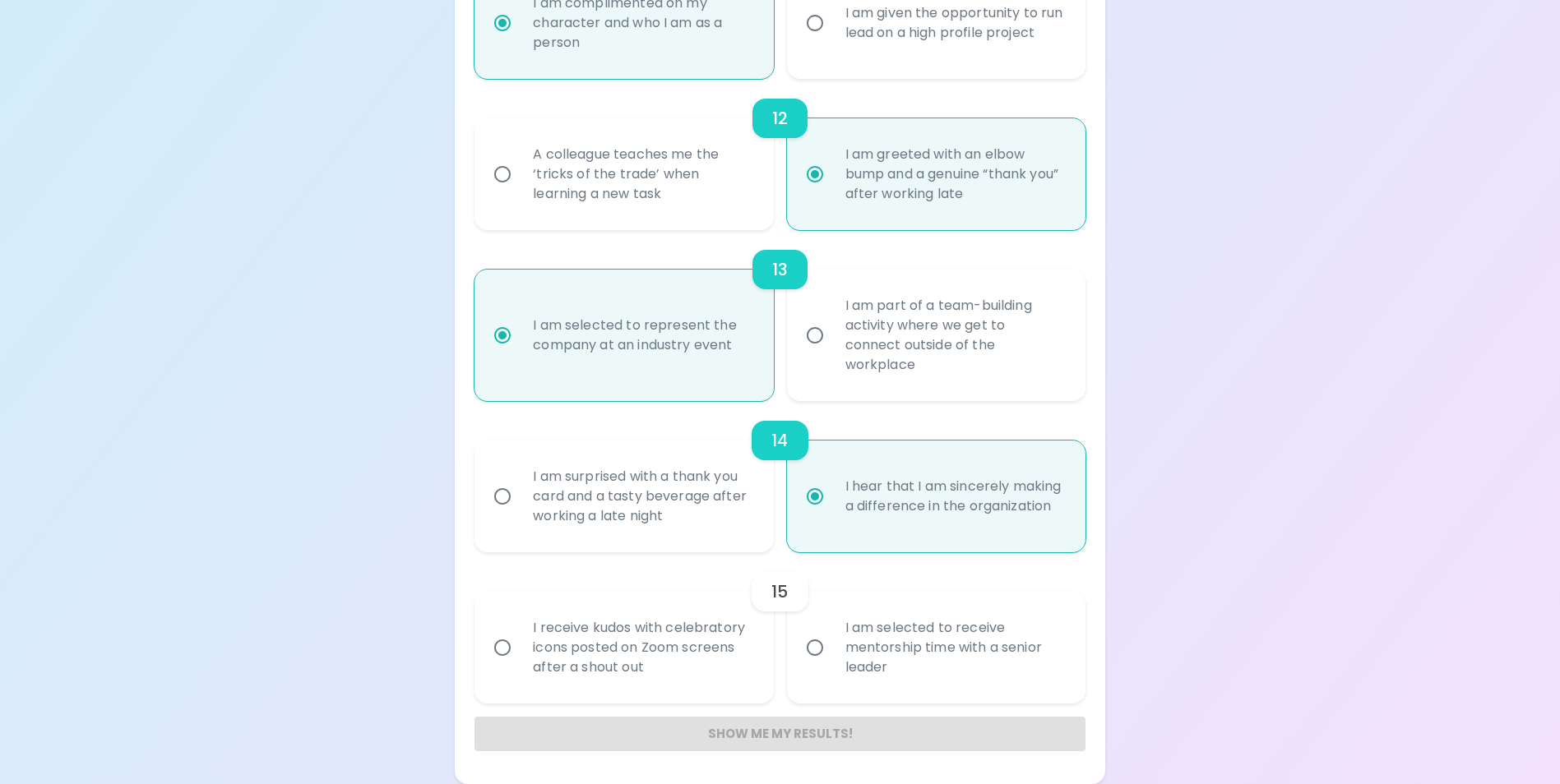
radio input "false"
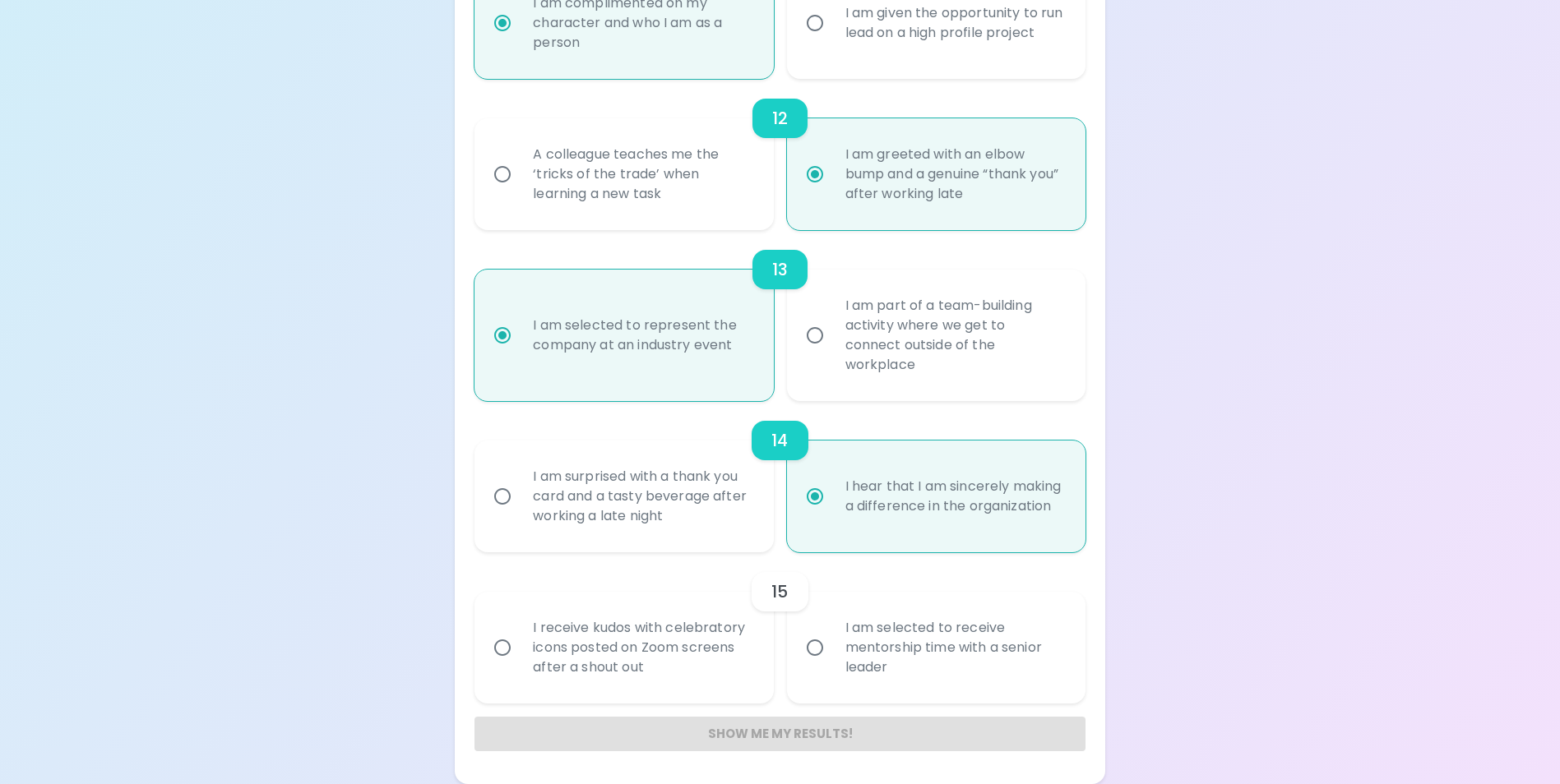
radio input "false"
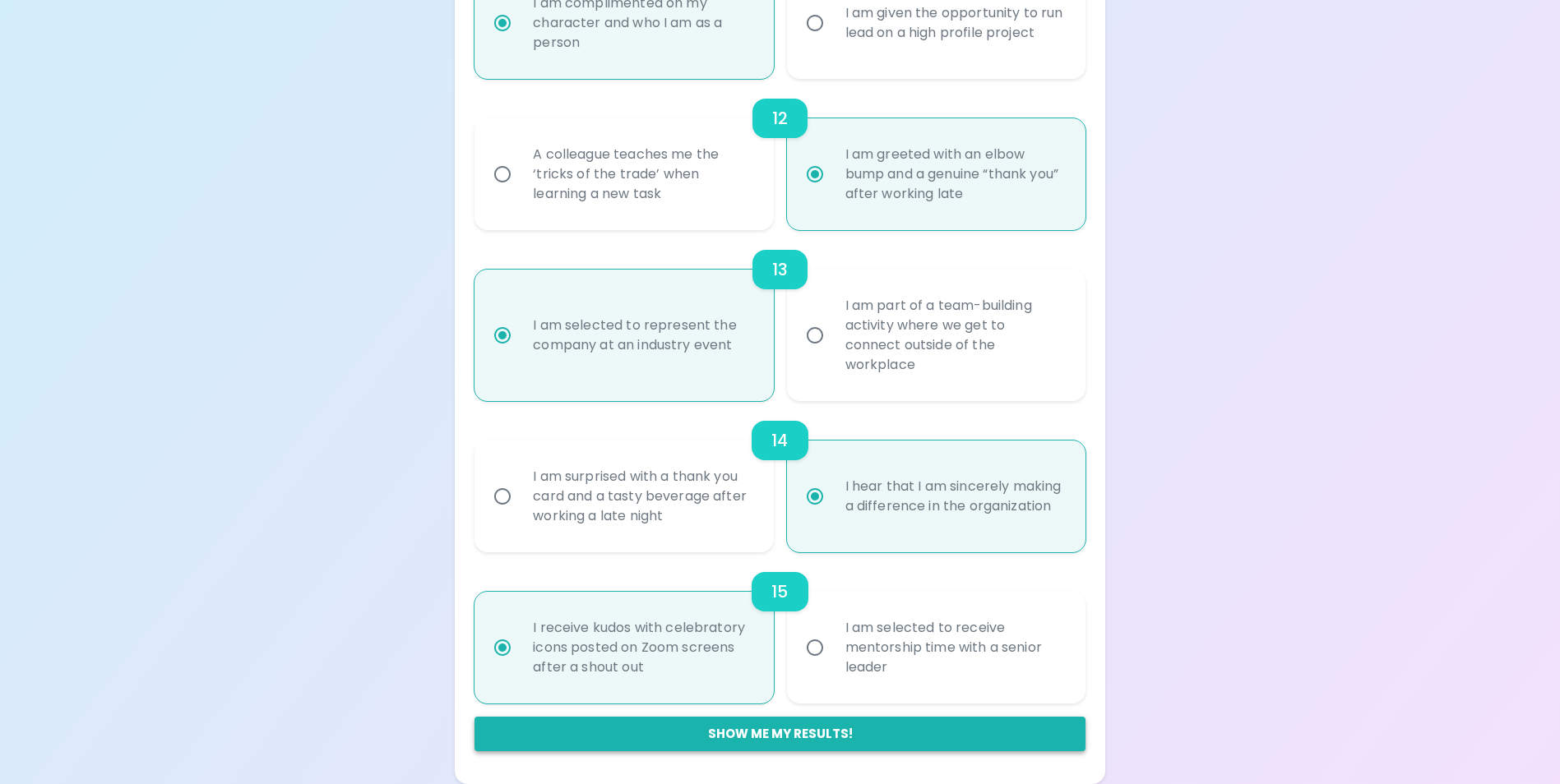
radio input "true"
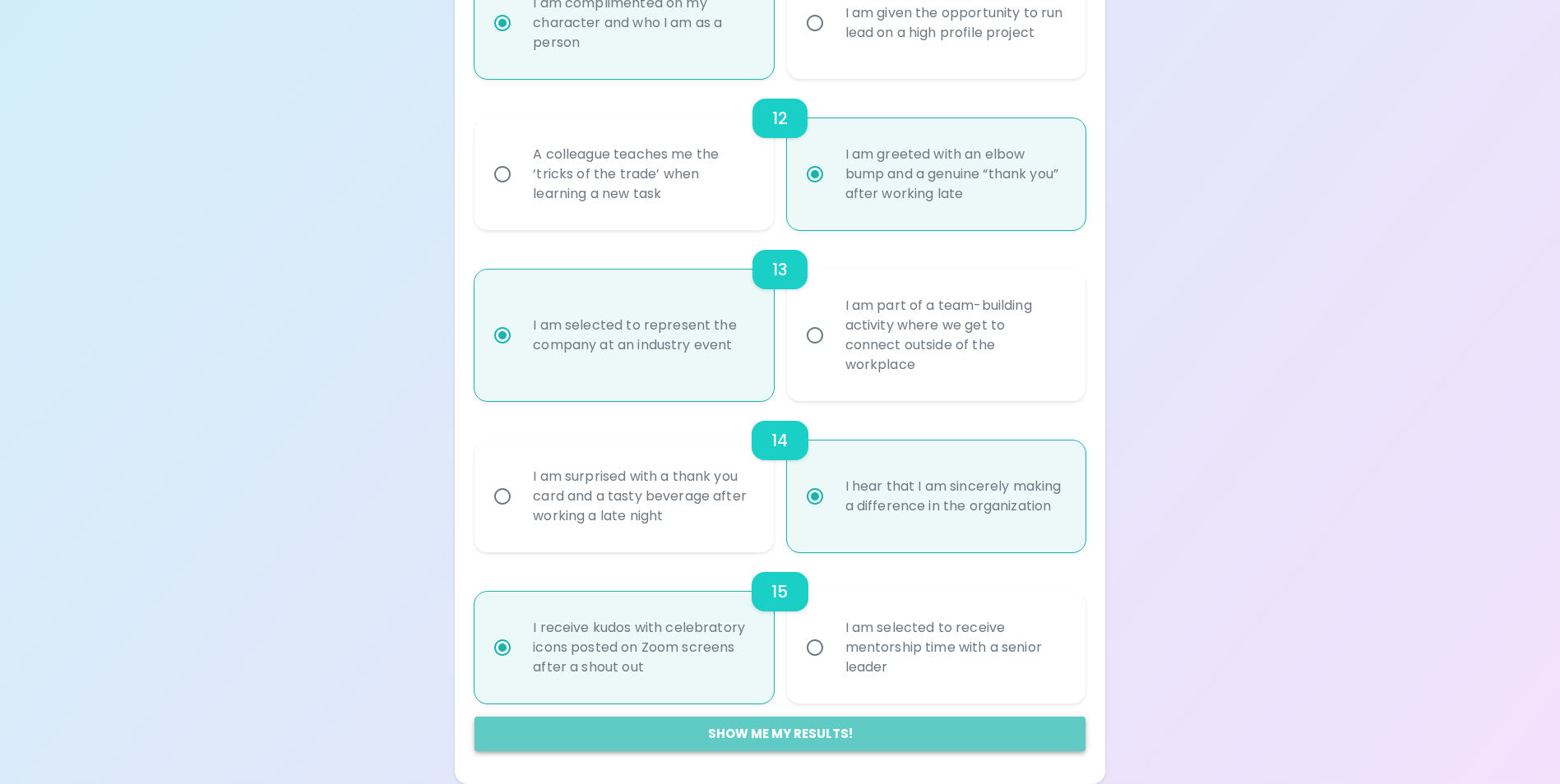
click at [757, 721] on button "Show me my results!" at bounding box center [779, 734] width 610 height 34
radio input "false"
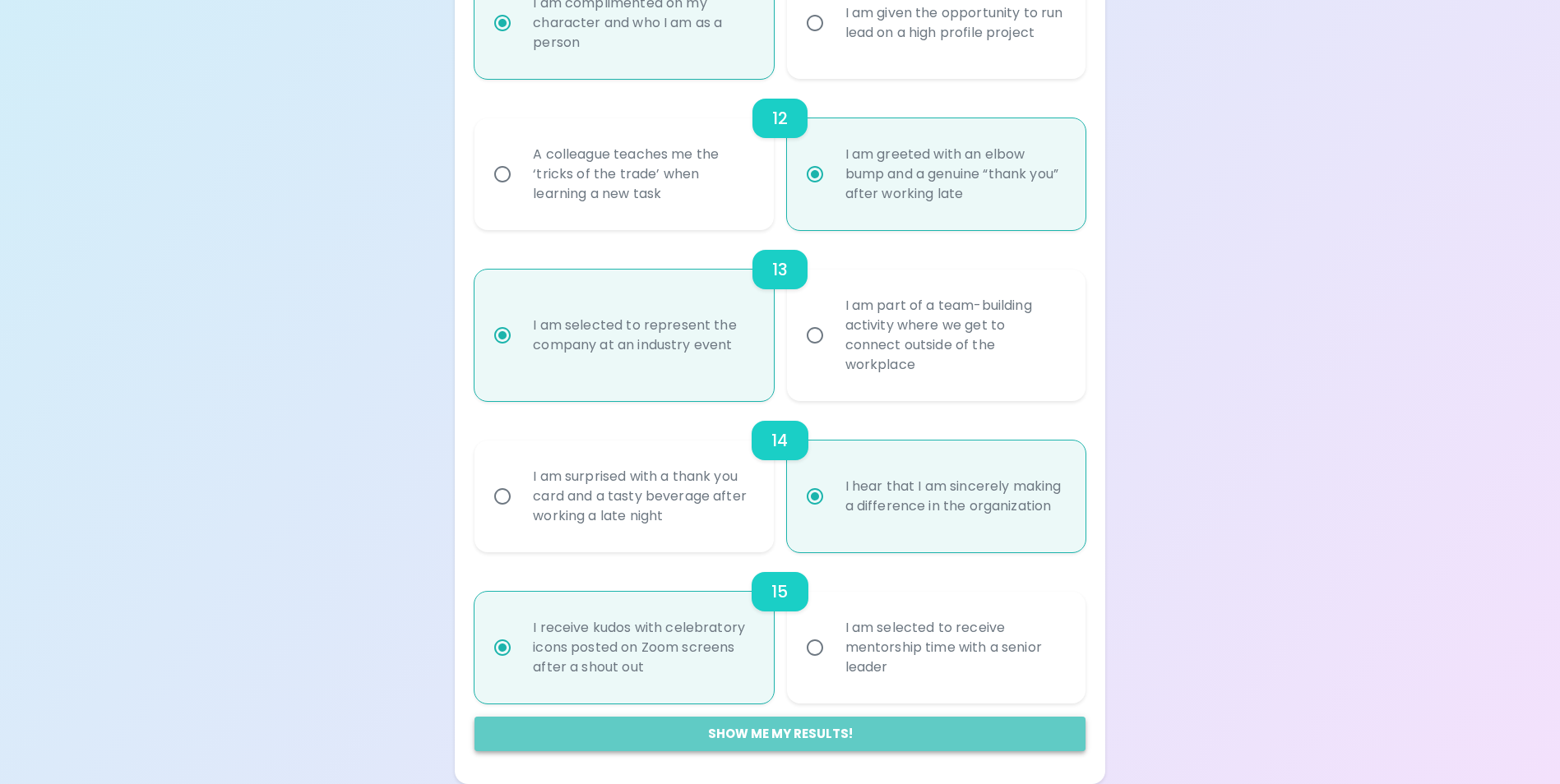
radio input "false"
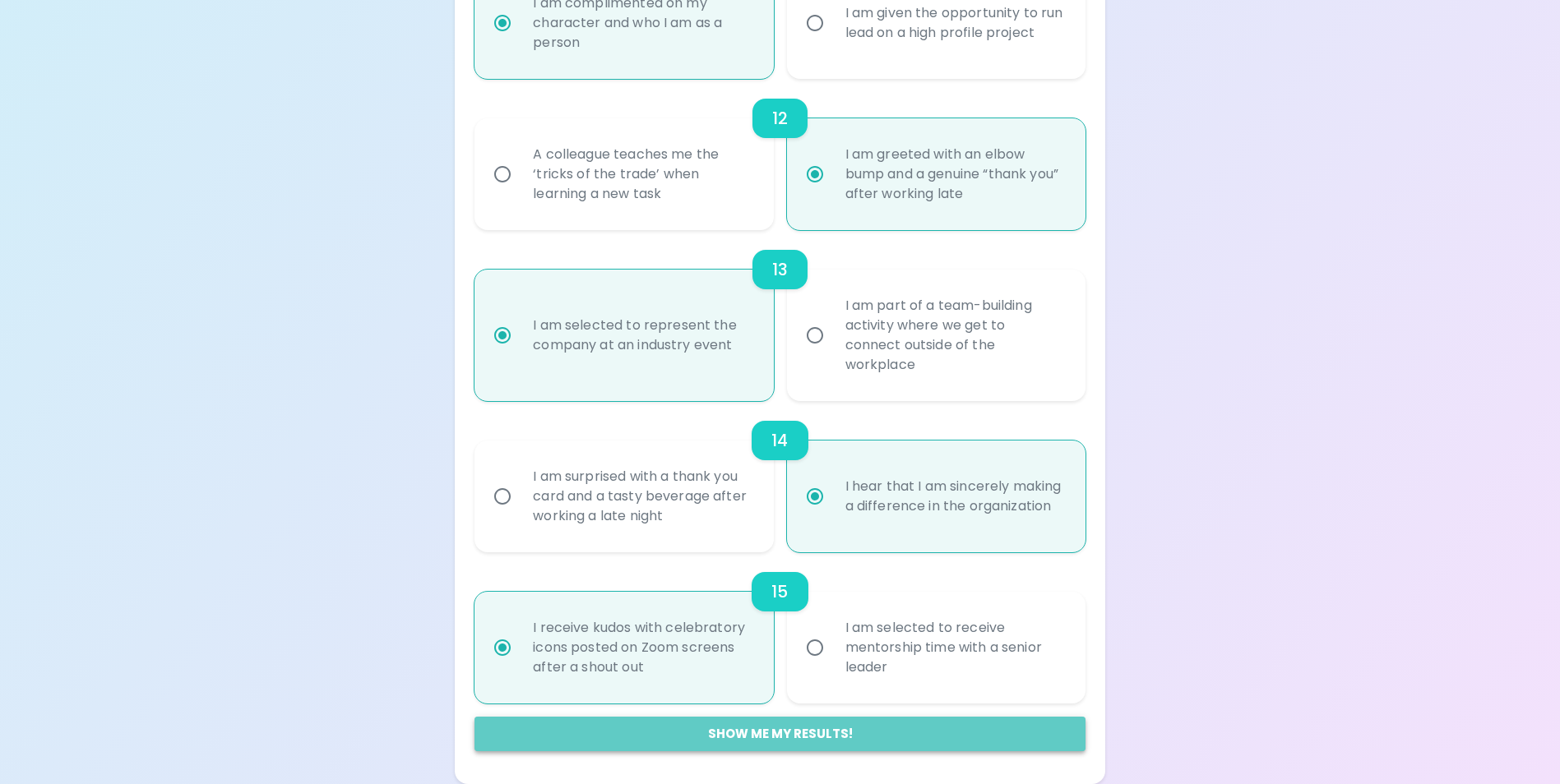
radio input "false"
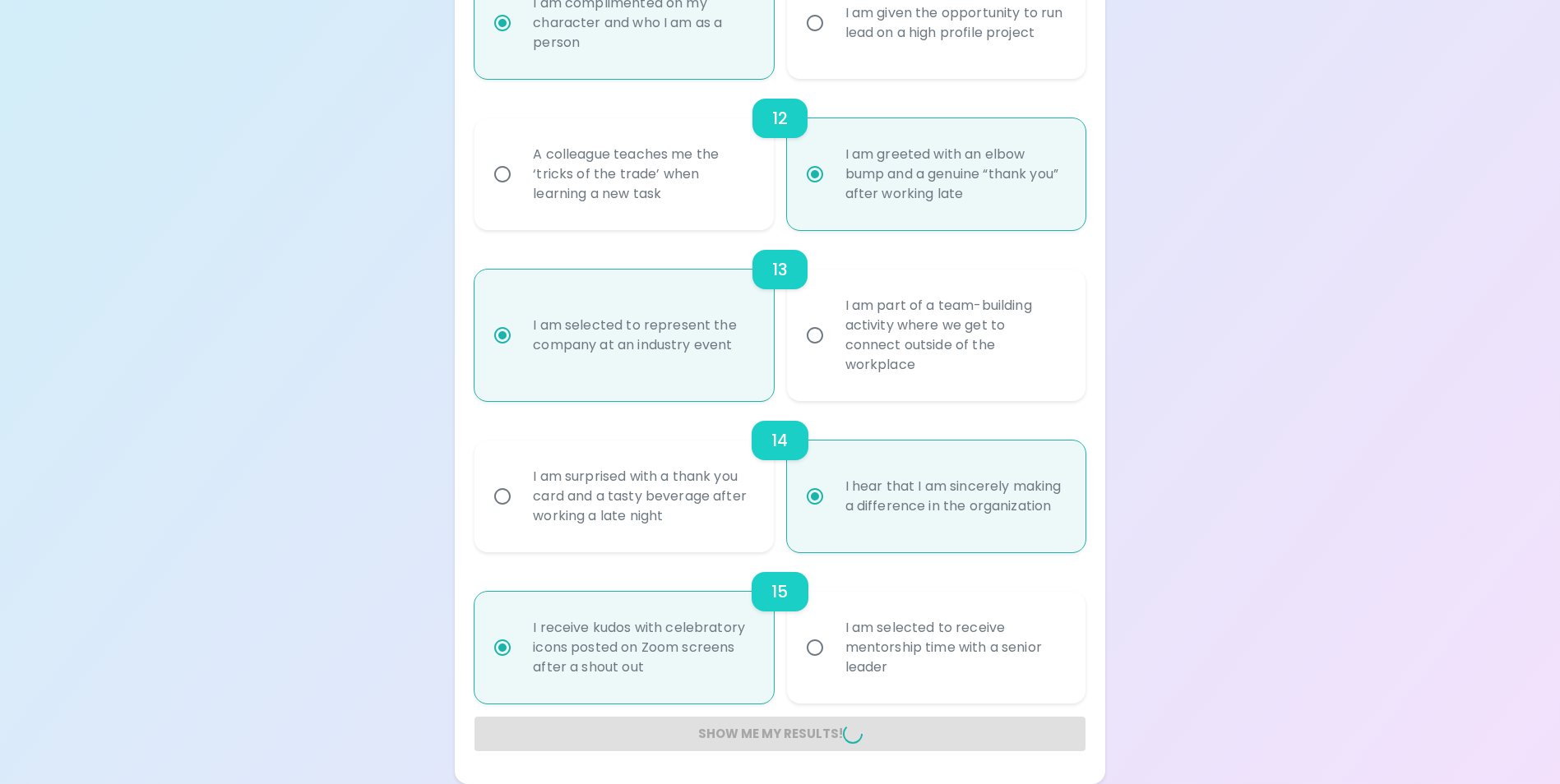
radio input "false"
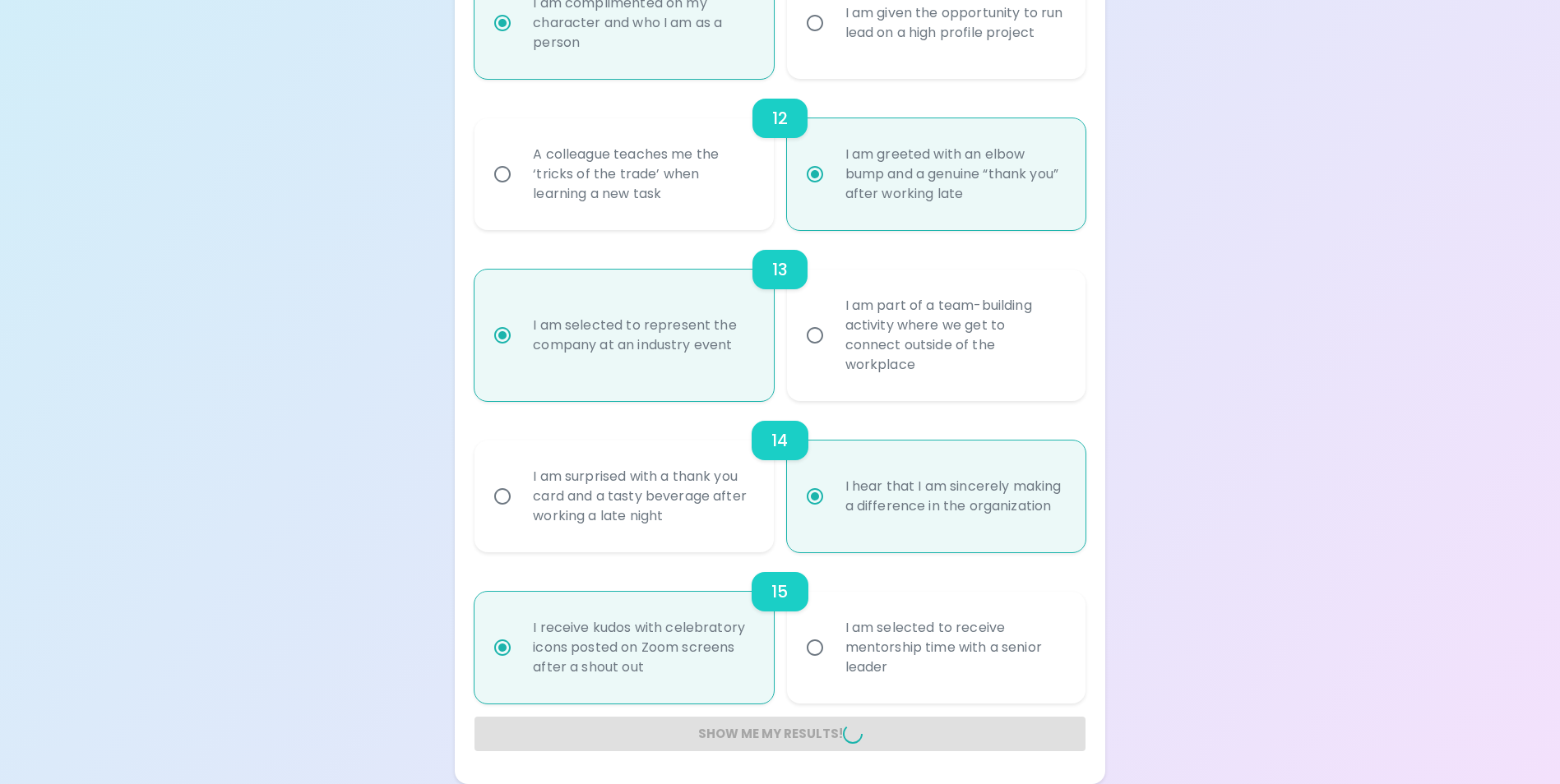
radio input "false"
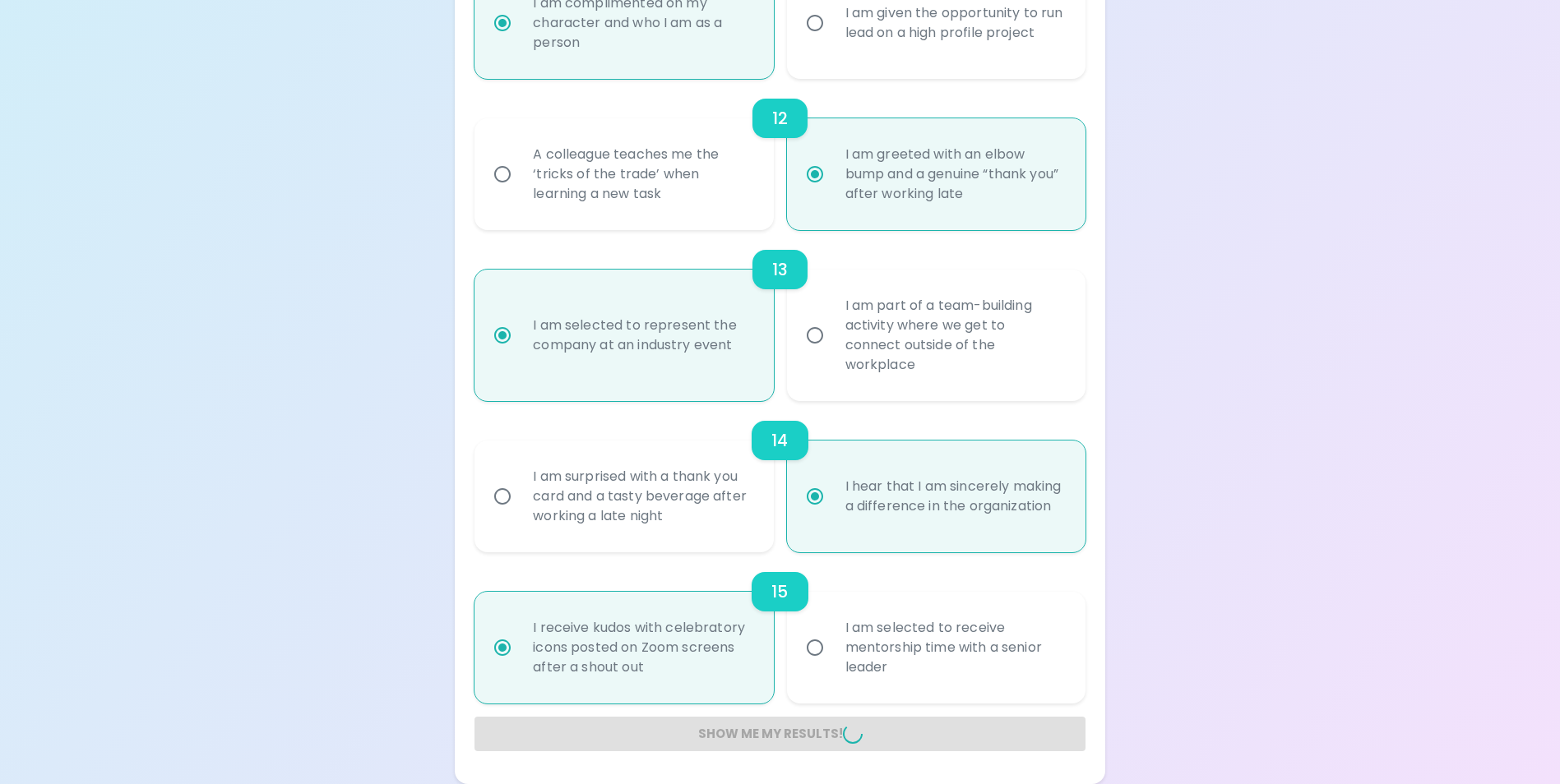
radio input "false"
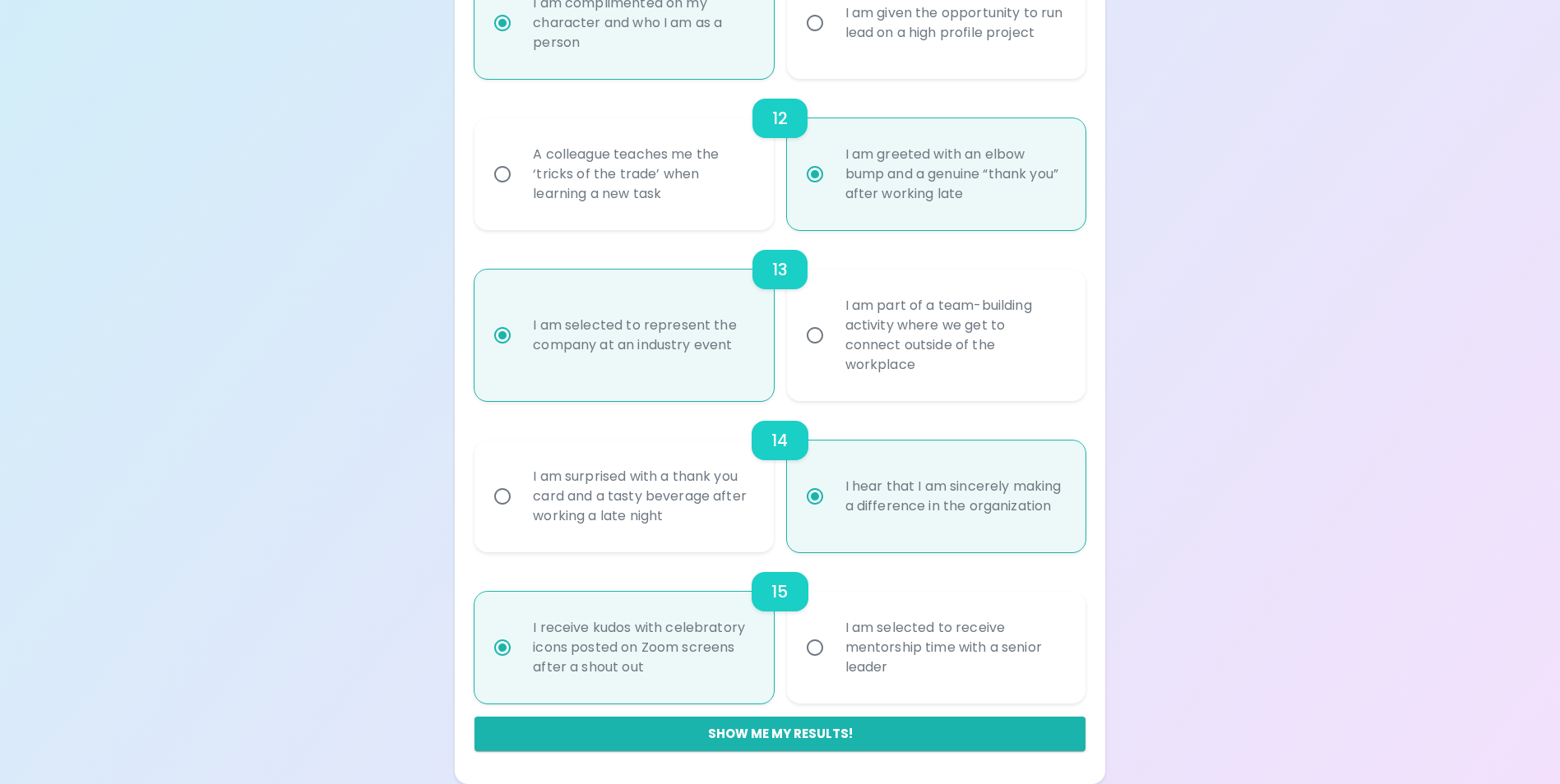
scroll to position [137, 0]
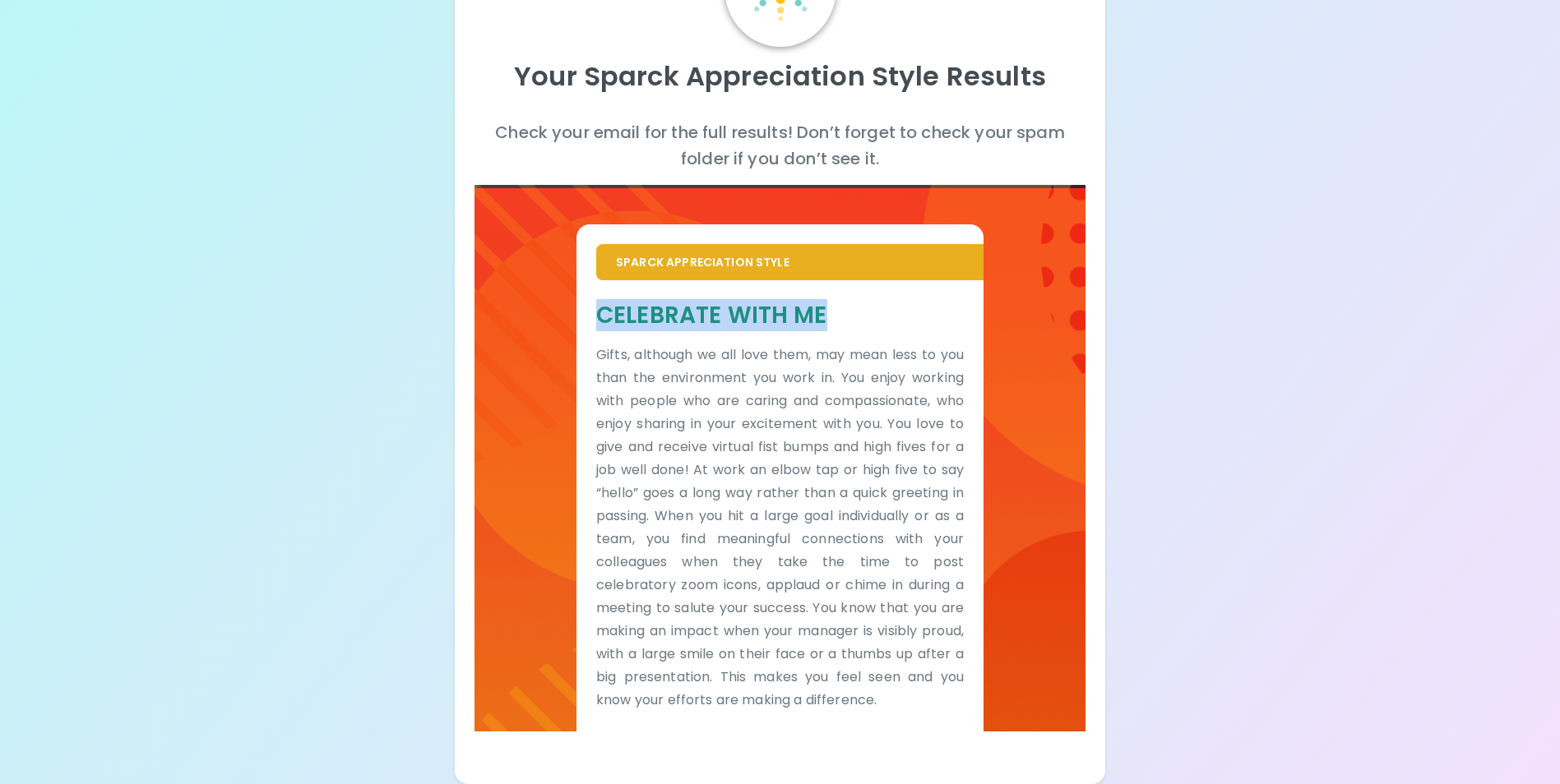
drag, startPoint x: 601, startPoint y: 315, endPoint x: 832, endPoint y: 321, distance: 231.1
click at [832, 321] on h5 "Celebrate With Me" at bounding box center [780, 315] width 368 height 31
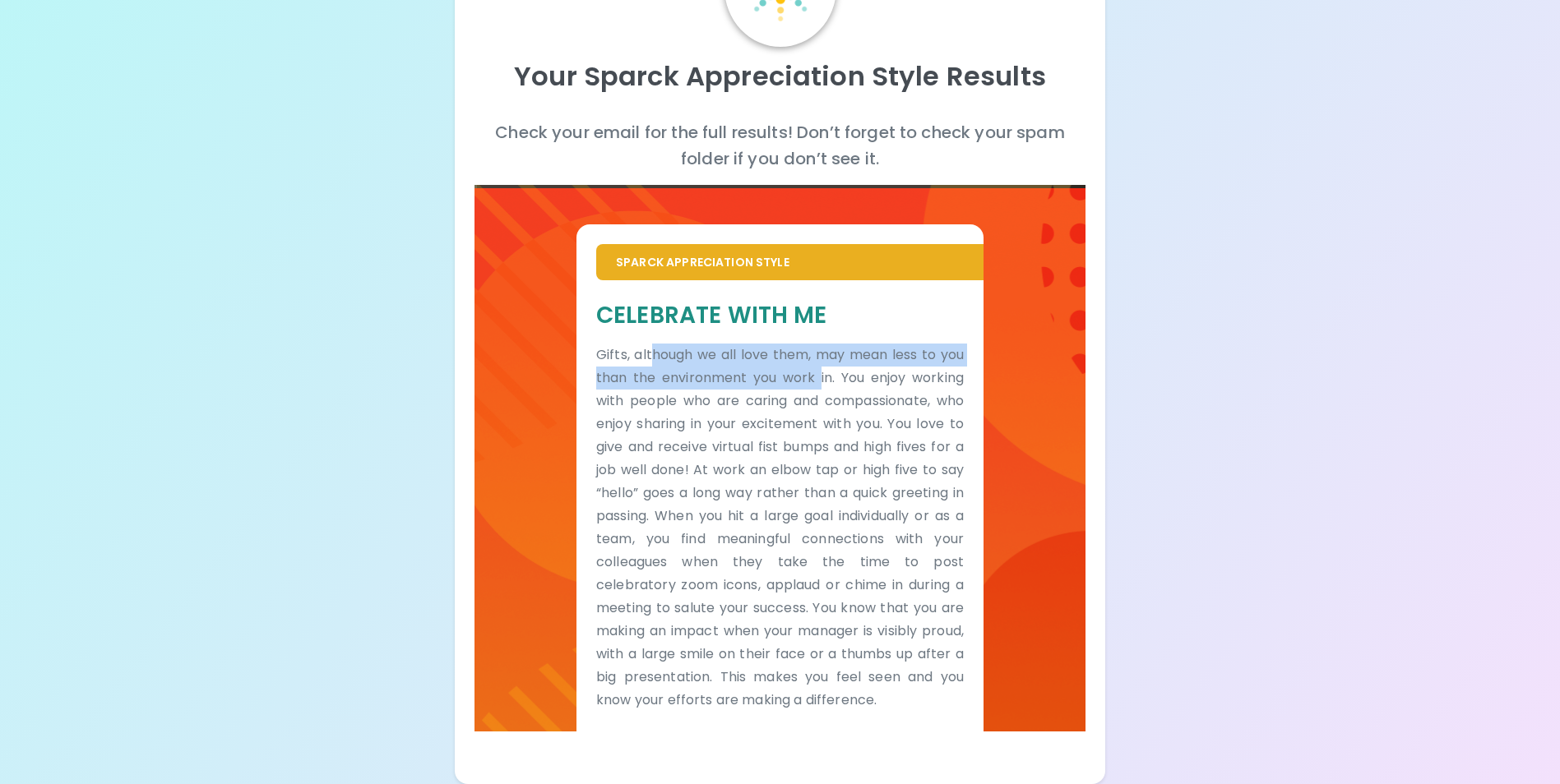
drag, startPoint x: 654, startPoint y: 357, endPoint x: 818, endPoint y: 383, distance: 166.0
click at [818, 383] on p "Gifts, although we all love them, may mean less to you than the environment you…" at bounding box center [780, 528] width 368 height 368
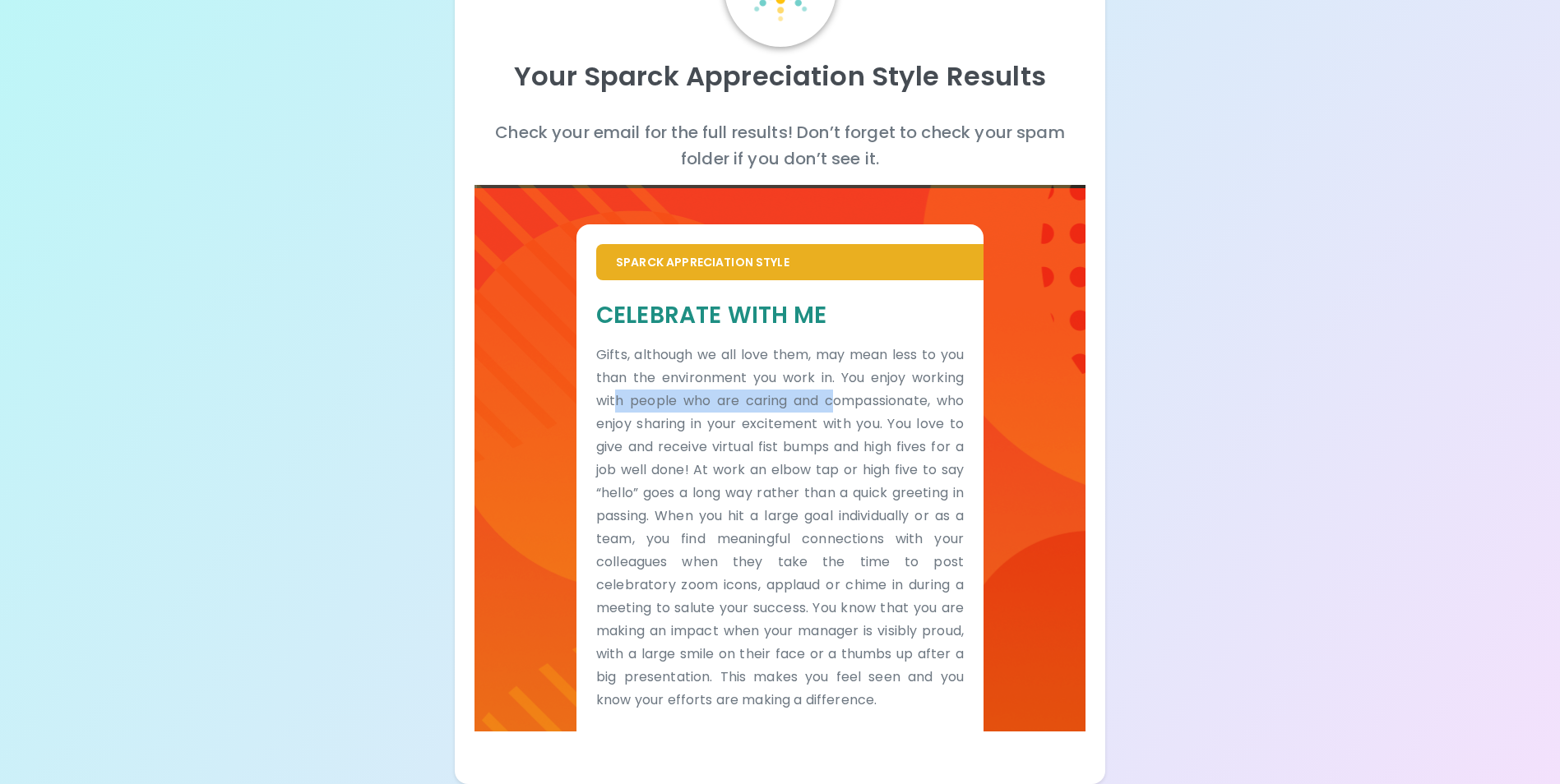
drag, startPoint x: 615, startPoint y: 398, endPoint x: 830, endPoint y: 410, distance: 215.3
click at [830, 410] on p "Gifts, although we all love them, may mean less to you than the environment you…" at bounding box center [780, 528] width 368 height 368
drag, startPoint x: 830, startPoint y: 410, endPoint x: 867, endPoint y: 472, distance: 72.2
click at [867, 472] on p "Gifts, although we all love them, may mean less to you than the environment you…" at bounding box center [780, 528] width 368 height 368
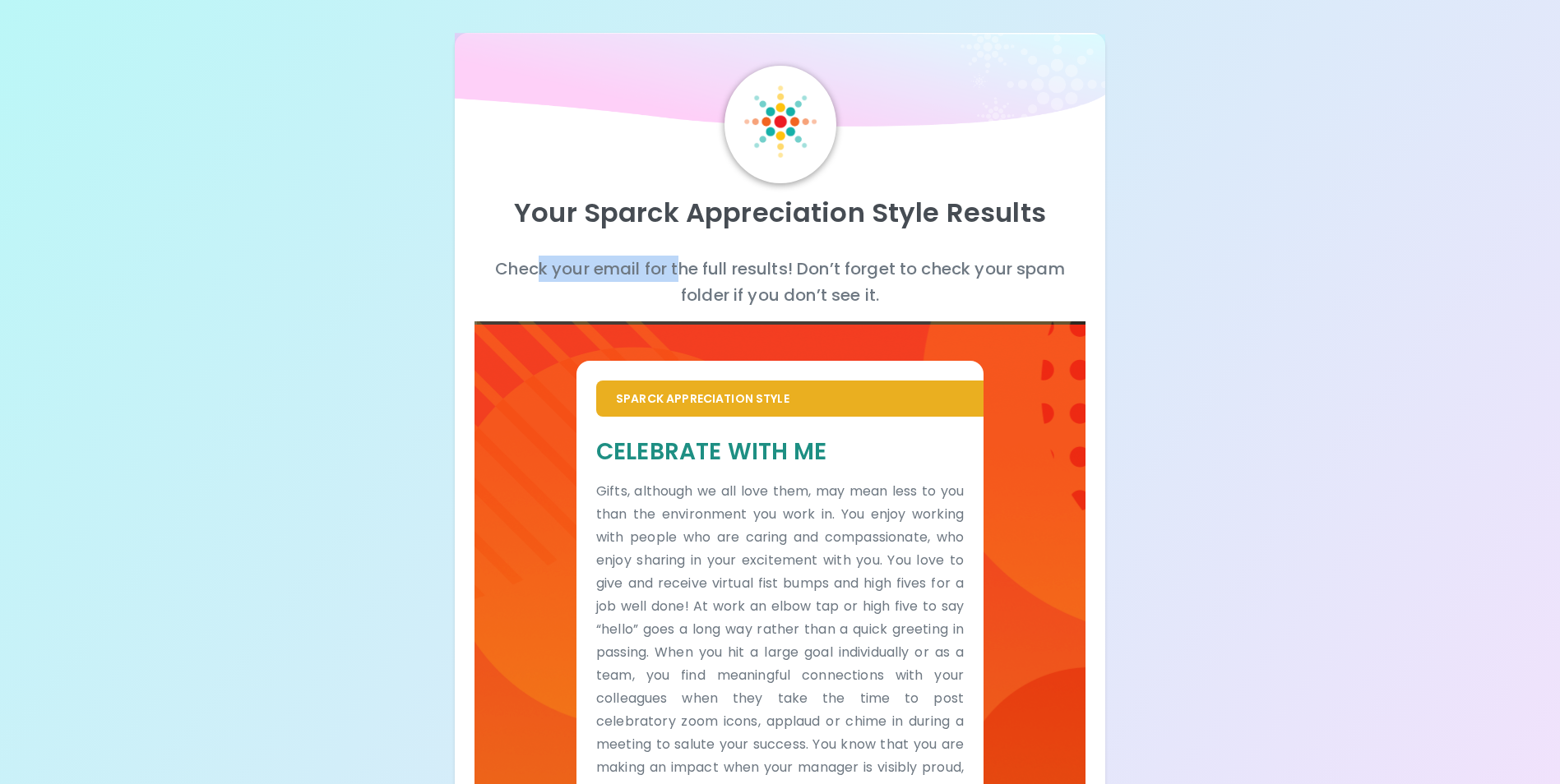
drag, startPoint x: 534, startPoint y: 267, endPoint x: 676, endPoint y: 274, distance: 142.2
click at [676, 274] on p "Check your email for the full results! Don’t forget to check your spam folder i…" at bounding box center [779, 282] width 610 height 53
drag, startPoint x: 676, startPoint y: 274, endPoint x: 718, endPoint y: 274, distance: 42.0
click at [718, 274] on p "Check your email for the full results! Don’t forget to check your spam folder i…" at bounding box center [779, 282] width 610 height 53
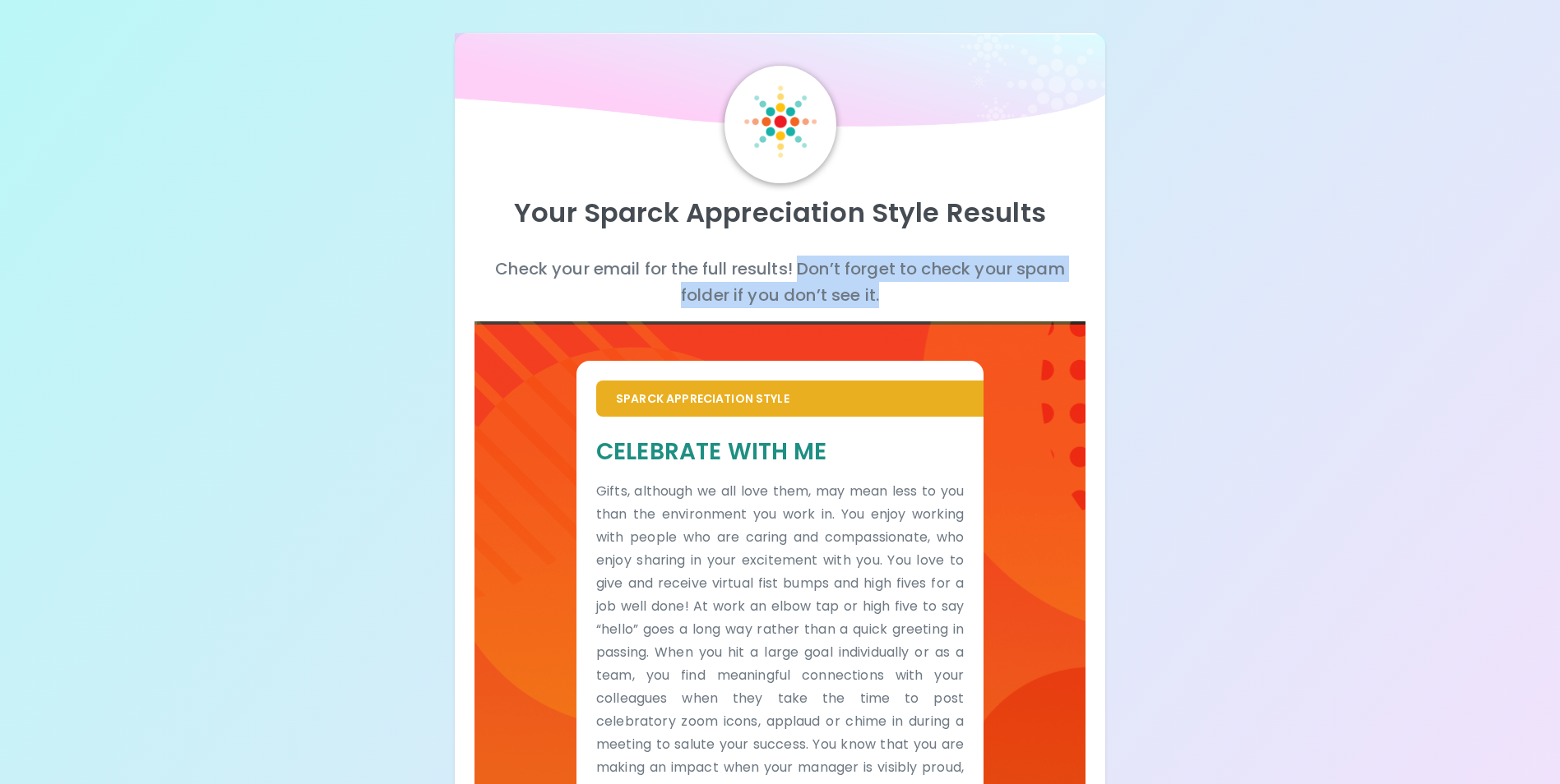
drag, startPoint x: 797, startPoint y: 272, endPoint x: 913, endPoint y: 295, distance: 118.3
click at [913, 295] on p "Check your email for the full results! Don’t forget to check your spam folder i…" at bounding box center [779, 282] width 610 height 53
